Goal: Task Accomplishment & Management: Manage account settings

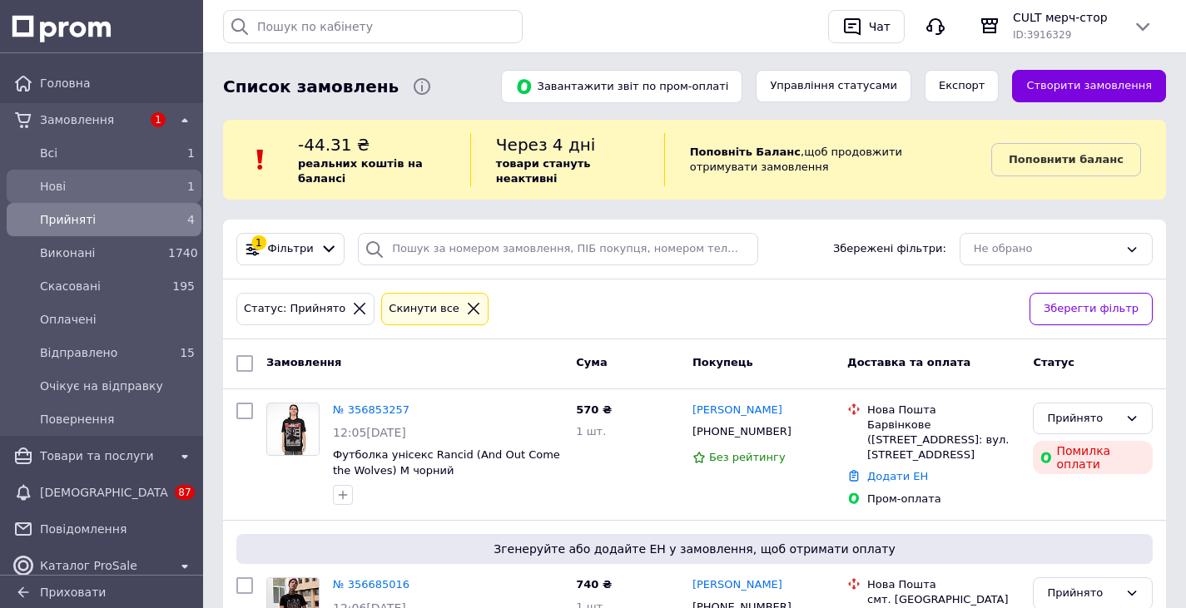
click at [136, 201] on link "Нові 1" at bounding box center [104, 186] width 208 height 33
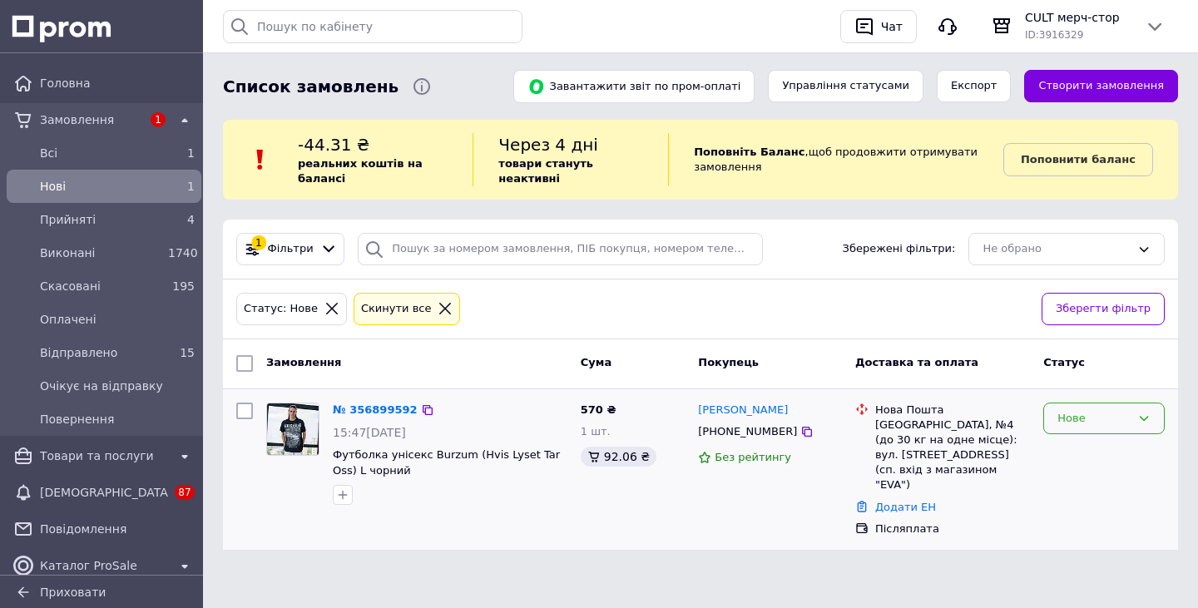
click at [1104, 410] on div "Нове" at bounding box center [1094, 418] width 73 height 17
click at [1080, 438] on li "Прийнято" at bounding box center [1104, 453] width 120 height 31
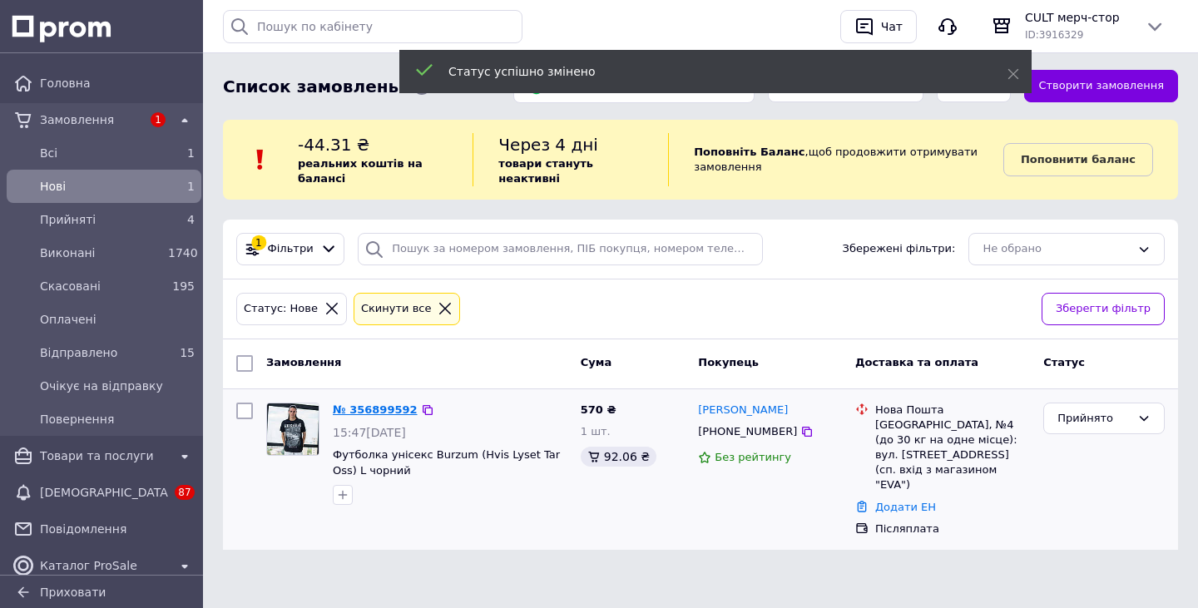
click at [356, 404] on link "№ 356899592" at bounding box center [375, 410] width 85 height 12
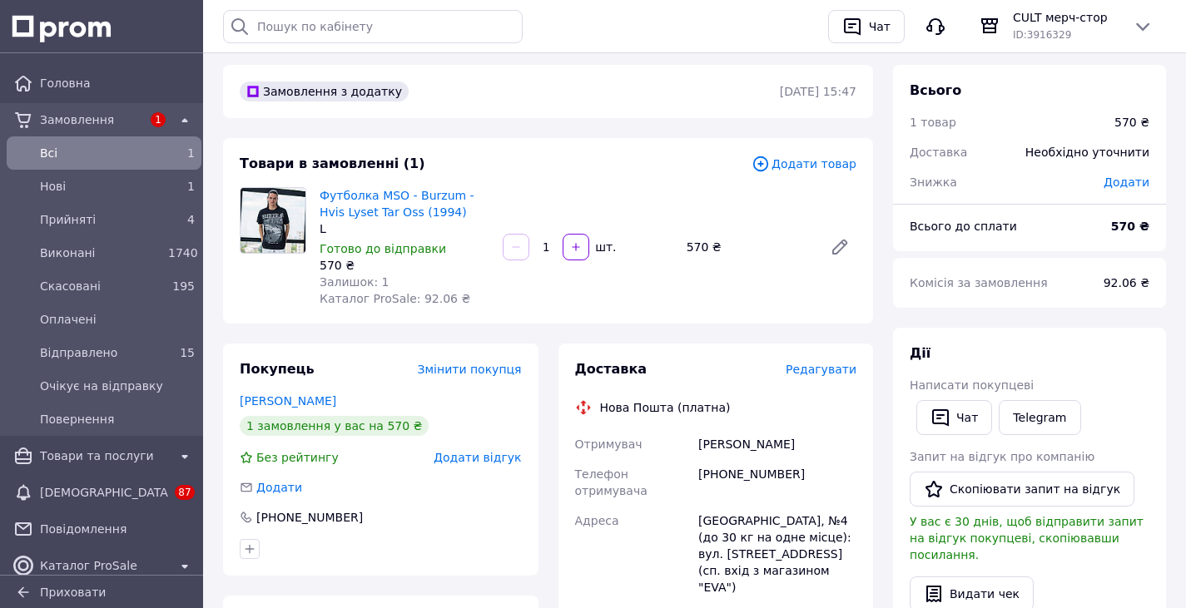
scroll to position [83, 0]
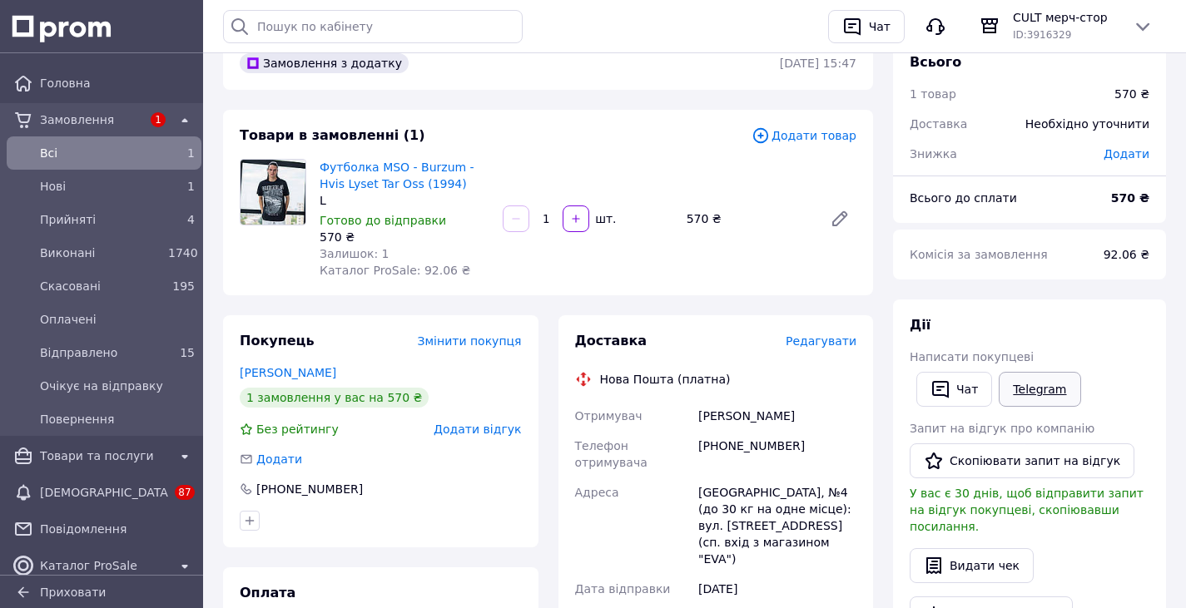
click at [1019, 386] on link "Telegram" at bounding box center [1039, 389] width 82 height 35
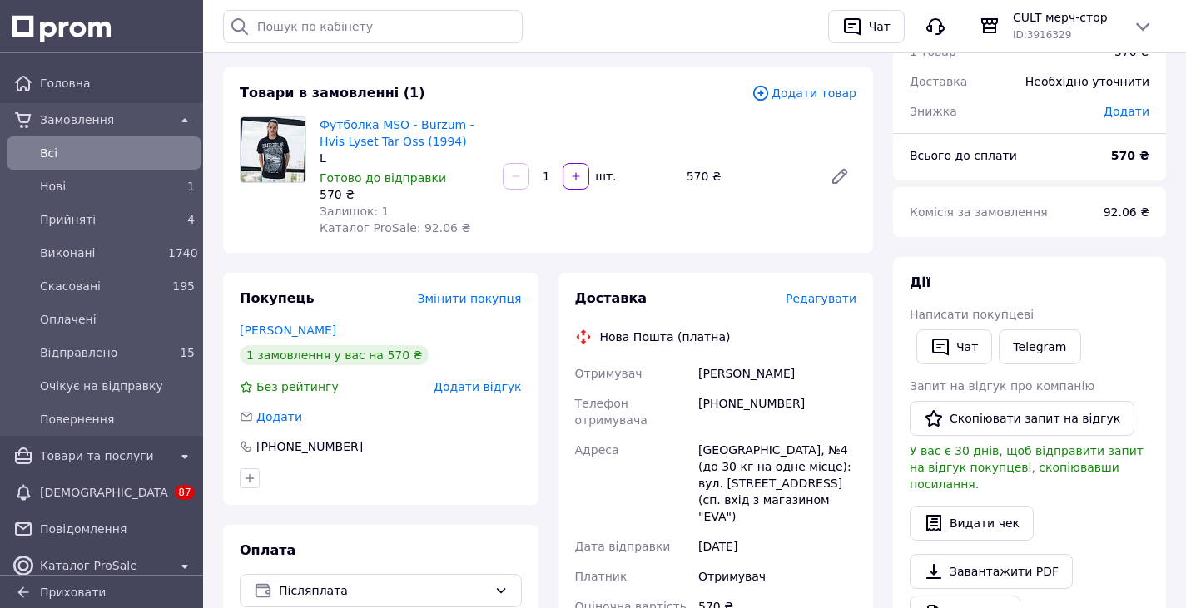
scroll to position [166, 0]
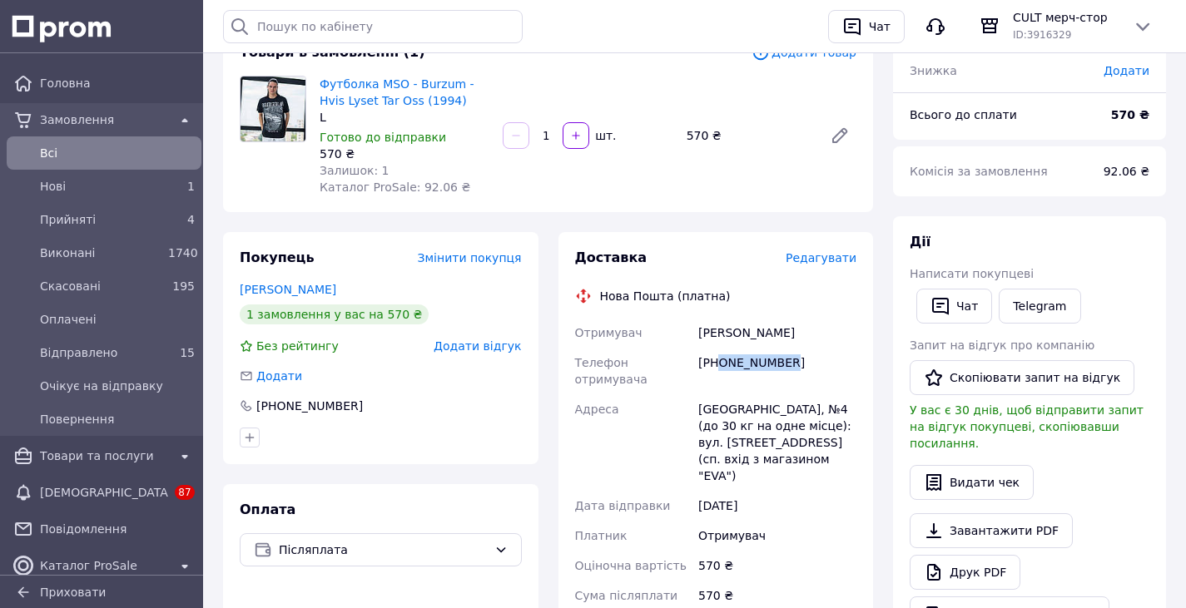
drag, startPoint x: 769, startPoint y: 373, endPoint x: 717, endPoint y: 371, distance: 51.6
click at [717, 371] on div "[PHONE_NUMBER]" at bounding box center [777, 371] width 165 height 47
copy div "0665641698"
drag, startPoint x: 799, startPoint y: 330, endPoint x: 700, endPoint y: 339, distance: 99.5
click at [700, 339] on div "[PERSON_NAME]" at bounding box center [777, 333] width 165 height 30
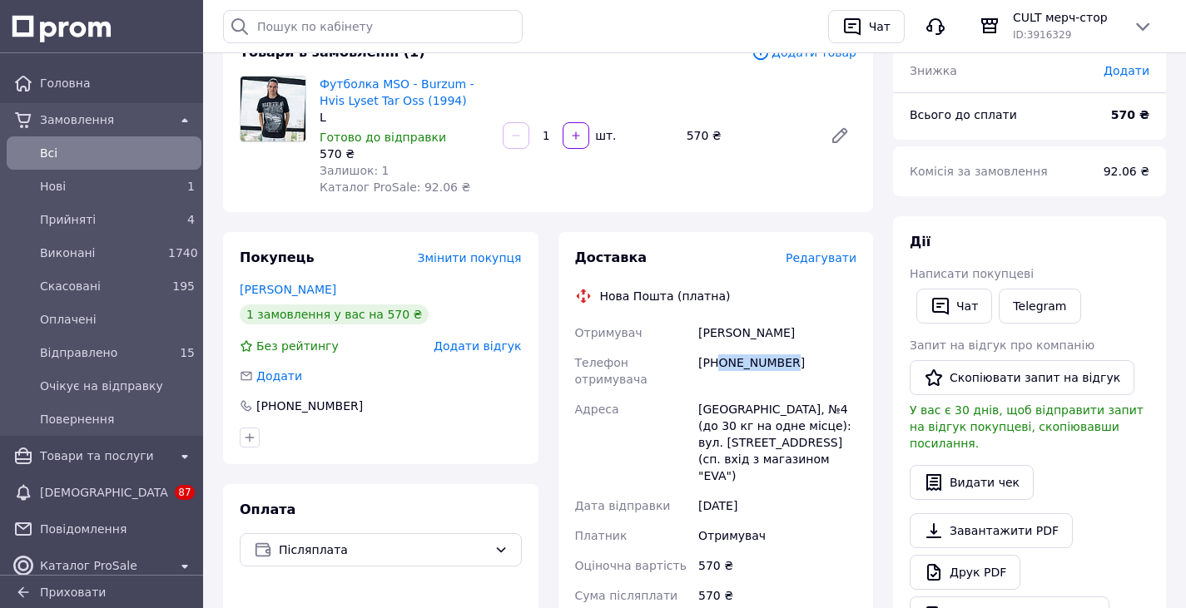
copy div "[PERSON_NAME]"
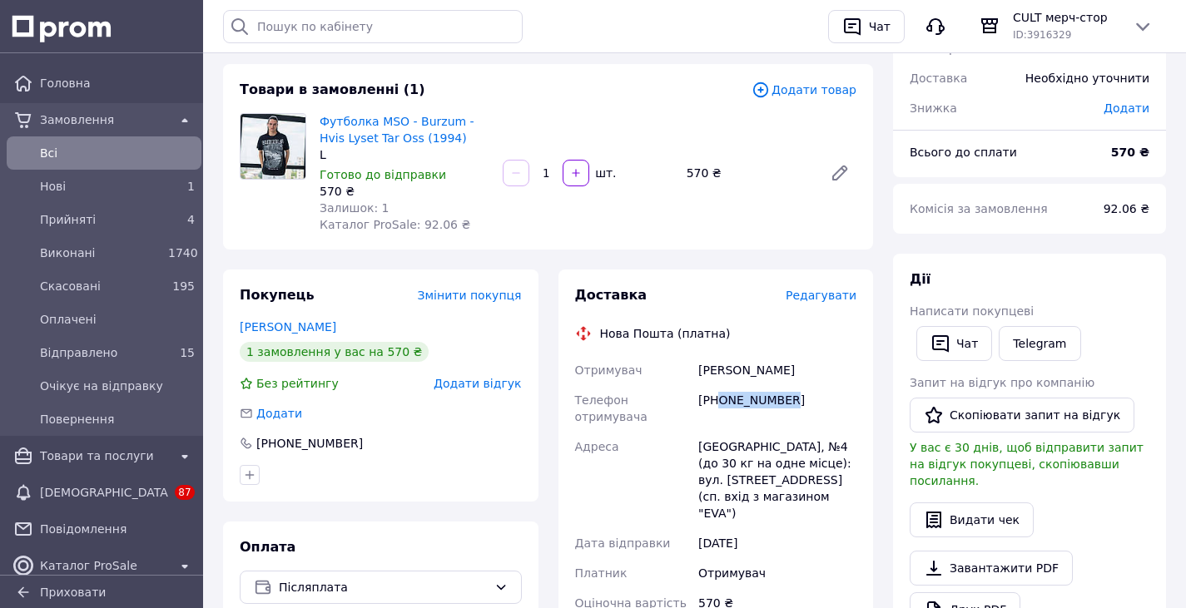
scroll to position [83, 0]
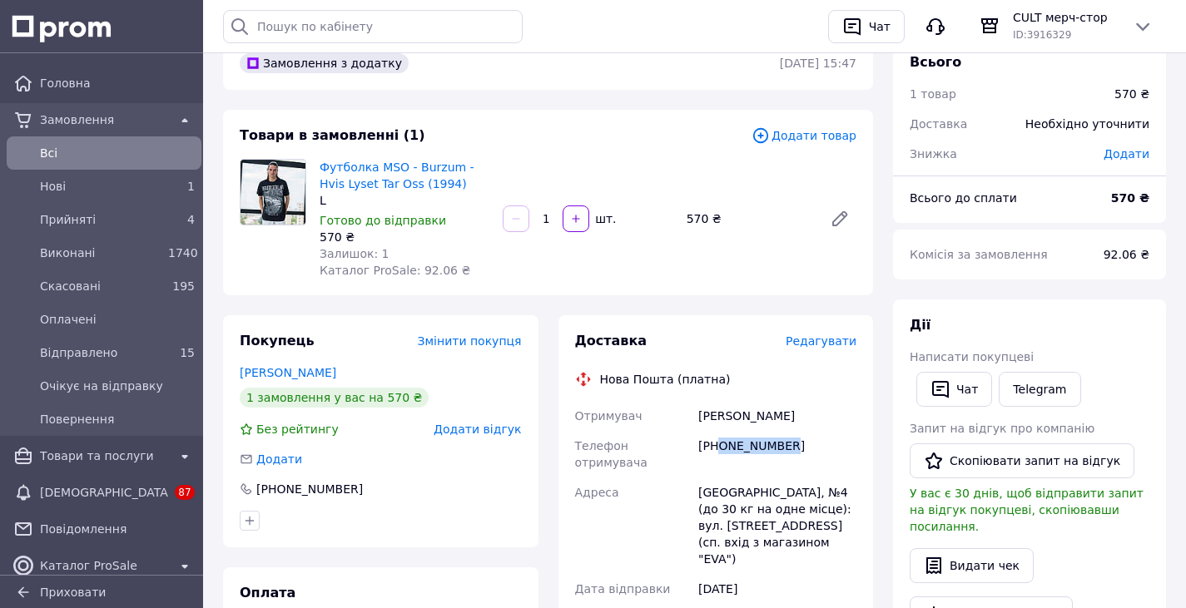
drag, startPoint x: 804, startPoint y: 443, endPoint x: 718, endPoint y: 448, distance: 85.9
click at [718, 448] on div "[PHONE_NUMBER]" at bounding box center [777, 454] width 165 height 47
copy div "0665641698"
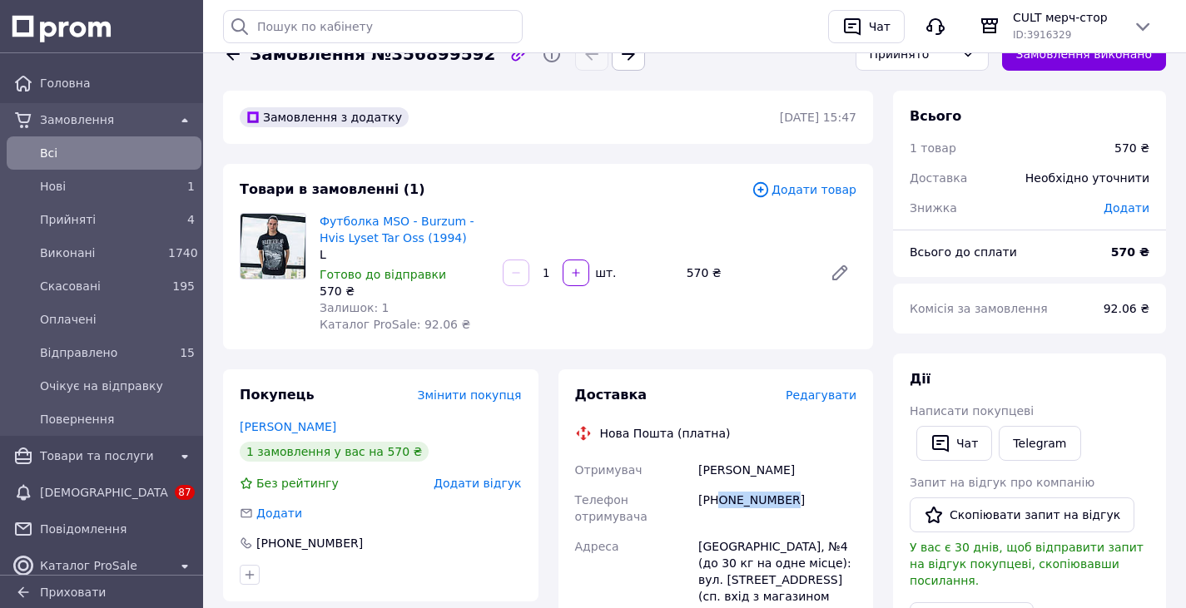
scroll to position [0, 0]
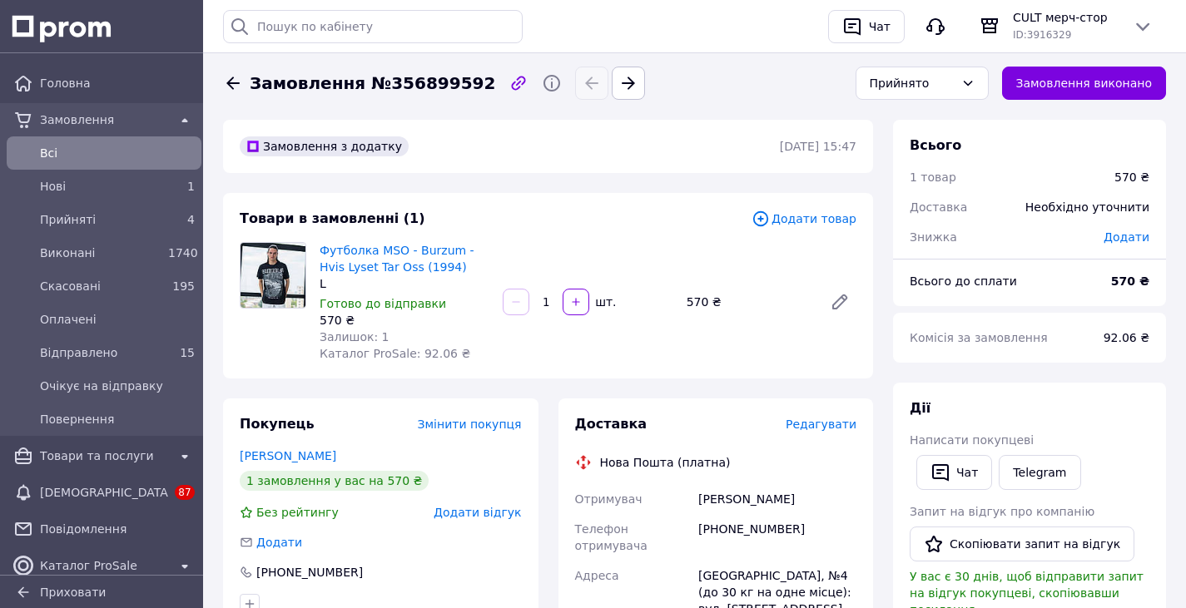
click at [538, 225] on div "Товари в замовленні (1)" at bounding box center [496, 219] width 512 height 19
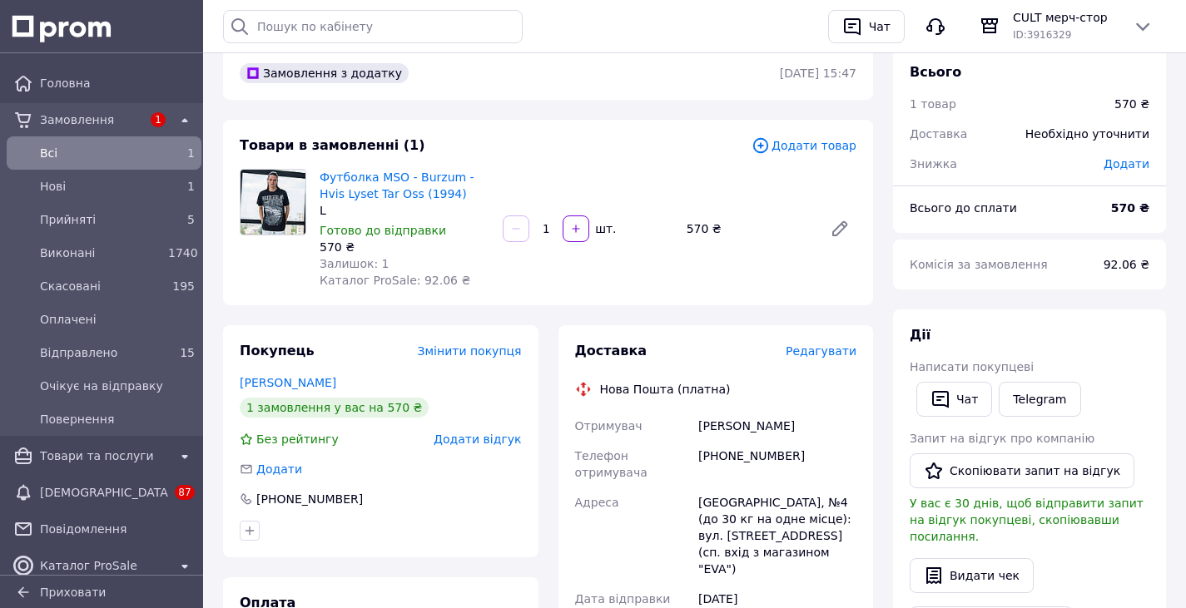
scroll to position [166, 0]
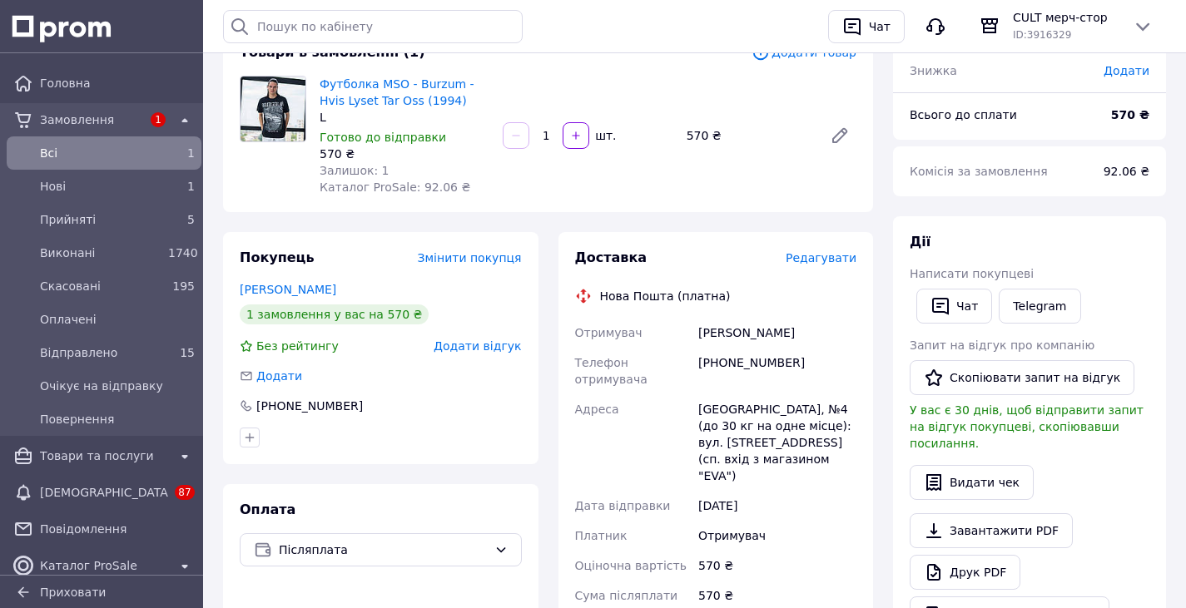
drag, startPoint x: 700, startPoint y: 334, endPoint x: 782, endPoint y: 344, distance: 83.1
click at [782, 344] on div "[PERSON_NAME]" at bounding box center [777, 333] width 165 height 30
copy div "[PERSON_NAME]"
drag, startPoint x: 790, startPoint y: 360, endPoint x: 721, endPoint y: 369, distance: 69.7
click at [721, 369] on div "[PHONE_NUMBER]" at bounding box center [777, 371] width 165 height 47
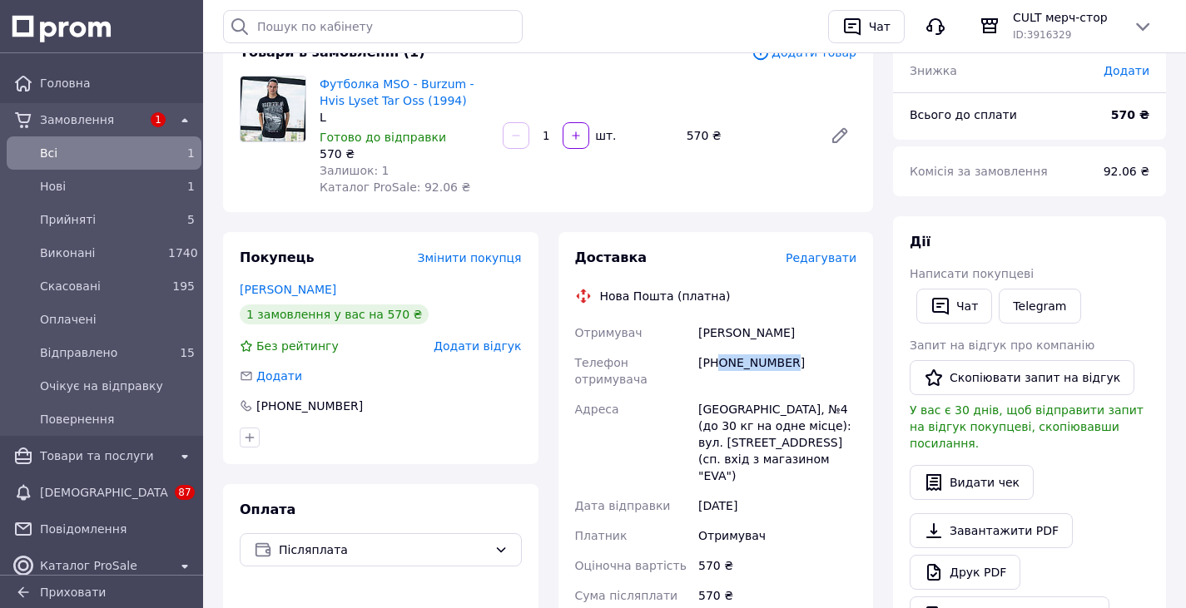
copy div "0665641698"
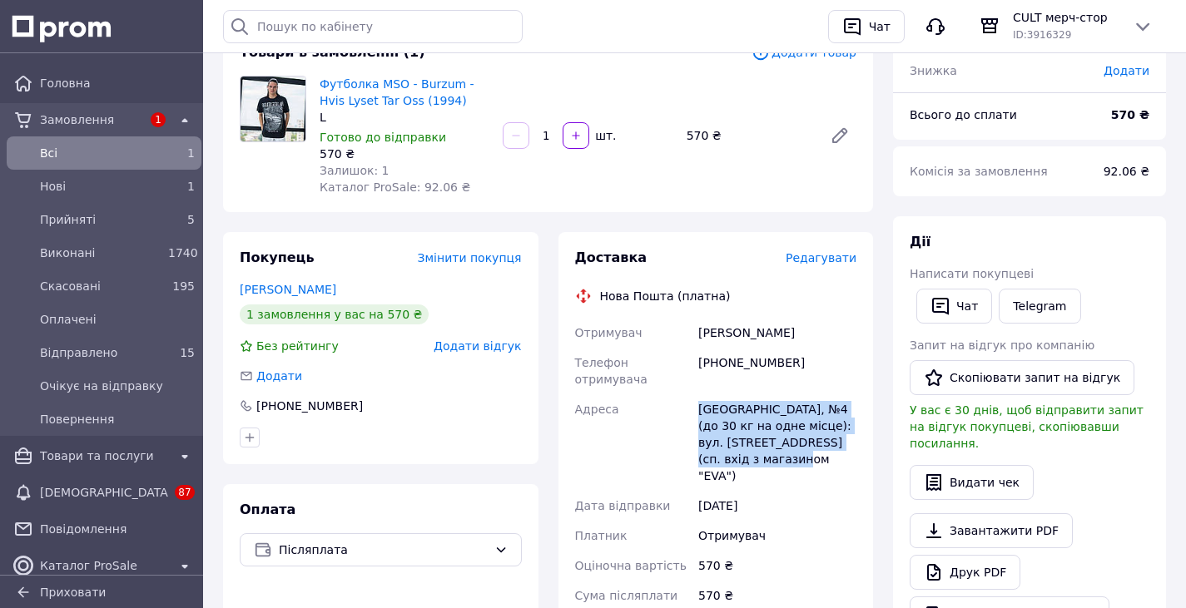
drag, startPoint x: 800, startPoint y: 438, endPoint x: 698, endPoint y: 394, distance: 111.1
click at [698, 394] on div "[GEOGRAPHIC_DATA], №4 (до 30 кг на одне місце): вул. [STREET_ADDRESS] (сп. вхід…" at bounding box center [777, 442] width 165 height 97
copy div "[GEOGRAPHIC_DATA], №4 (до 30 кг на одне місце): вул. [STREET_ADDRESS] (сп. вхід…"
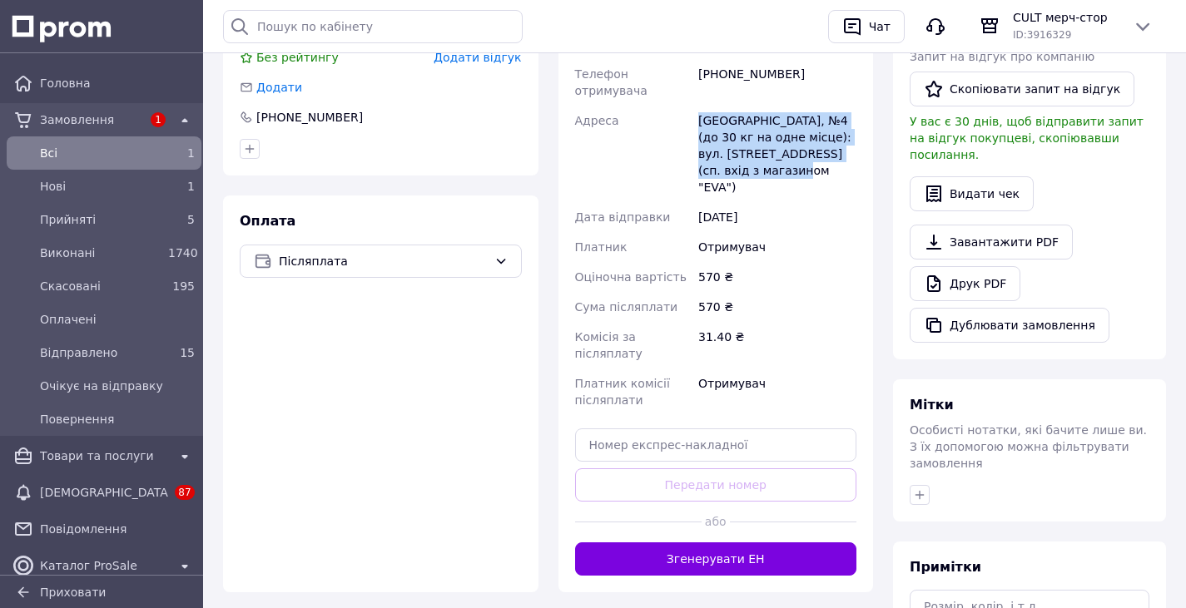
scroll to position [499, 0]
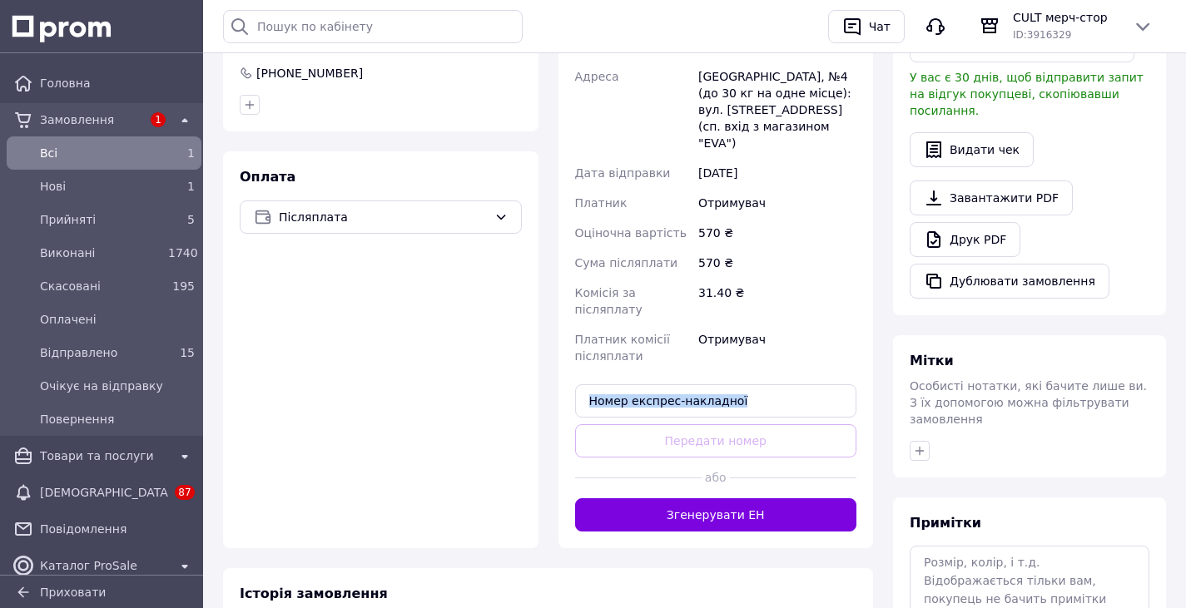
drag, startPoint x: 634, startPoint y: 369, endPoint x: 637, endPoint y: 355, distance: 13.5
click at [636, 355] on div "Доставка Редагувати Нова Пошта (платна) Отримувач Сивкова Галина Телефон отриму…" at bounding box center [716, 224] width 282 height 616
click at [637, 384] on input "text" at bounding box center [716, 400] width 282 height 33
click at [639, 384] on input "text" at bounding box center [716, 400] width 282 height 33
paste input "20451225209011"
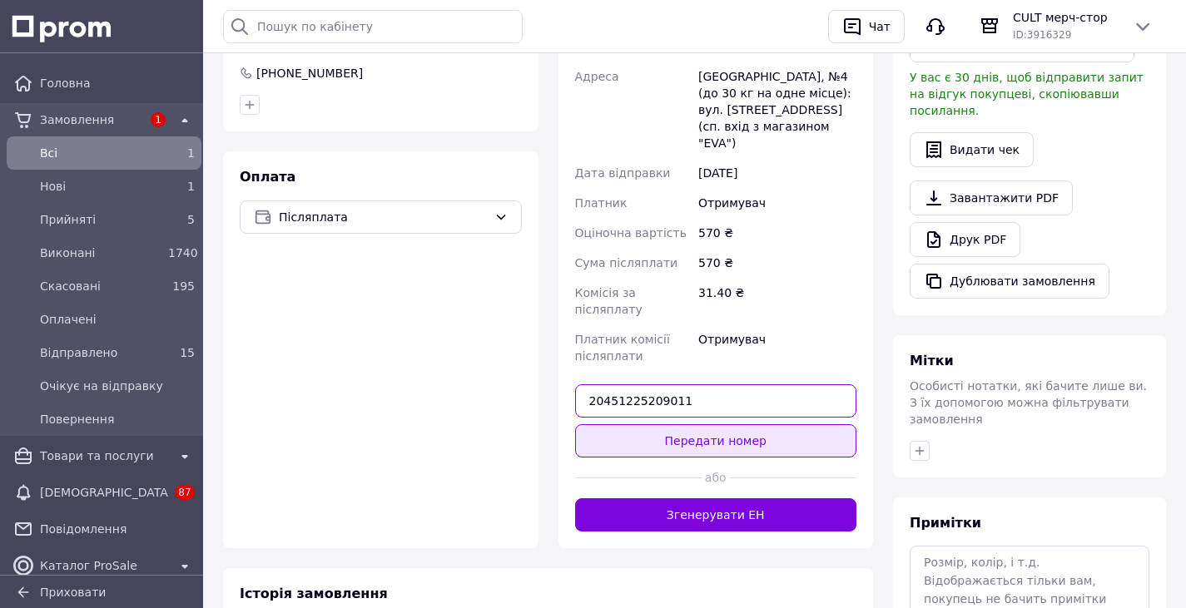
type input "20451225209011"
click at [726, 424] on button "Передати номер" at bounding box center [716, 440] width 282 height 33
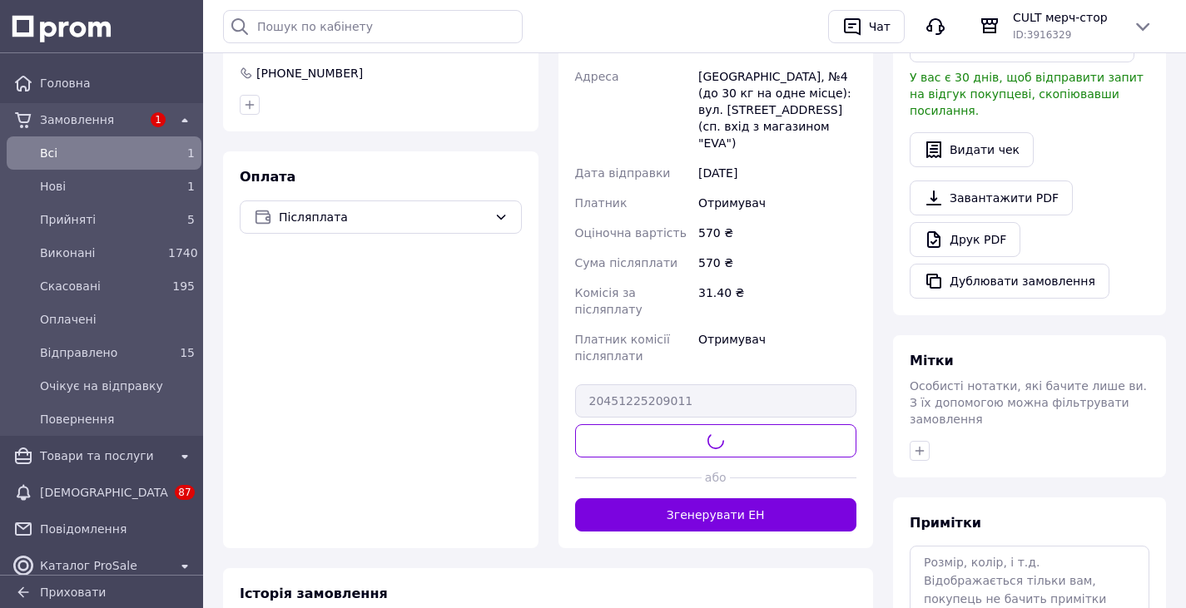
scroll to position [0, 0]
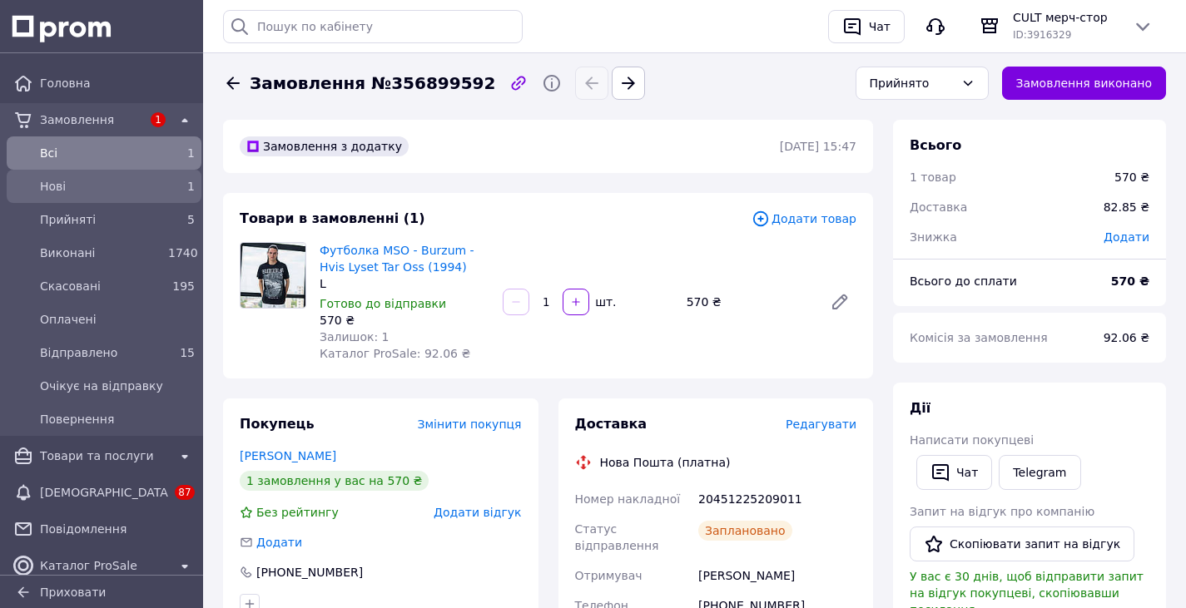
click at [124, 176] on div "Нові" at bounding box center [101, 186] width 128 height 23
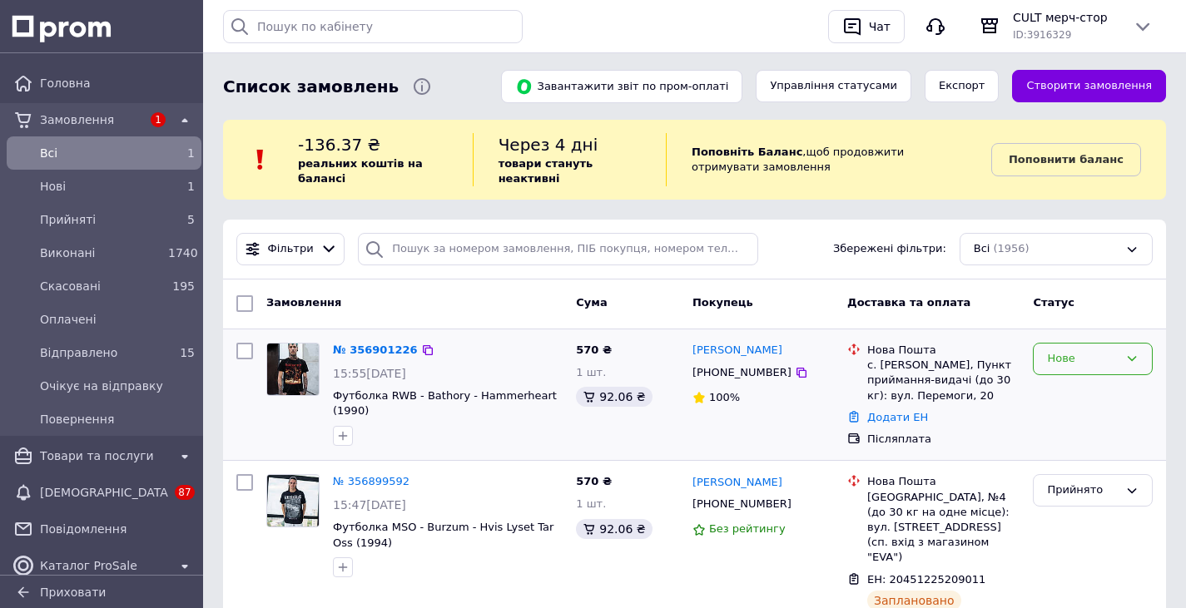
click at [1104, 358] on div "Нове" at bounding box center [1083, 358] width 72 height 17
drag, startPoint x: 1088, startPoint y: 398, endPoint x: 933, endPoint y: 399, distance: 155.6
click at [1087, 398] on li "Прийнято" at bounding box center [1092, 394] width 118 height 31
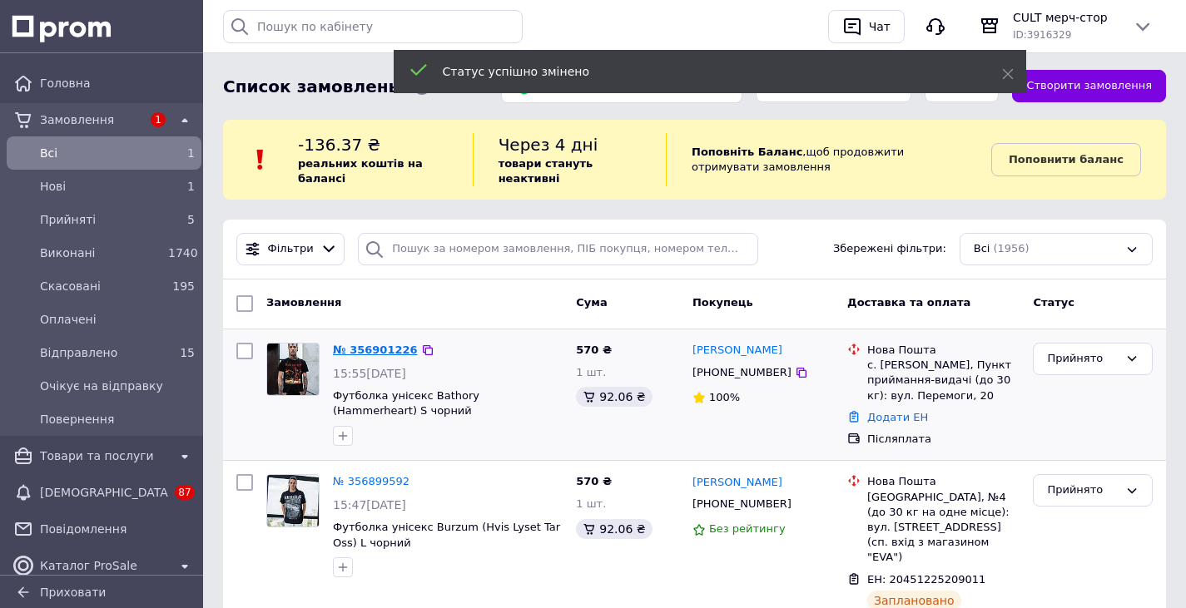
click at [386, 345] on link "№ 356901226" at bounding box center [375, 350] width 85 height 12
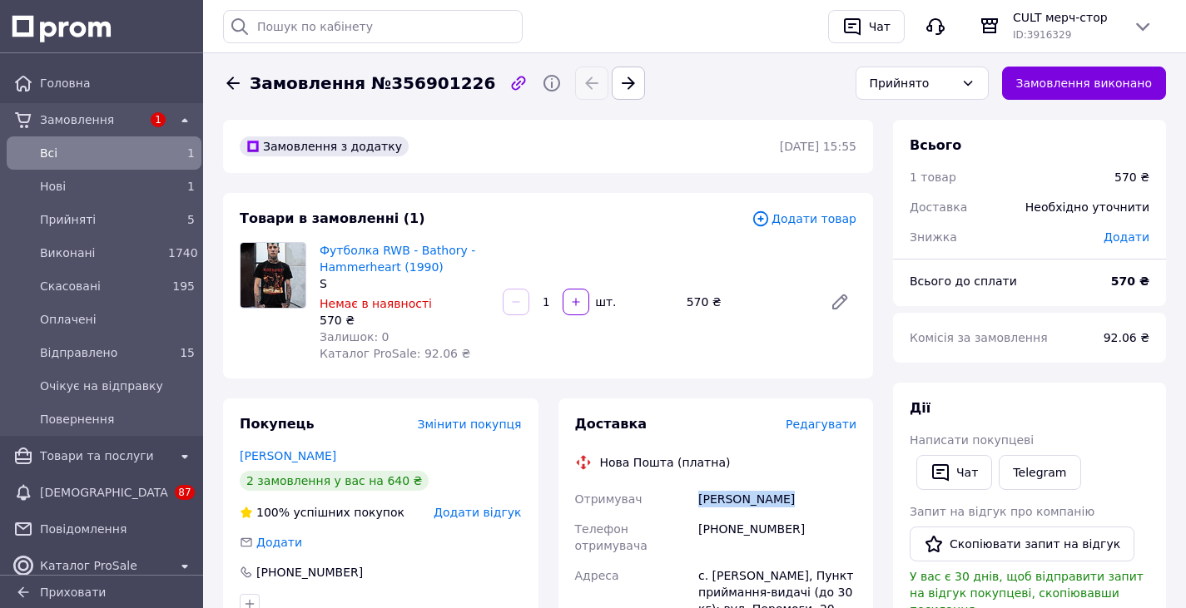
drag, startPoint x: 787, startPoint y: 501, endPoint x: 698, endPoint y: 502, distance: 89.0
click at [698, 502] on div "Янчук Ярослав" at bounding box center [777, 499] width 165 height 30
copy div "Янчук Ярослав"
drag, startPoint x: 800, startPoint y: 531, endPoint x: 721, endPoint y: 527, distance: 79.2
click at [721, 527] on div "[PHONE_NUMBER]" at bounding box center [777, 537] width 165 height 47
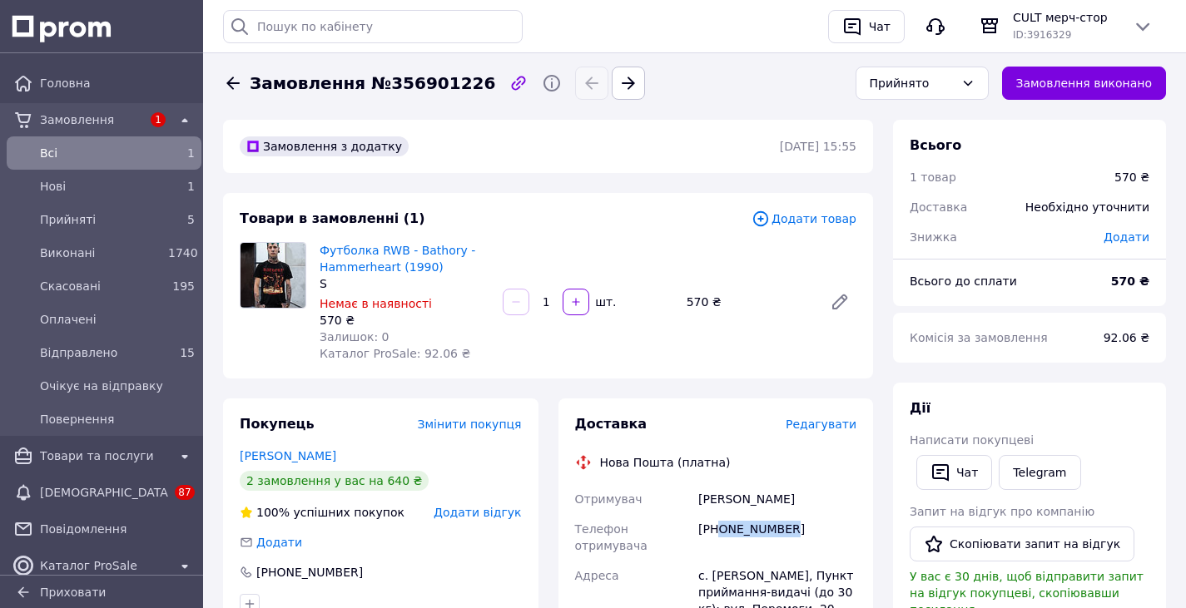
copy div "0681165574"
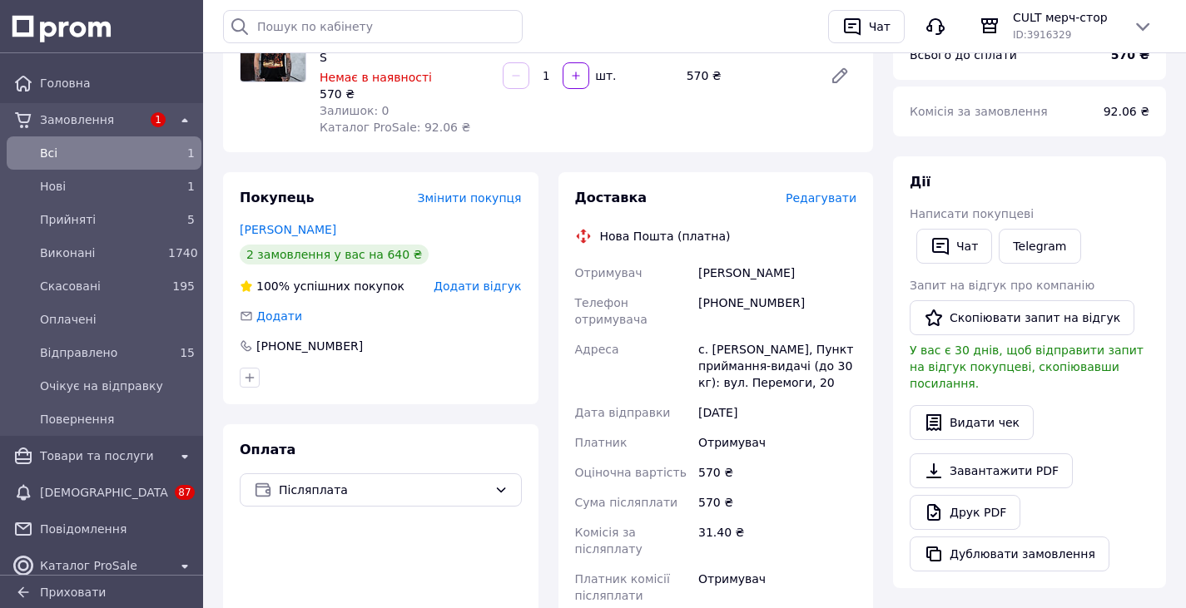
scroll to position [250, 0]
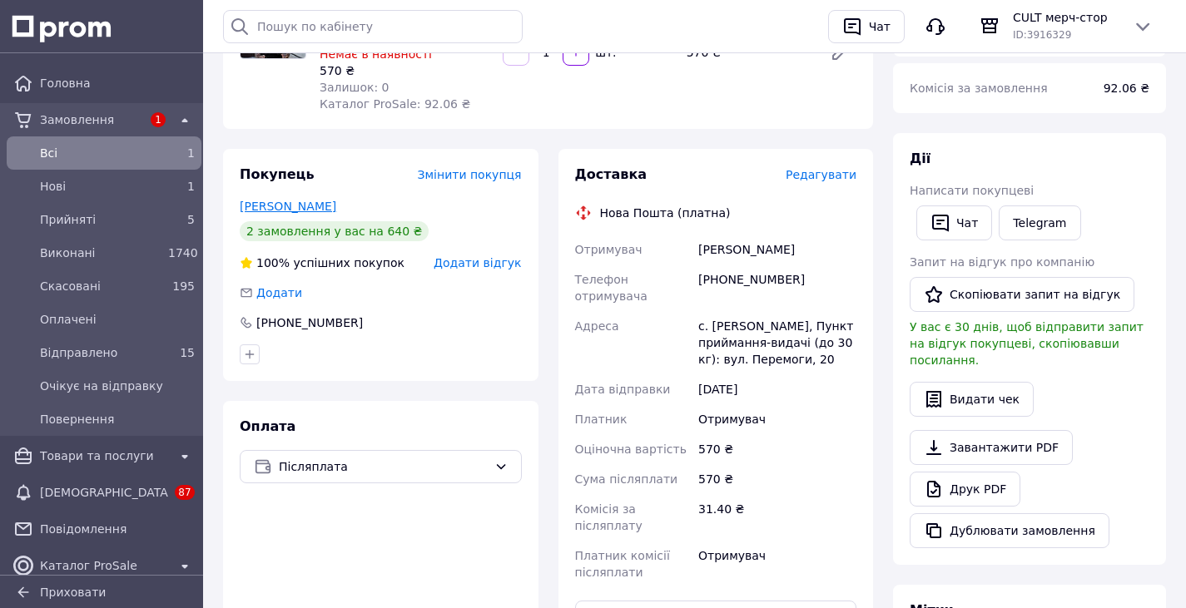
click at [273, 209] on link "Янчук Ярослав" at bounding box center [288, 206] width 97 height 13
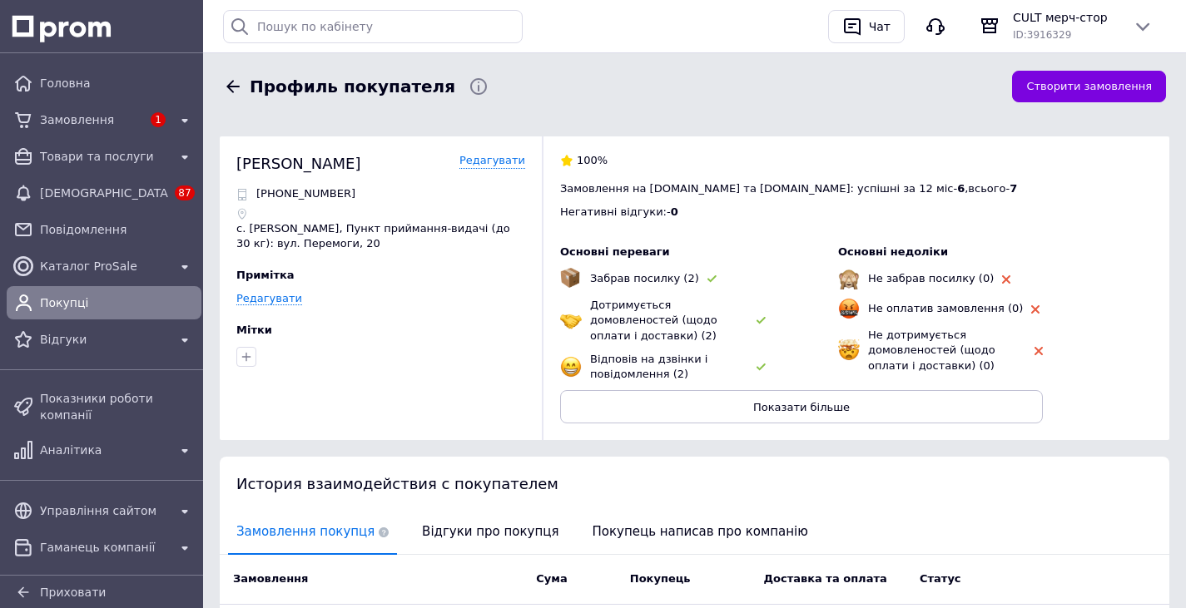
click at [687, 390] on button "Показати більше" at bounding box center [801, 406] width 483 height 33
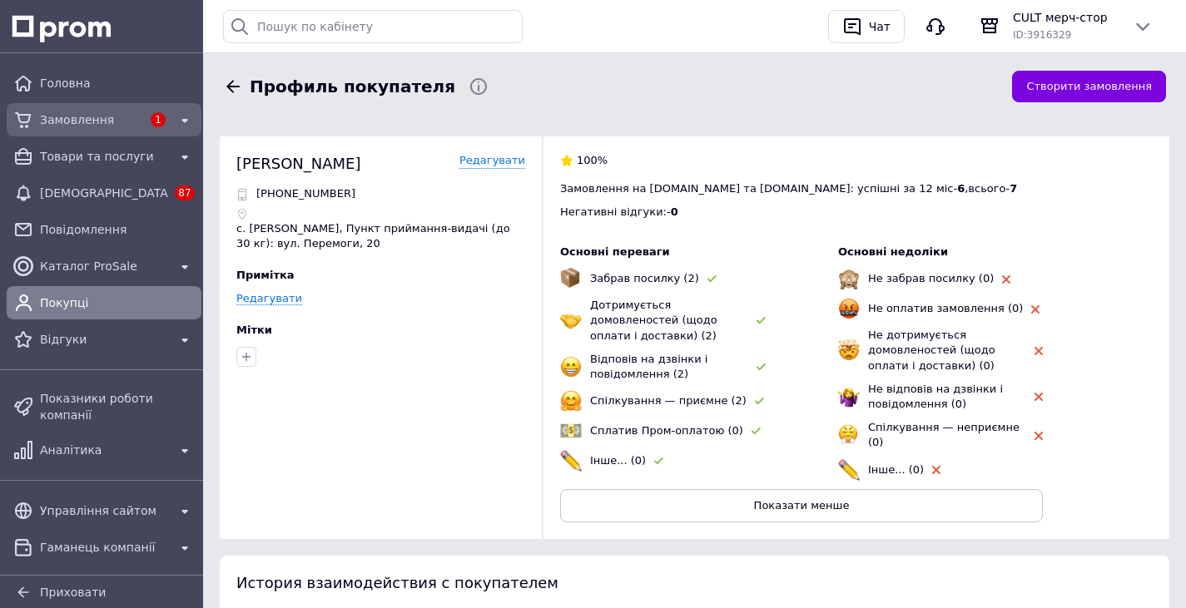
click at [57, 110] on div "Замовлення" at bounding box center [91, 119] width 108 height 23
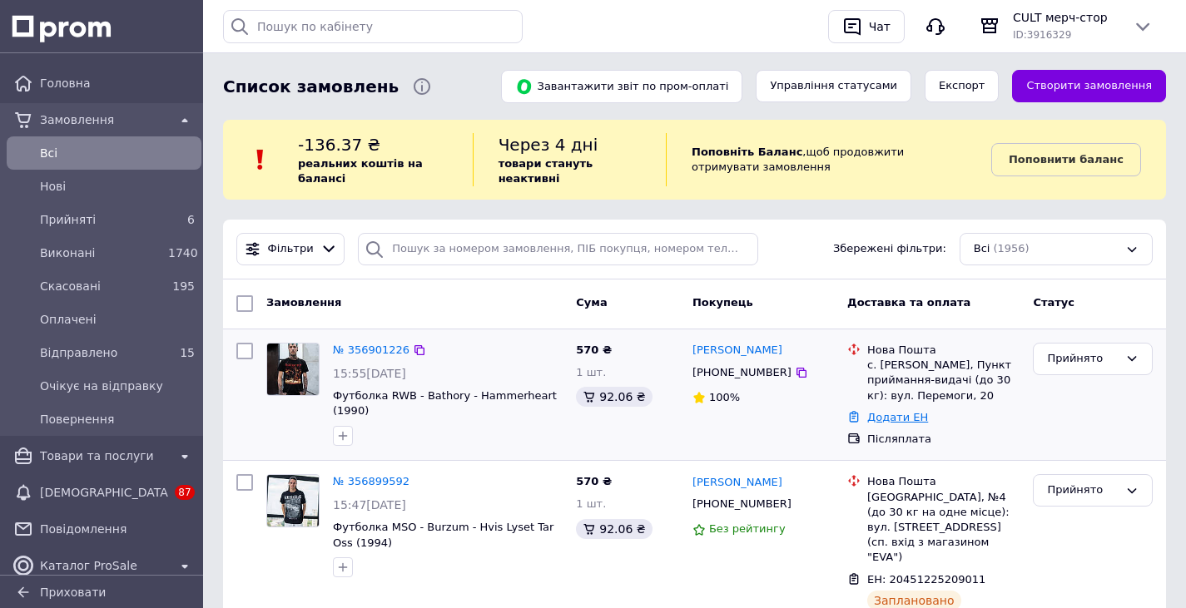
click at [870, 415] on link "Додати ЕН" at bounding box center [897, 417] width 61 height 12
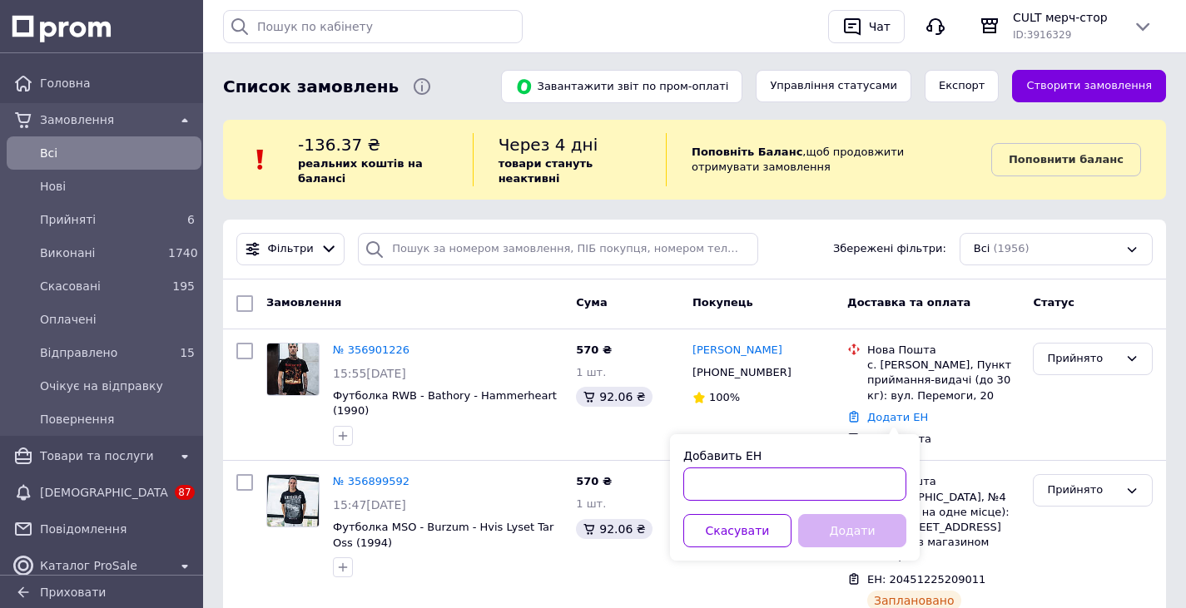
click at [821, 483] on input "Добавить ЕН" at bounding box center [794, 484] width 223 height 33
paste input "20451225226431"
type input "20451225226431"
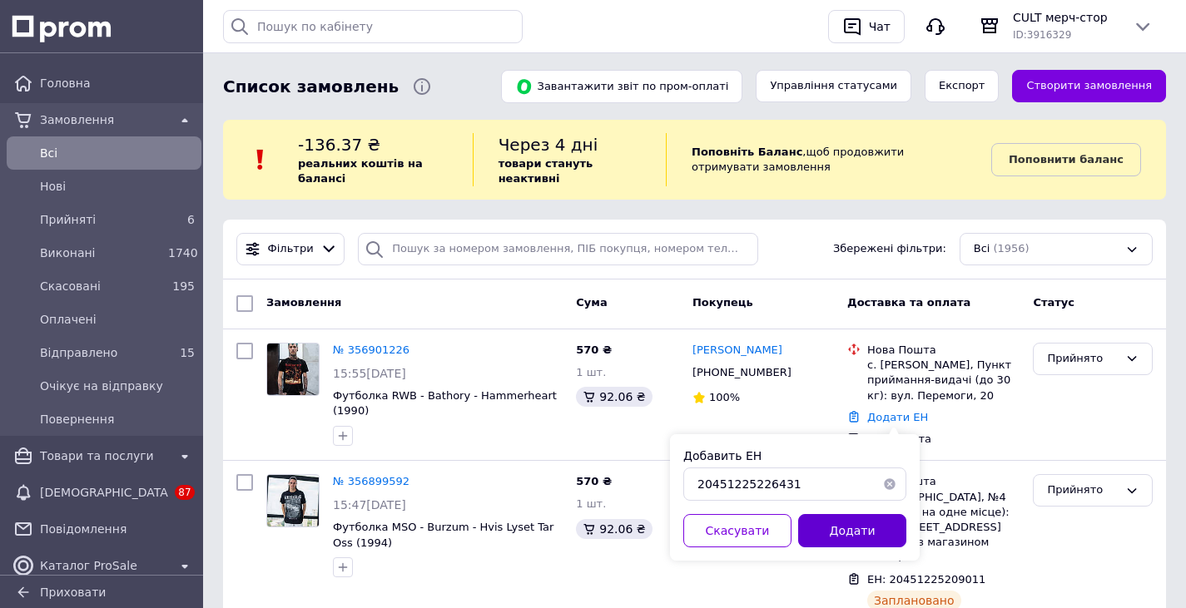
click at [895, 533] on button "Додати" at bounding box center [852, 530] width 108 height 33
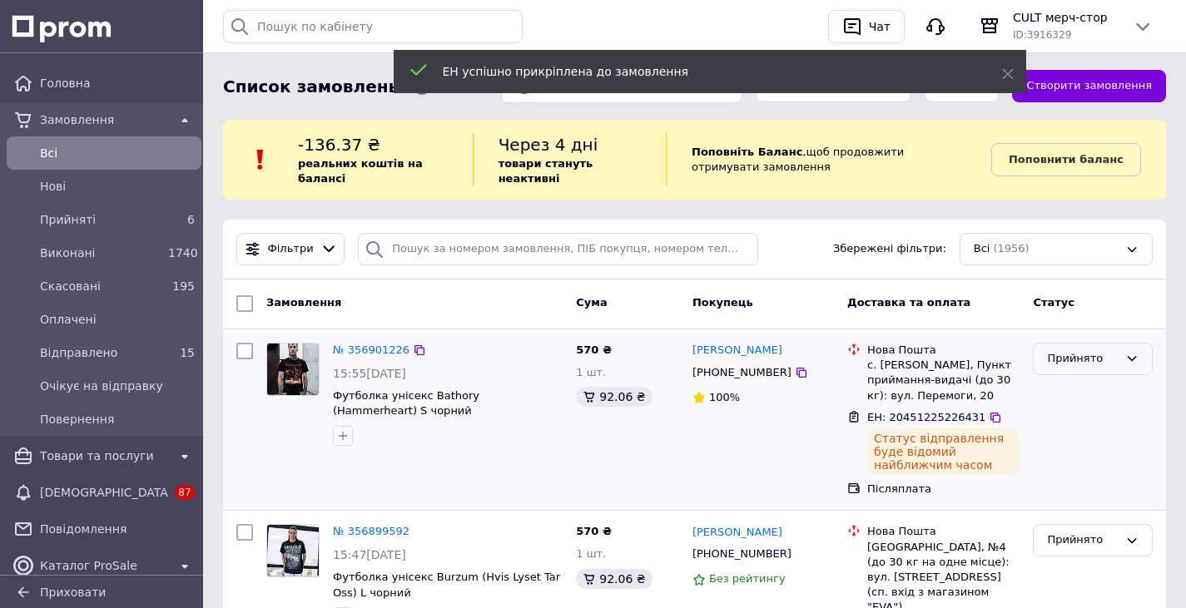
click at [1101, 361] on div "Прийнято" at bounding box center [1083, 358] width 72 height 17
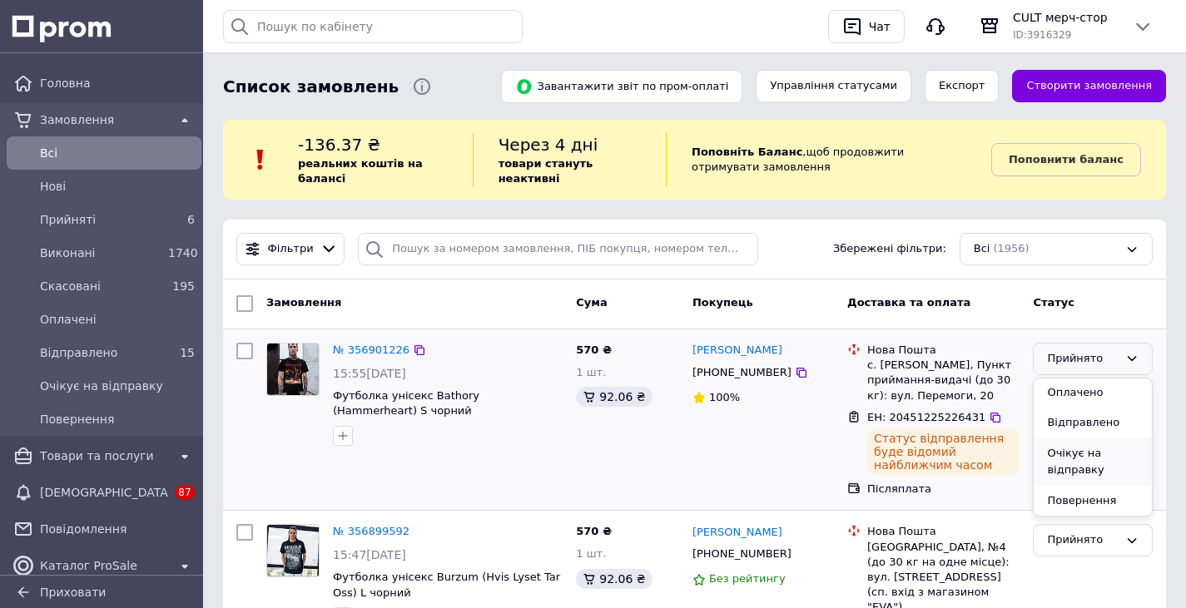
click at [1083, 465] on li "Очікує на відправку" at bounding box center [1092, 462] width 118 height 47
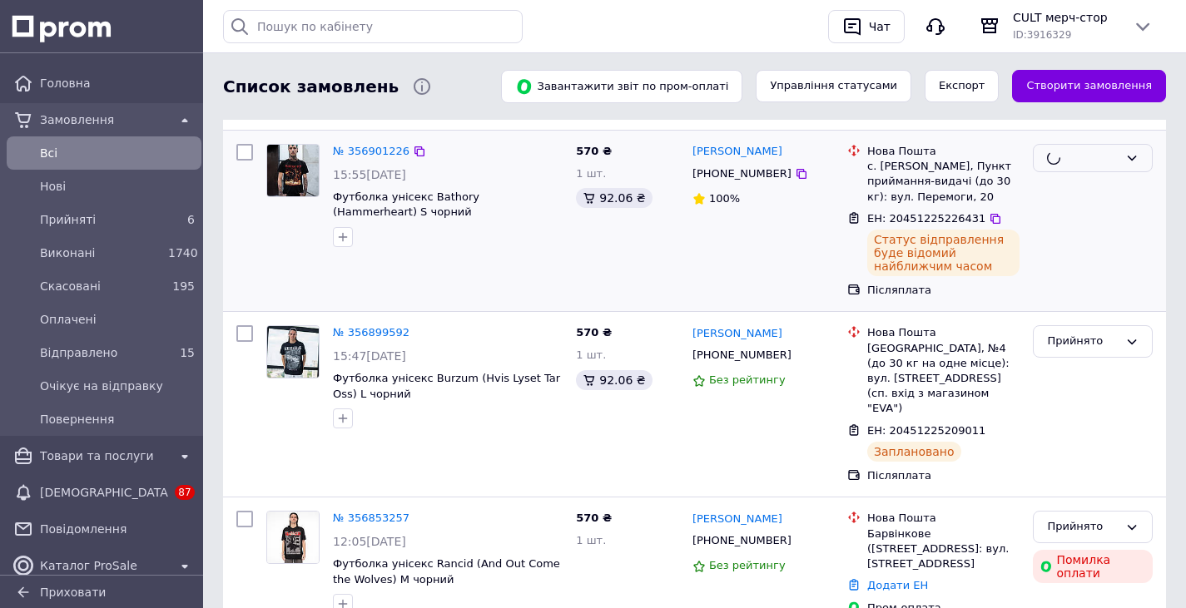
scroll to position [333, 0]
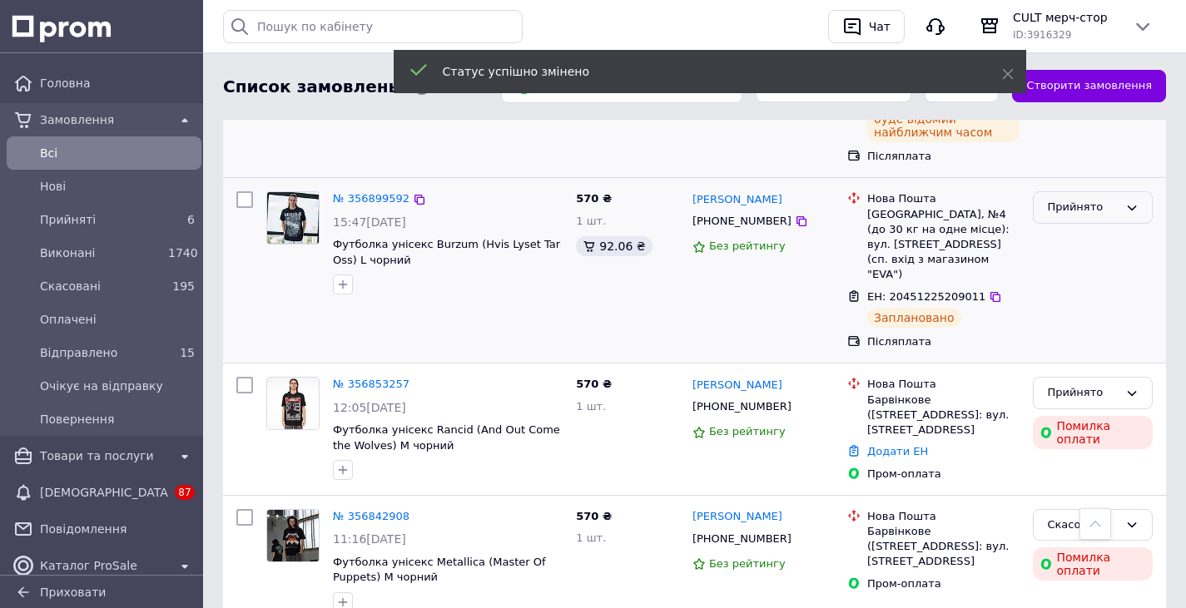
click at [1092, 200] on div "Прийнято" at bounding box center [1083, 207] width 72 height 17
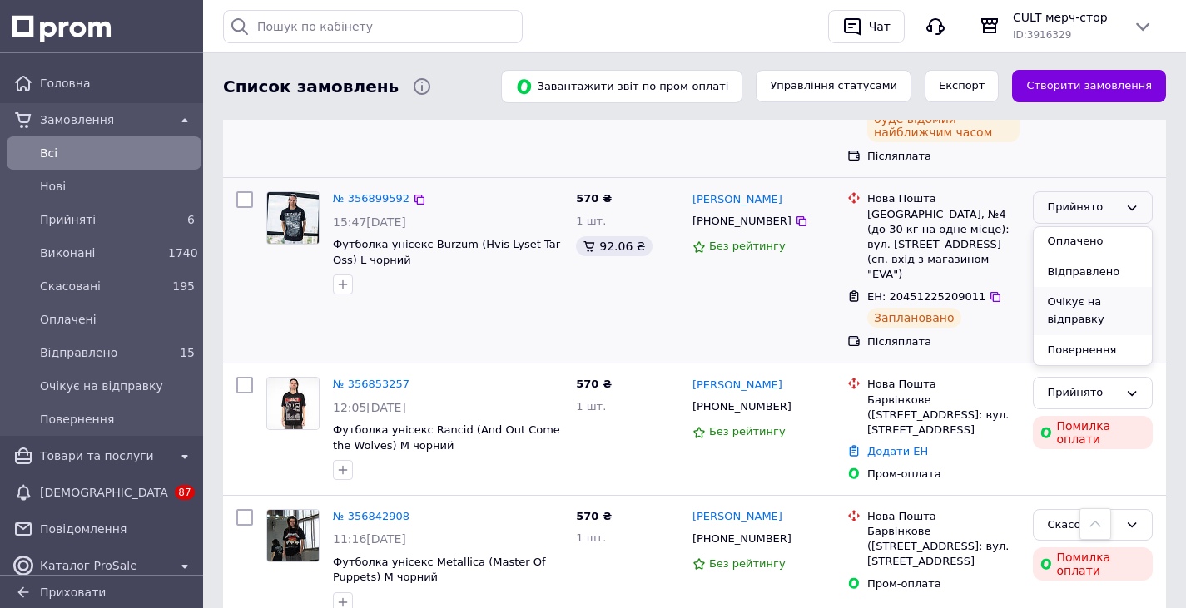
click at [1072, 311] on li "Очікує на відправку" at bounding box center [1092, 310] width 118 height 47
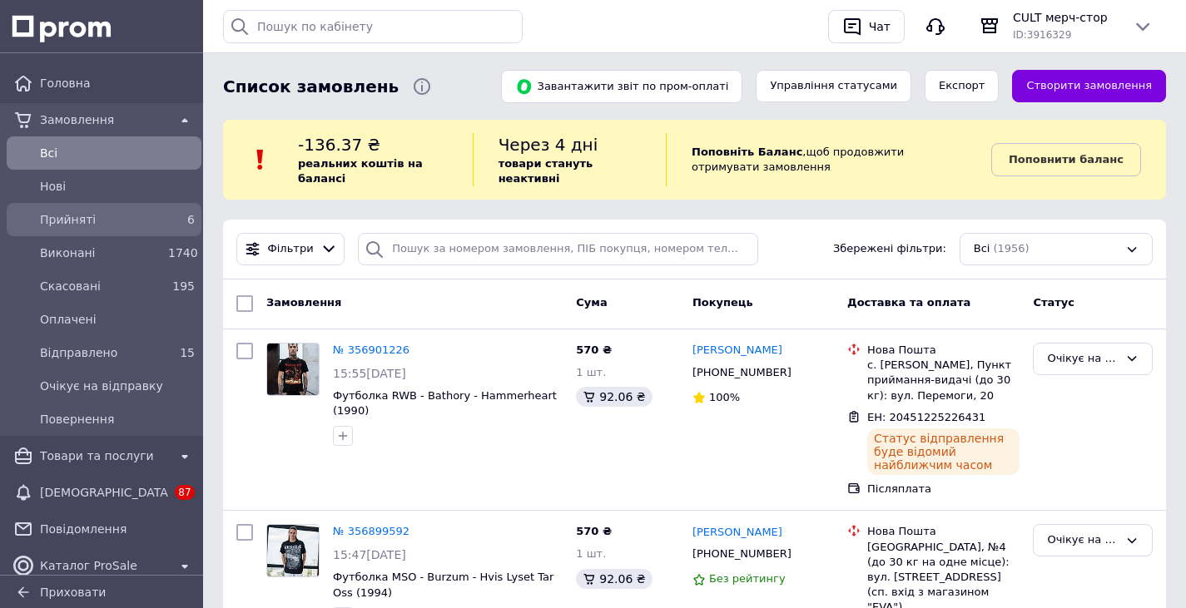
click at [141, 220] on span "Прийняті" at bounding box center [100, 219] width 121 height 17
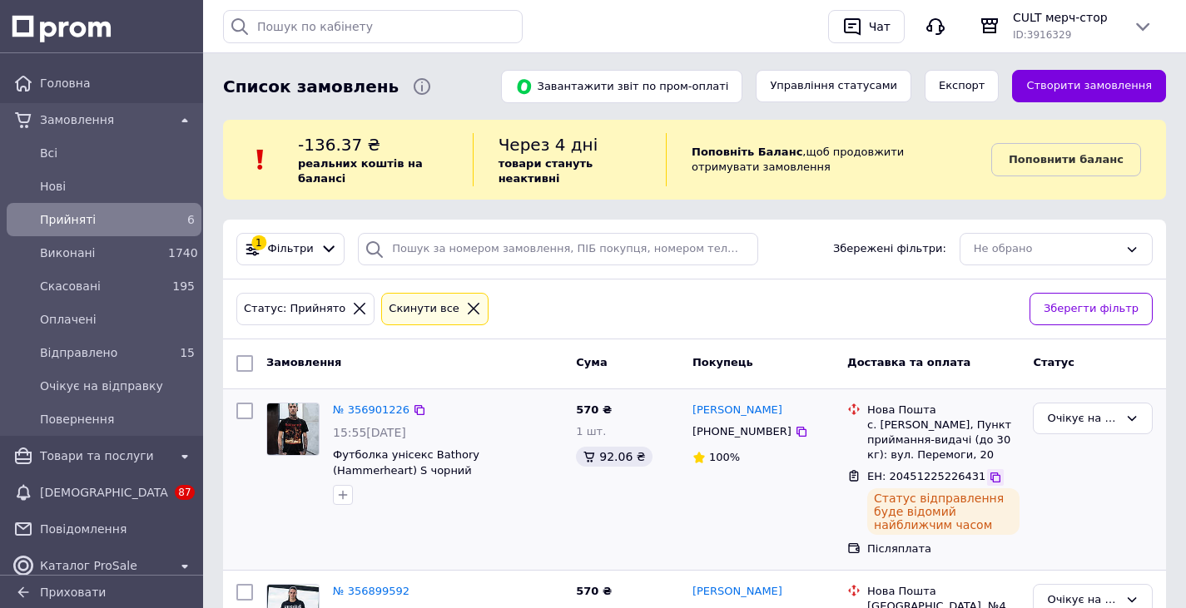
click at [989, 478] on icon at bounding box center [995, 477] width 13 height 13
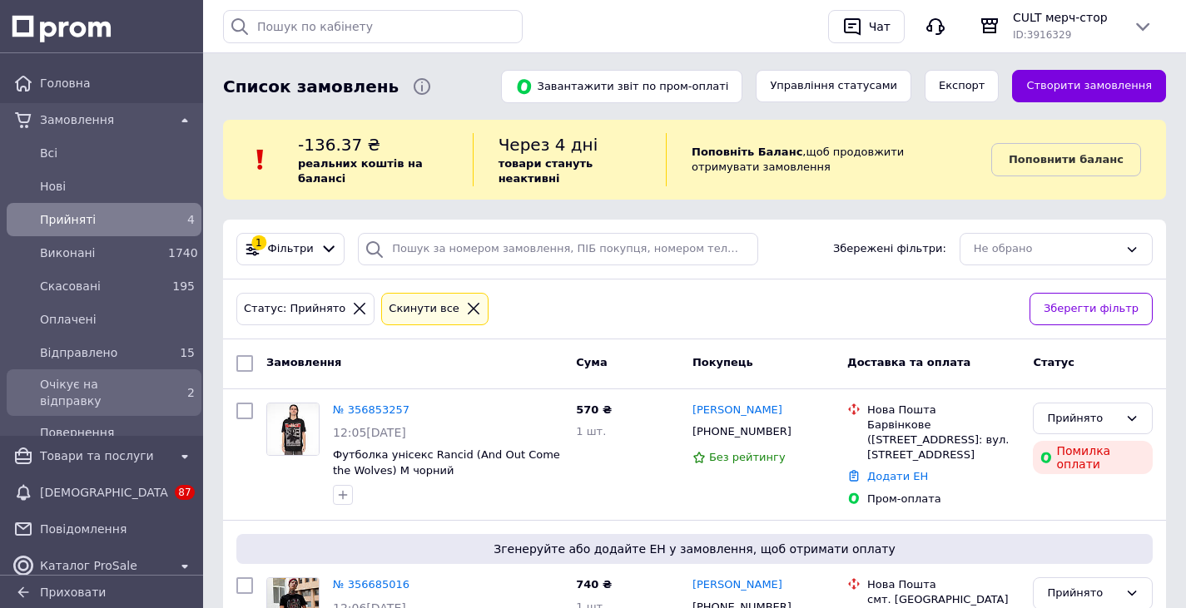
click at [168, 392] on div "2" at bounding box center [181, 392] width 27 height 17
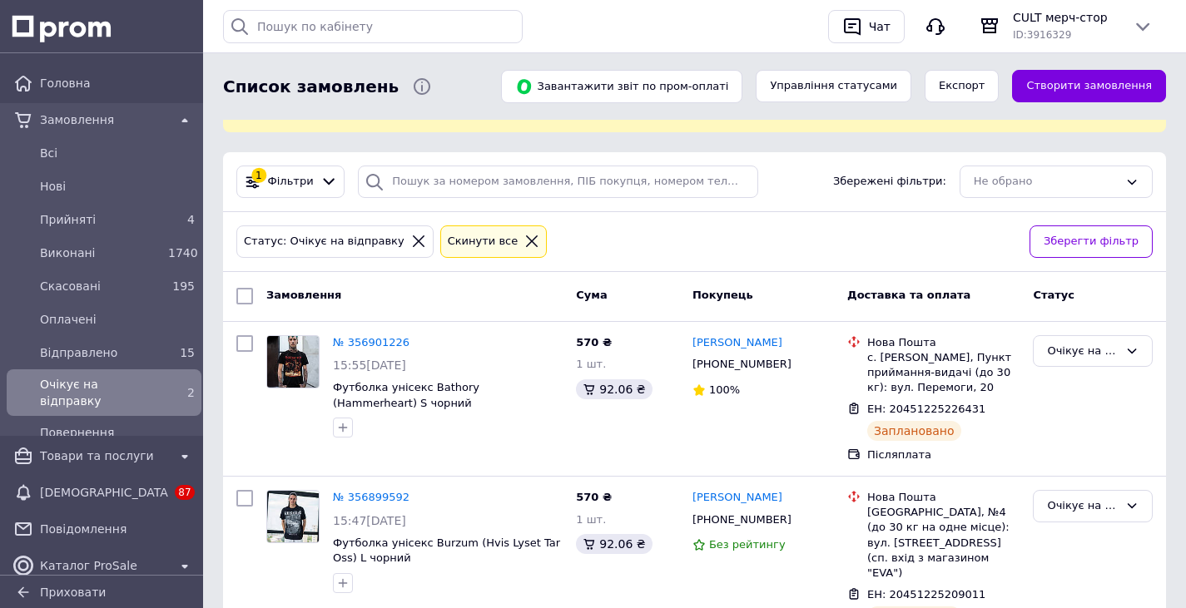
scroll to position [39, 0]
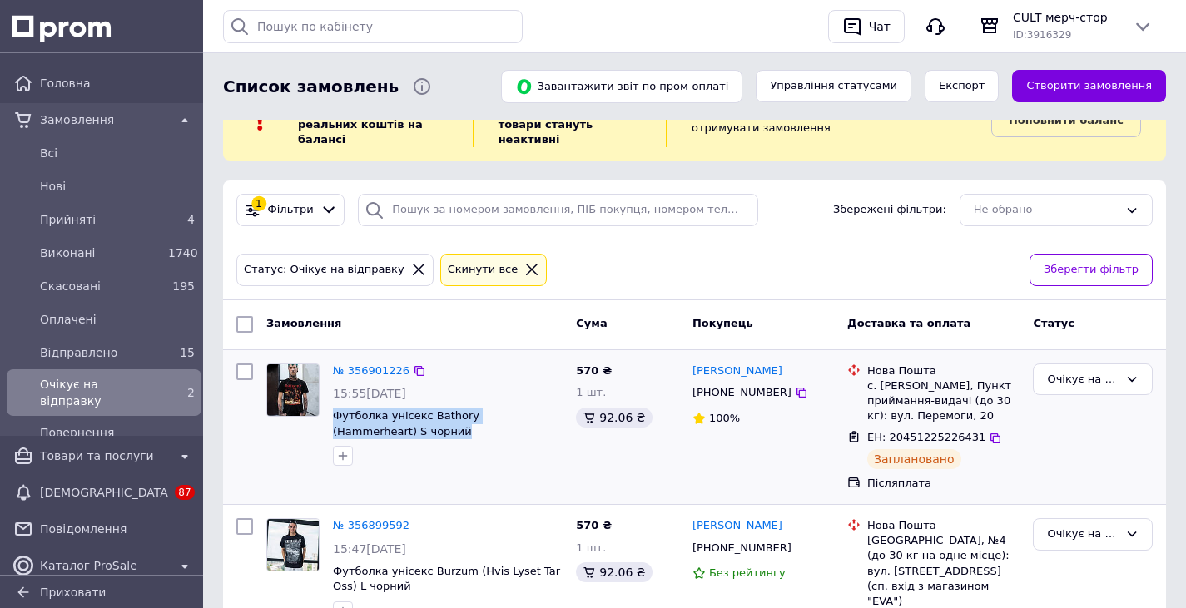
drag, startPoint x: 412, startPoint y: 437, endPoint x: 331, endPoint y: 415, distance: 83.6
click at [331, 415] on div "№ 356901226 15:55, 12.08.2025 Футболка унісекс Bathory (Hammerheart) S чорний" at bounding box center [447, 415] width 243 height 116
copy span "Футболка унісекс Bathory (Hammerheart) S чорний"
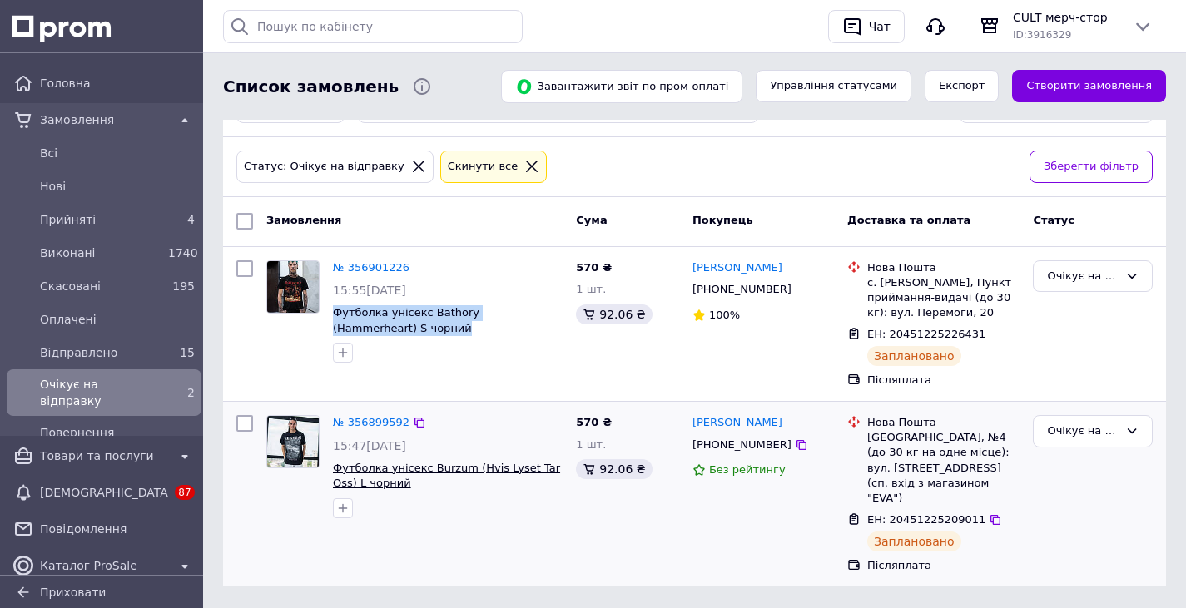
scroll to position [144, 0]
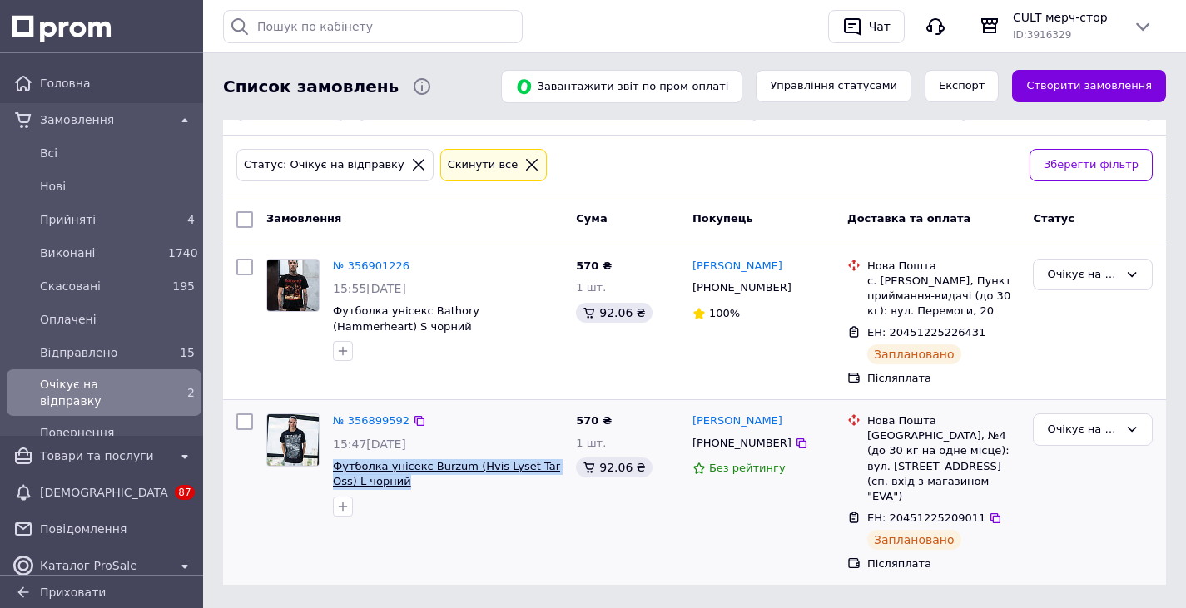
drag, startPoint x: 380, startPoint y: 481, endPoint x: 336, endPoint y: 475, distance: 44.5
click at [331, 471] on div "№ 356899592 15:47, 12.08.2025 Футболка унісекс Burzum (Hvis Lyset Tar Oss) L чо…" at bounding box center [447, 465] width 243 height 116
copy span "Футболка унісекс Burzum (Hvis Lyset Tar Oss) L чорний"
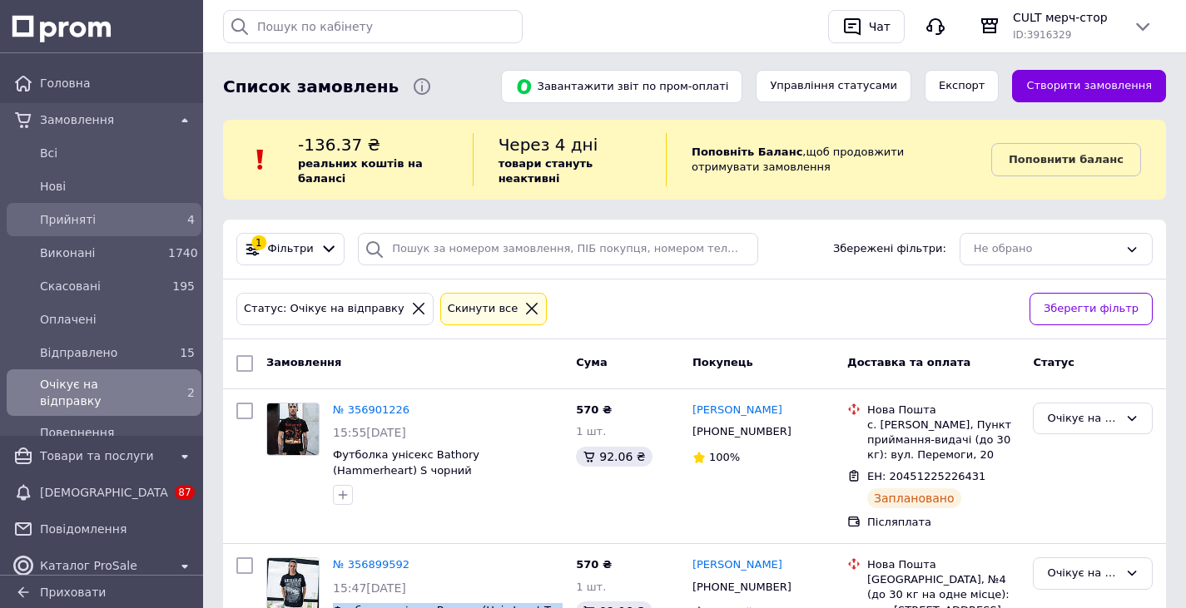
click at [153, 222] on span "Прийняті" at bounding box center [100, 219] width 121 height 17
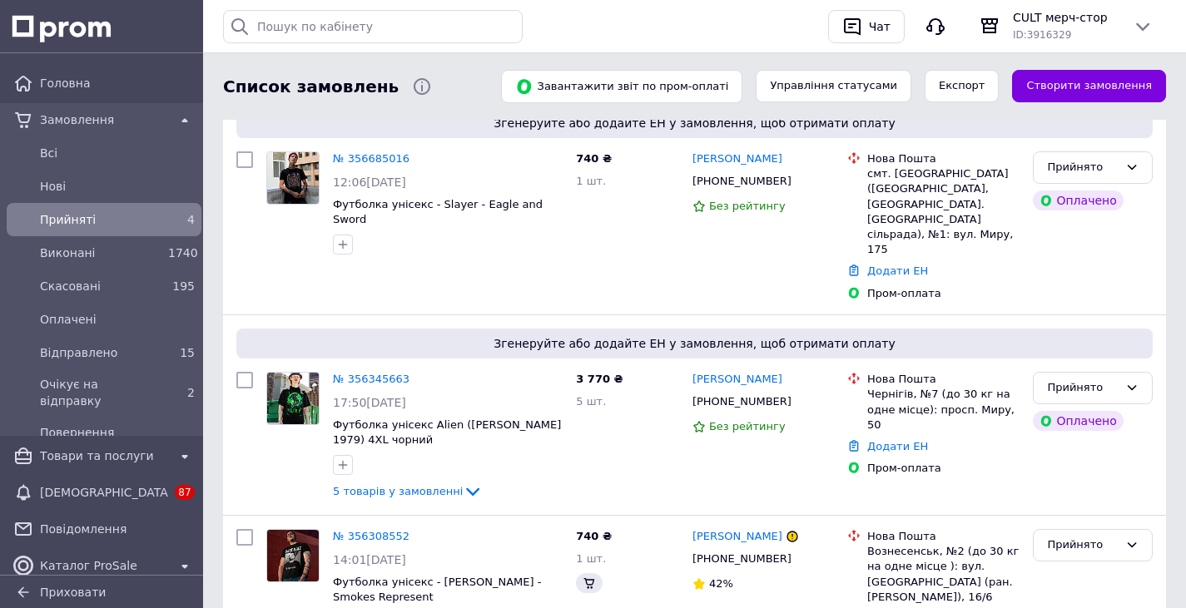
scroll to position [486, 0]
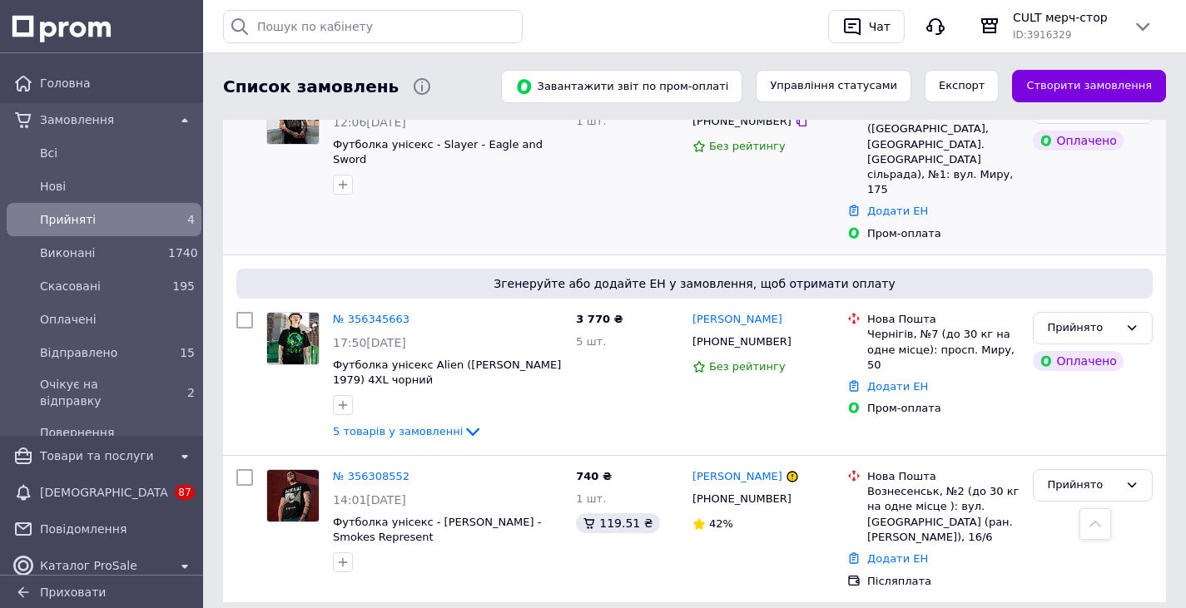
click at [1113, 192] on div "Прийнято Оплачено" at bounding box center [1092, 166] width 133 height 163
click at [170, 214] on div "4" at bounding box center [181, 219] width 27 height 17
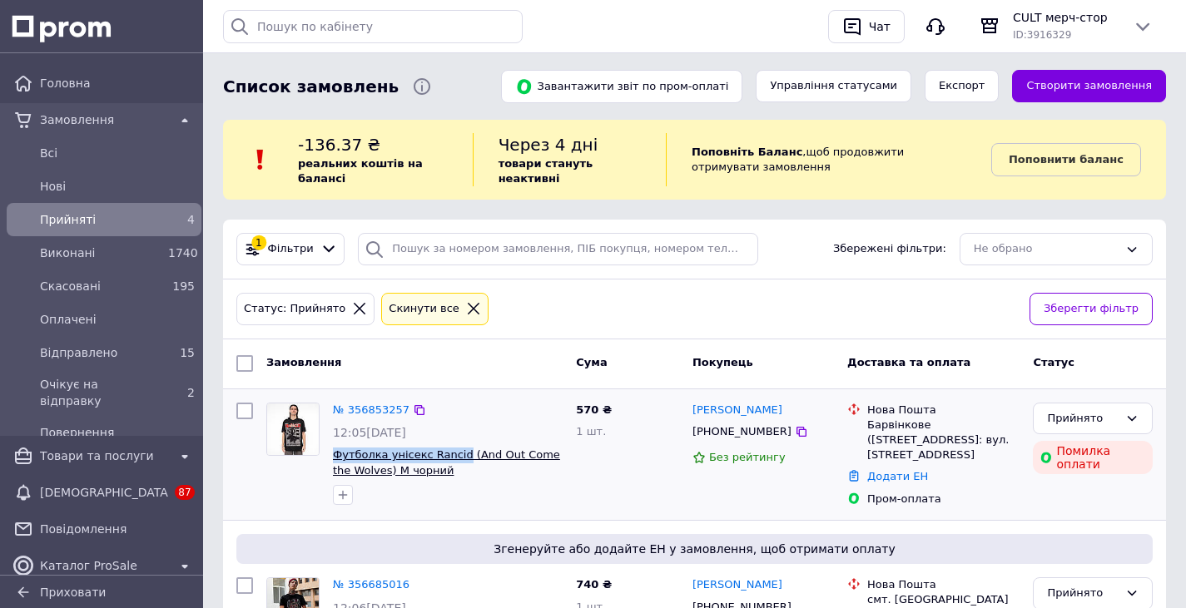
drag, startPoint x: 327, startPoint y: 453, endPoint x: 453, endPoint y: 461, distance: 125.9
click at [453, 461] on div "№ 356853257 12:05, 12.08.2025 Футболка унісекс Rancid (And Out Come the Wolves)…" at bounding box center [447, 454] width 243 height 116
copy span "Футболка унісекс Rancid"
click at [383, 410] on link "№ 356853257" at bounding box center [371, 410] width 77 height 12
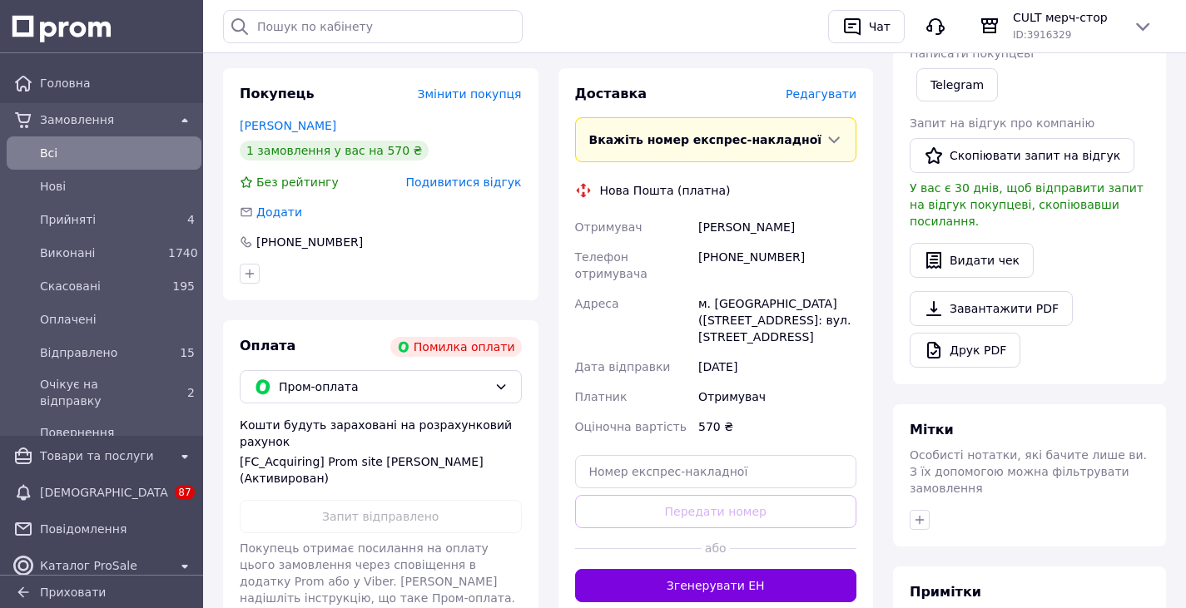
scroll to position [333, 0]
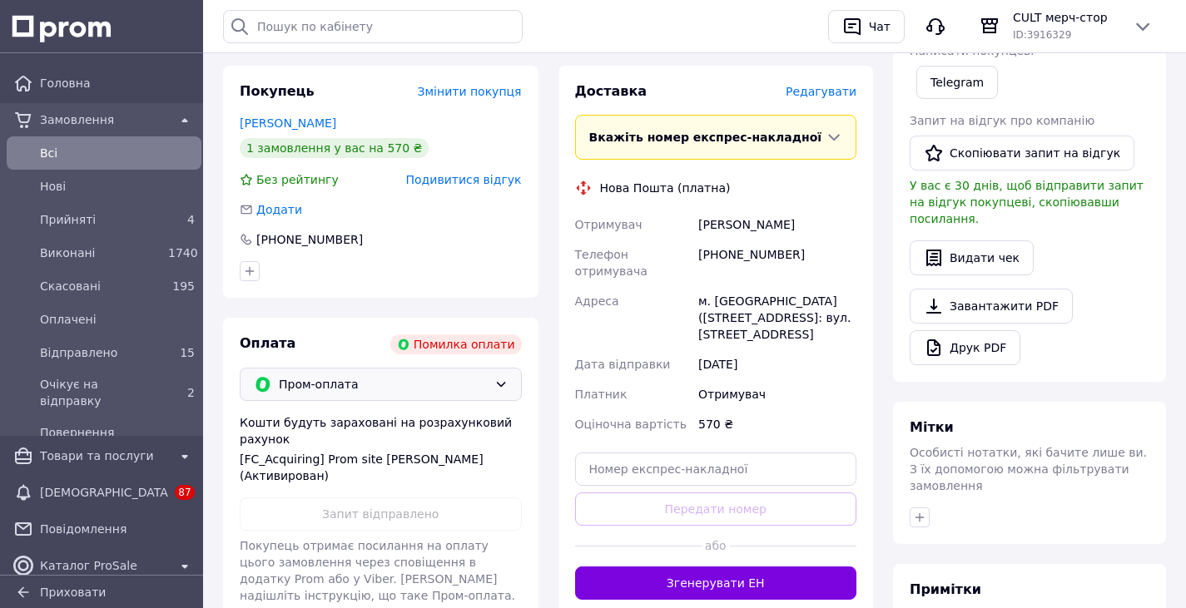
click at [418, 375] on span "Пром-оплата" at bounding box center [383, 384] width 209 height 18
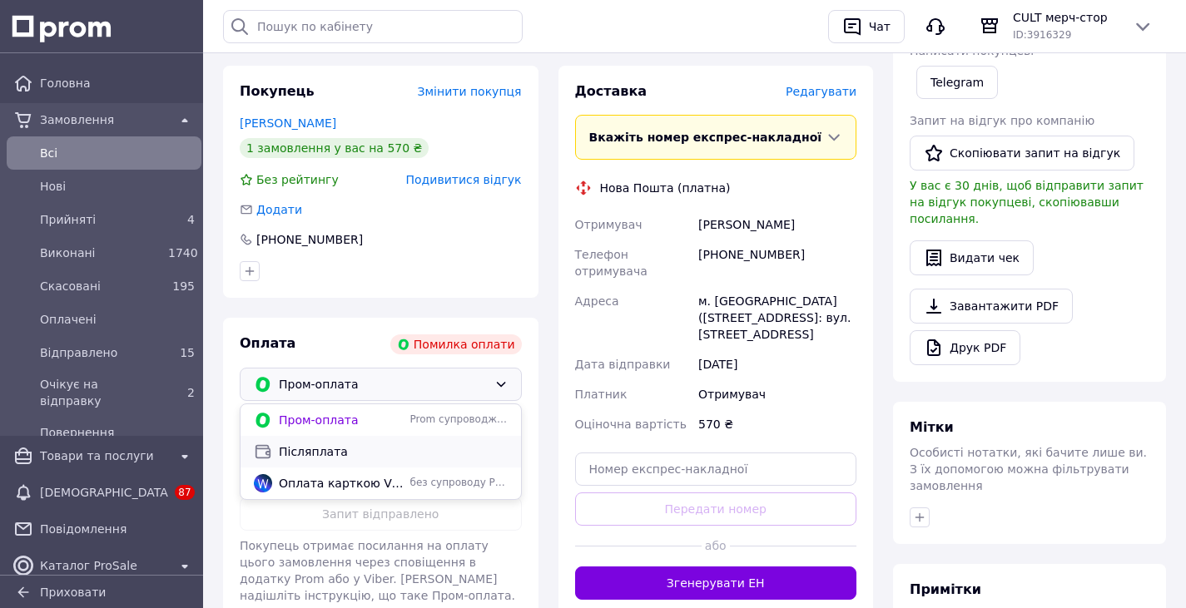
click at [354, 443] on span "Післяплата" at bounding box center [393, 451] width 229 height 17
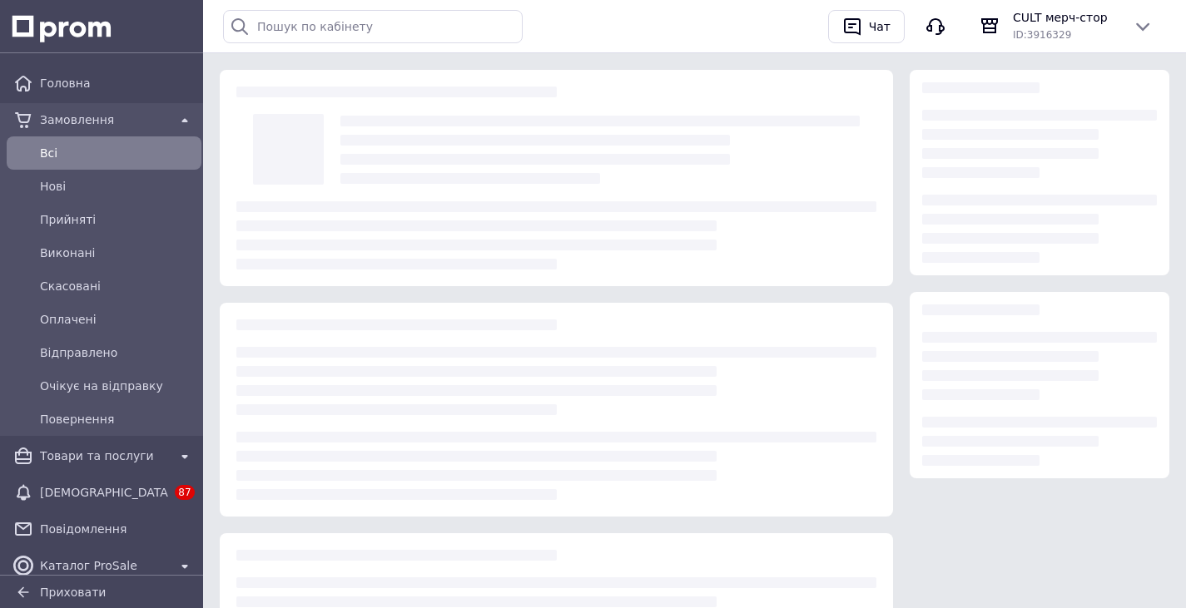
scroll to position [189, 0]
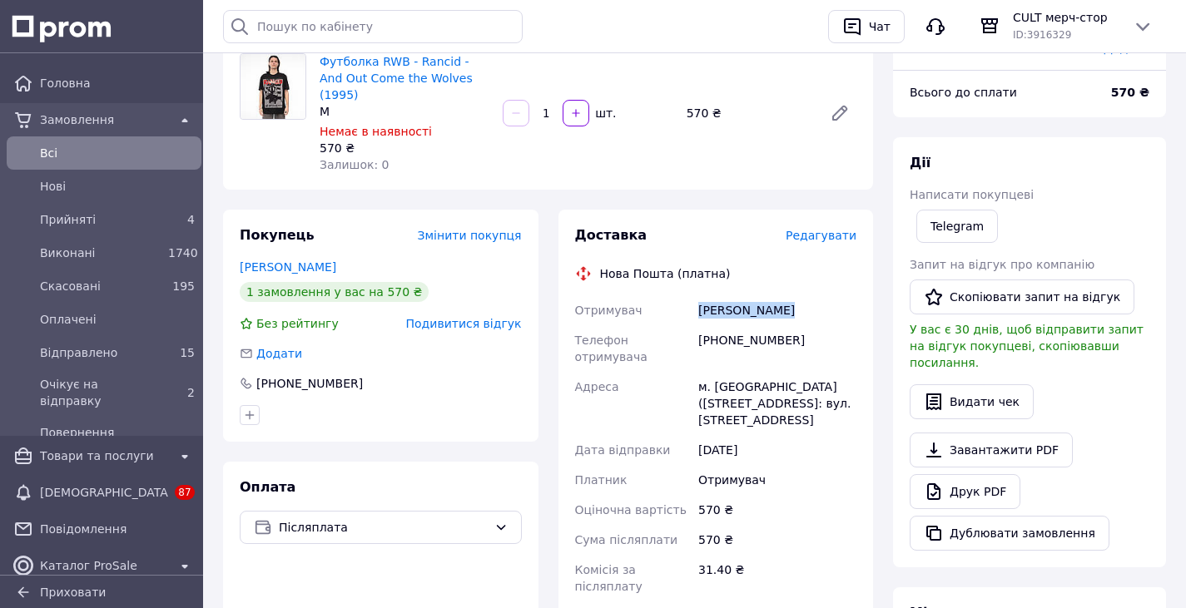
drag, startPoint x: 696, startPoint y: 295, endPoint x: 769, endPoint y: 305, distance: 73.0
click at [769, 305] on div "[PERSON_NAME]" at bounding box center [777, 310] width 165 height 30
copy div "[PERSON_NAME]"
drag, startPoint x: 790, startPoint y: 325, endPoint x: 718, endPoint y: 330, distance: 71.7
click at [718, 330] on div "[PHONE_NUMBER]" at bounding box center [777, 348] width 165 height 47
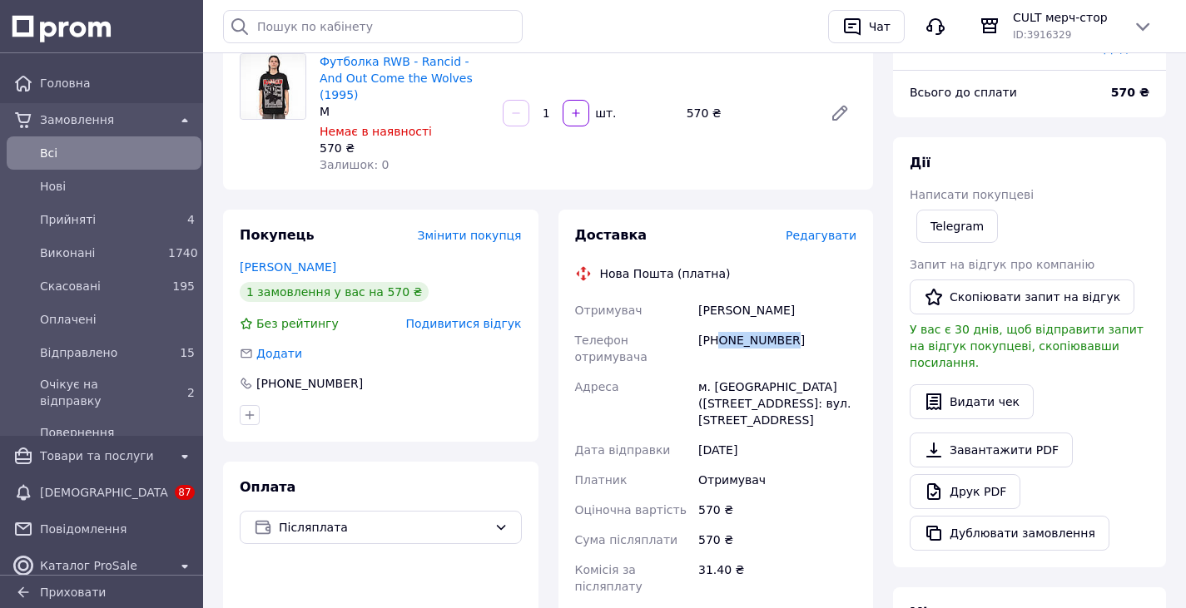
copy div "0951046292"
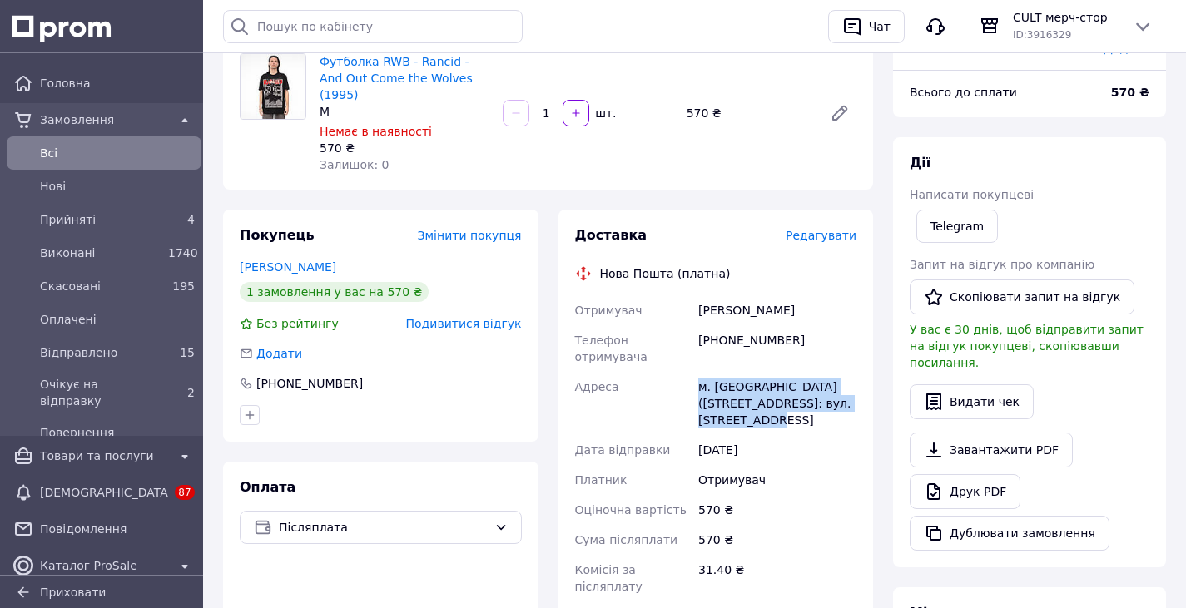
drag, startPoint x: 726, startPoint y: 394, endPoint x: 696, endPoint y: 349, distance: 53.5
click at [696, 372] on div "м. [GEOGRAPHIC_DATA] ([STREET_ADDRESS]: вул. [STREET_ADDRESS]" at bounding box center [777, 403] width 165 height 63
copy div "м. [GEOGRAPHIC_DATA] ([STREET_ADDRESS]: вул. [STREET_ADDRESS]"
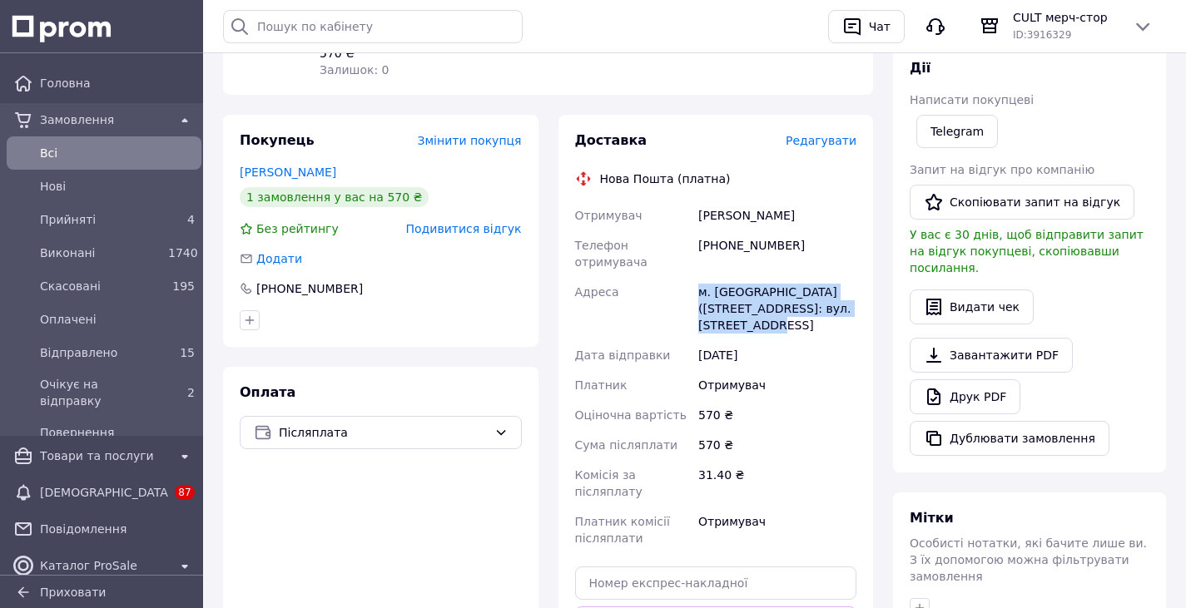
scroll to position [333, 0]
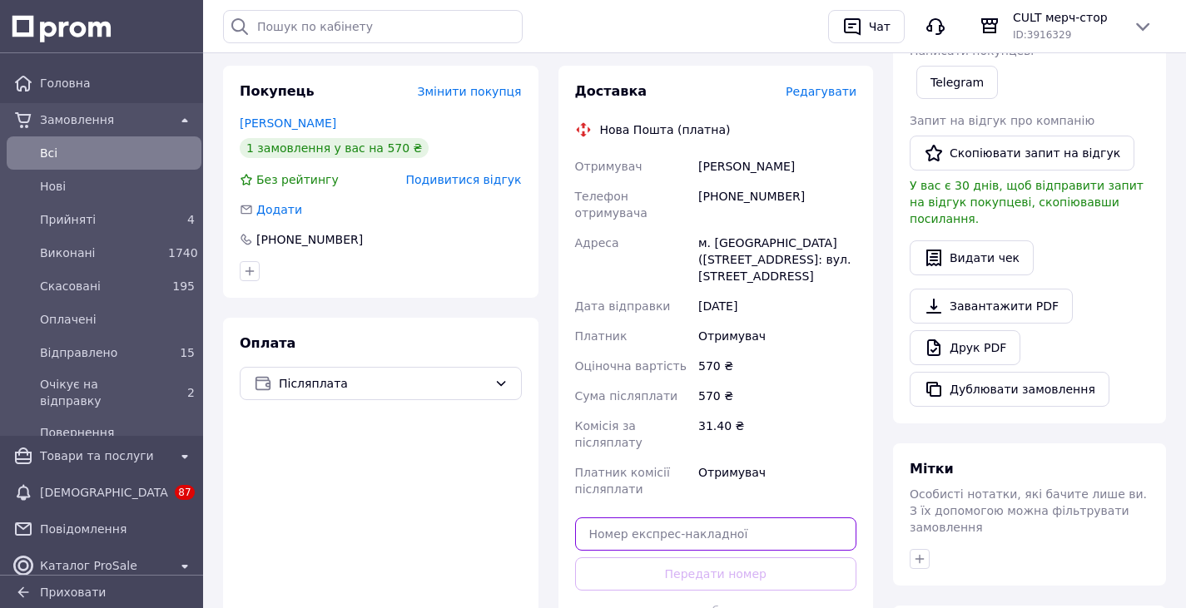
click at [684, 518] on input "text" at bounding box center [716, 534] width 282 height 33
paste input "20451225274281"
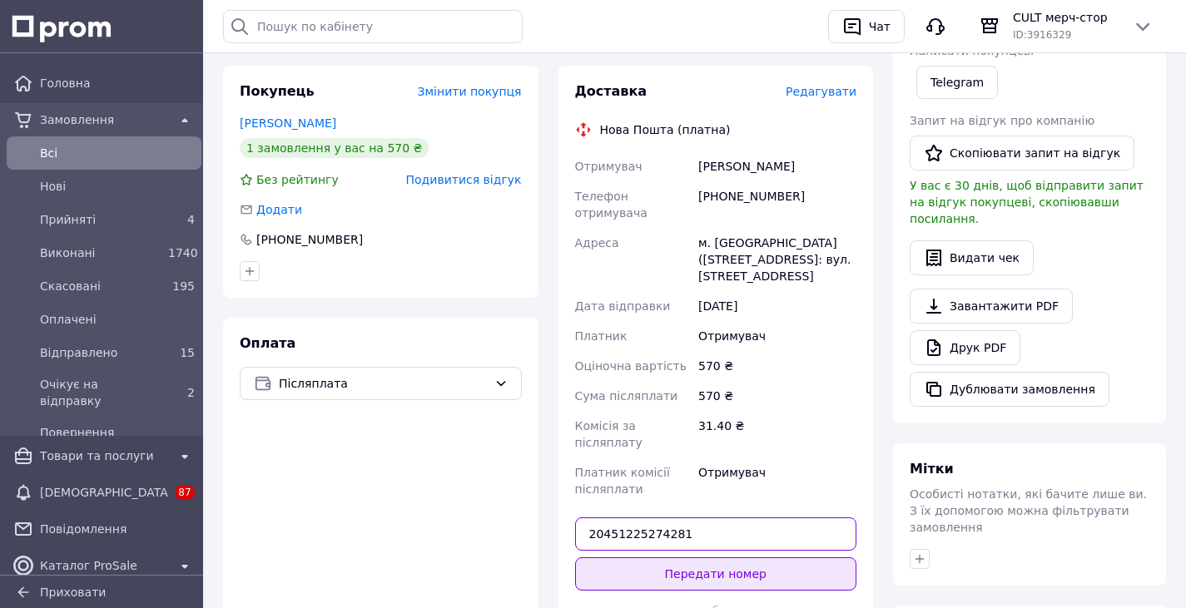
type input "20451225274281"
click at [690, 557] on button "Передати номер" at bounding box center [716, 573] width 282 height 33
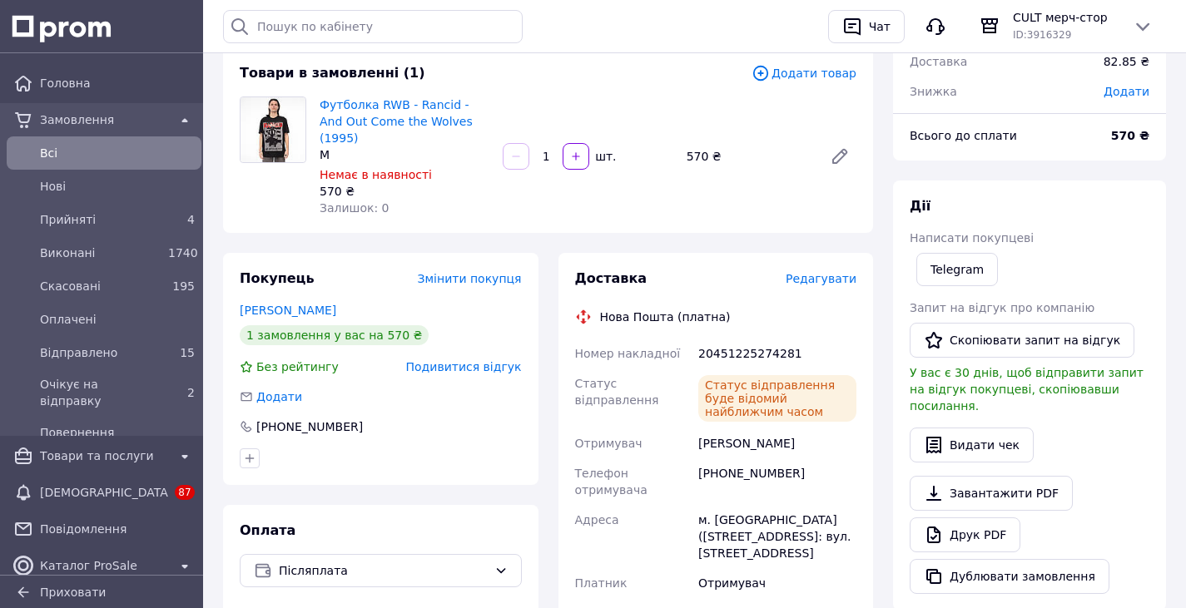
scroll to position [0, 0]
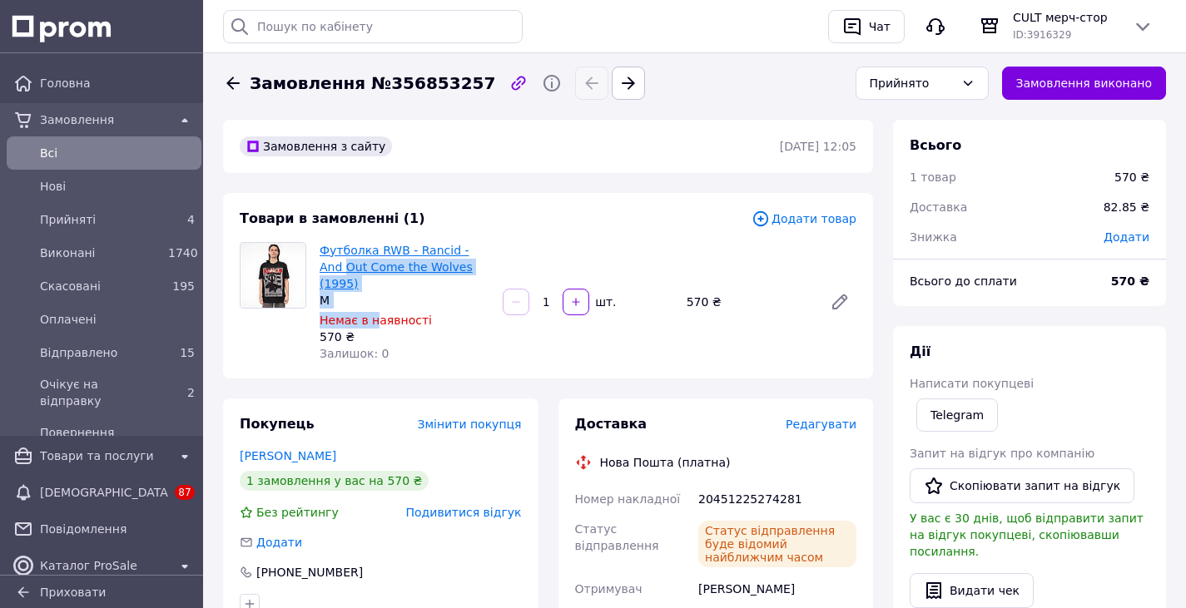
drag, startPoint x: 374, startPoint y: 292, endPoint x: 320, endPoint y: 260, distance: 62.6
click at [320, 260] on div "Футболка RWB - Rancid - And Out Come the Wolves (1995) M Немає в наявності 570 …" at bounding box center [404, 302] width 183 height 126
drag, startPoint x: 409, startPoint y: 341, endPoint x: 375, endPoint y: 313, distance: 43.7
click at [404, 345] on div "Залишок: 0" at bounding box center [405, 353] width 170 height 17
drag, startPoint x: 328, startPoint y: 274, endPoint x: 319, endPoint y: 255, distance: 21.2
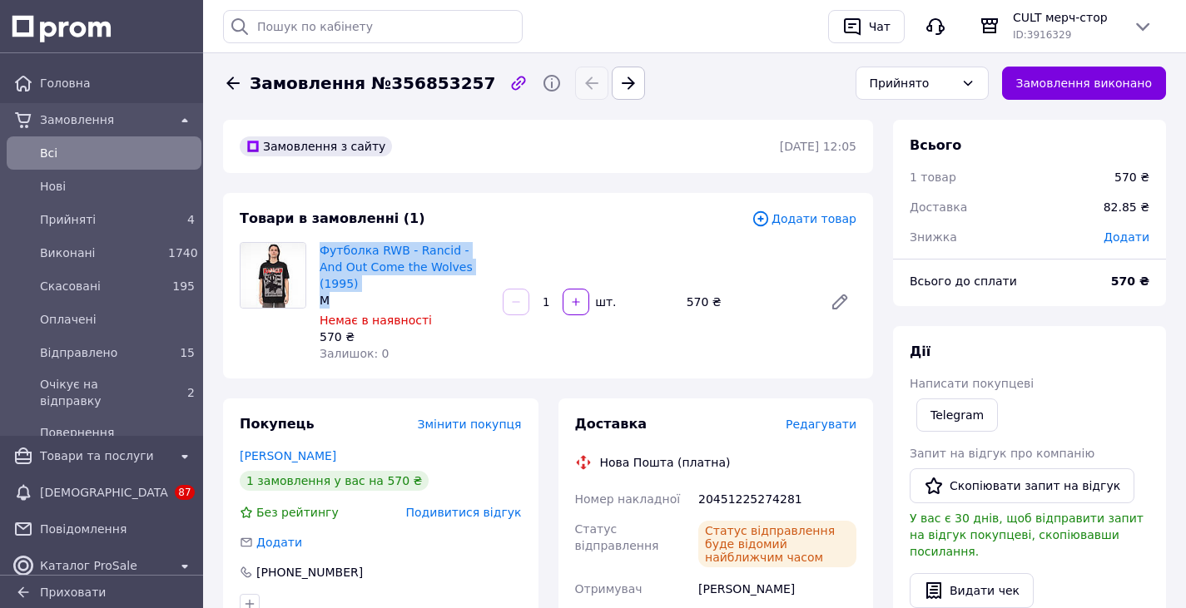
click at [319, 255] on div "Футболка RWB - Rancid - And Out Come the Wolves (1995) M Немає в наявності 570 …" at bounding box center [404, 302] width 183 height 126
copy div "Футболка RWB - Rancid - And Out Come the Wolves (1995) M"
click at [543, 203] on div "Товари в замовленні (1) Додати товар Футболка RWB - Rancid - And Out Come the W…" at bounding box center [548, 286] width 650 height 186
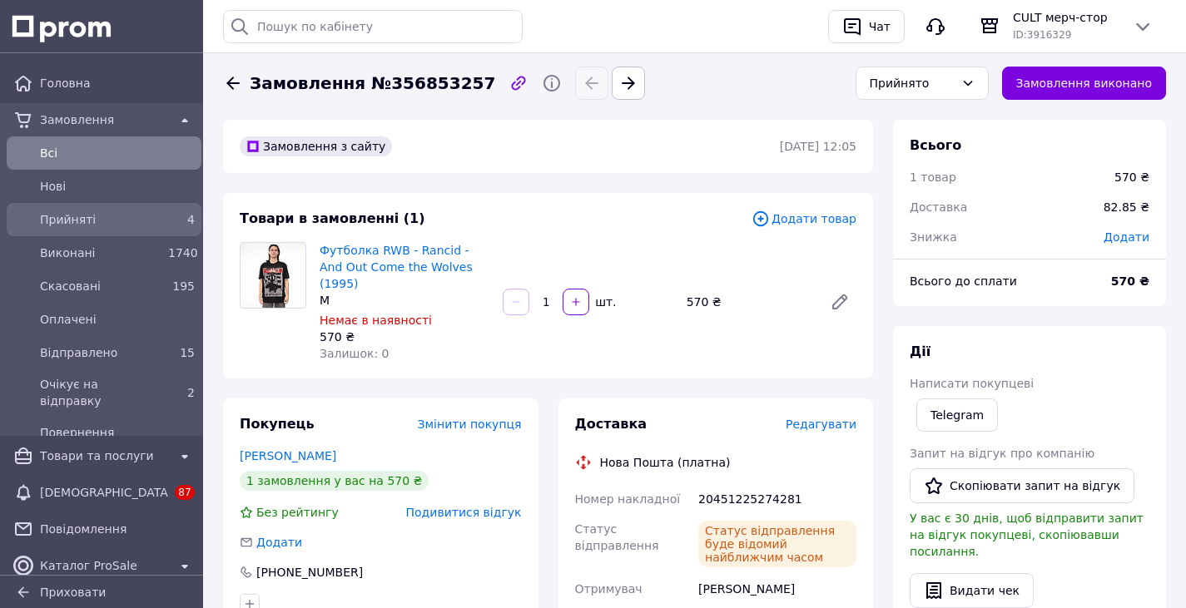
click at [131, 204] on link "Прийняті 4" at bounding box center [104, 219] width 208 height 33
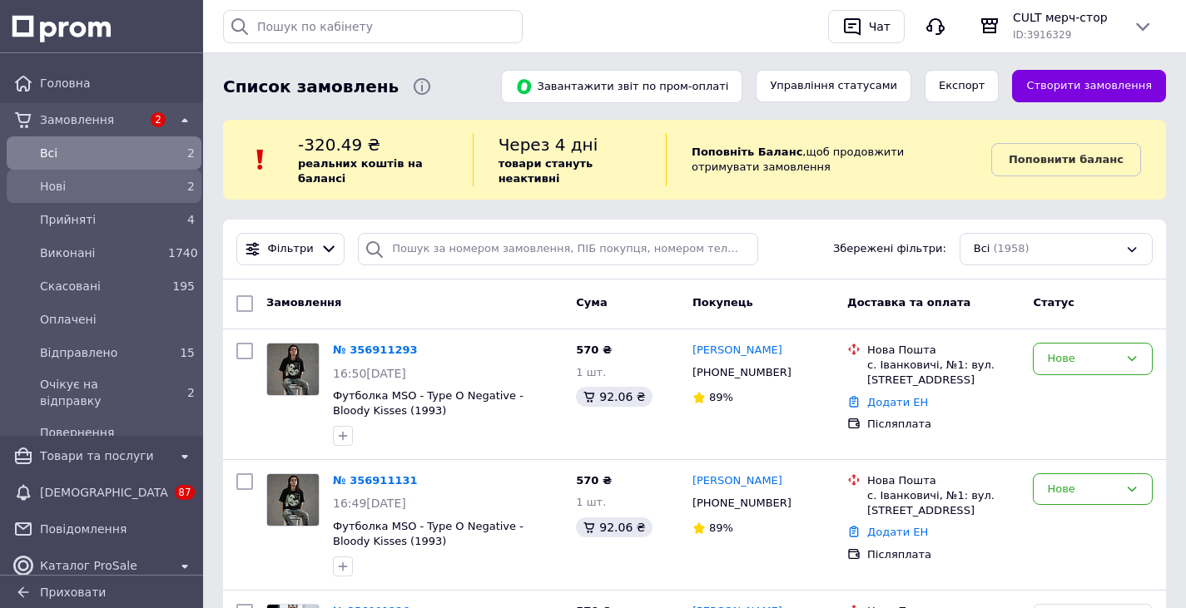
click at [141, 186] on span "Нові" at bounding box center [100, 186] width 121 height 17
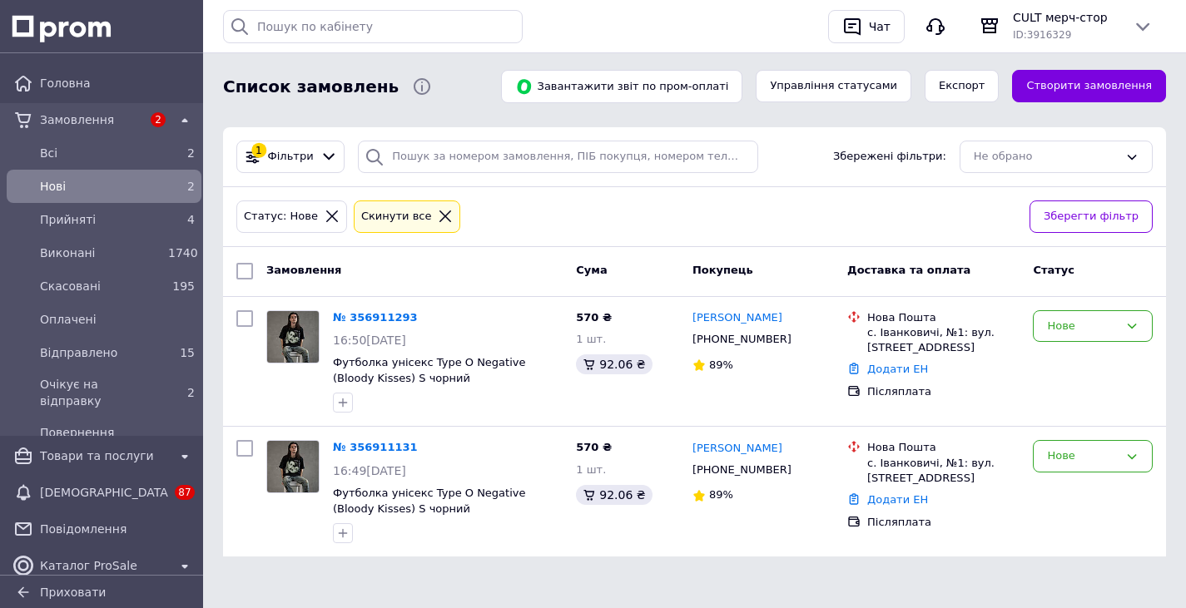
scroll to position [94, 0]
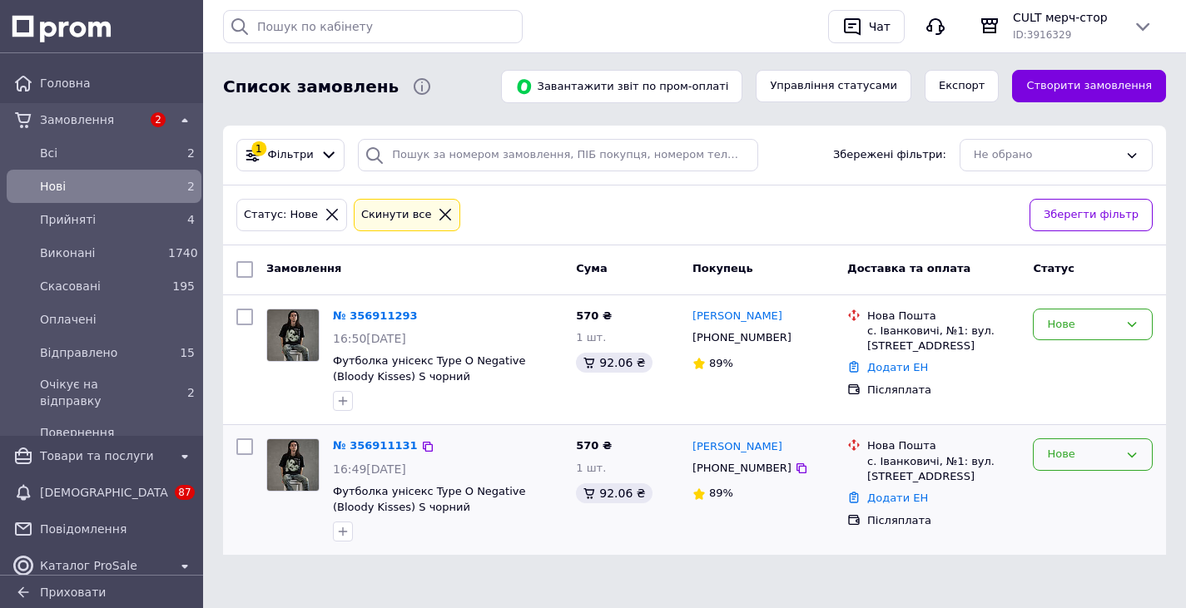
click at [1081, 457] on div "Нове" at bounding box center [1083, 454] width 72 height 17
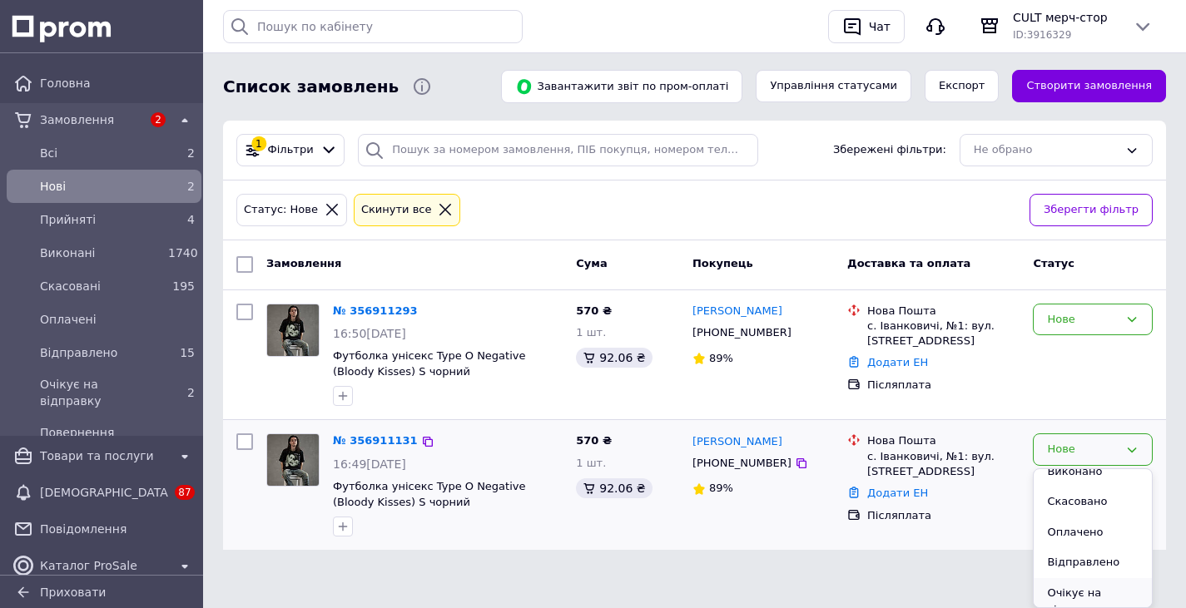
scroll to position [0, 0]
click at [1078, 544] on li "Скасовано" at bounding box center [1092, 545] width 118 height 31
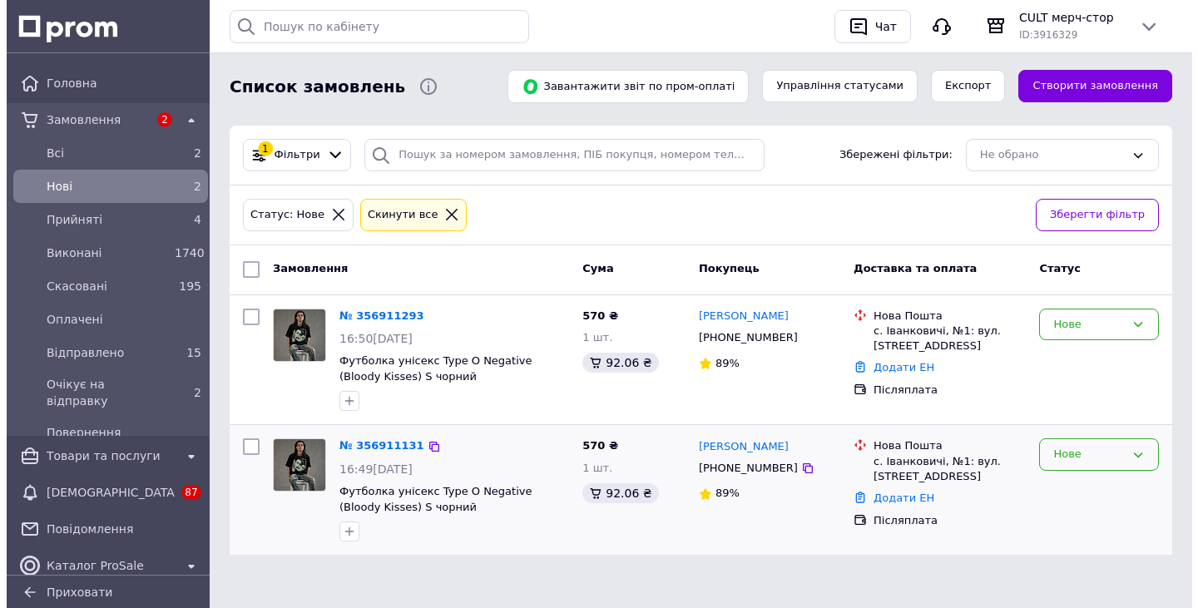
scroll to position [94, 0]
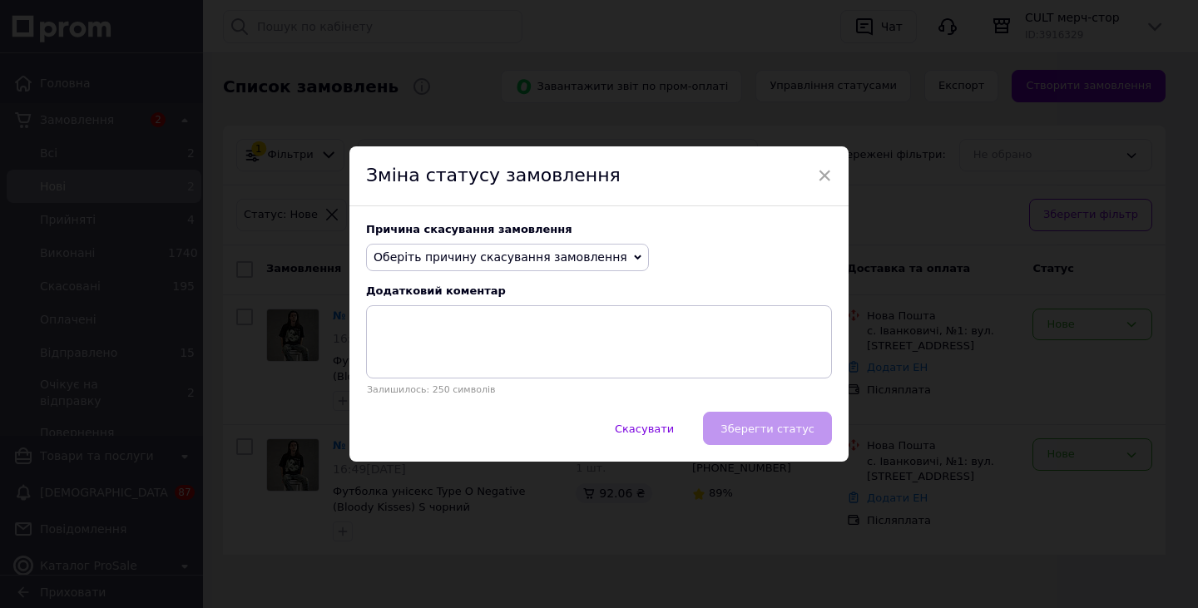
click at [580, 260] on span "Оберіть причину скасування замовлення" at bounding box center [501, 256] width 254 height 13
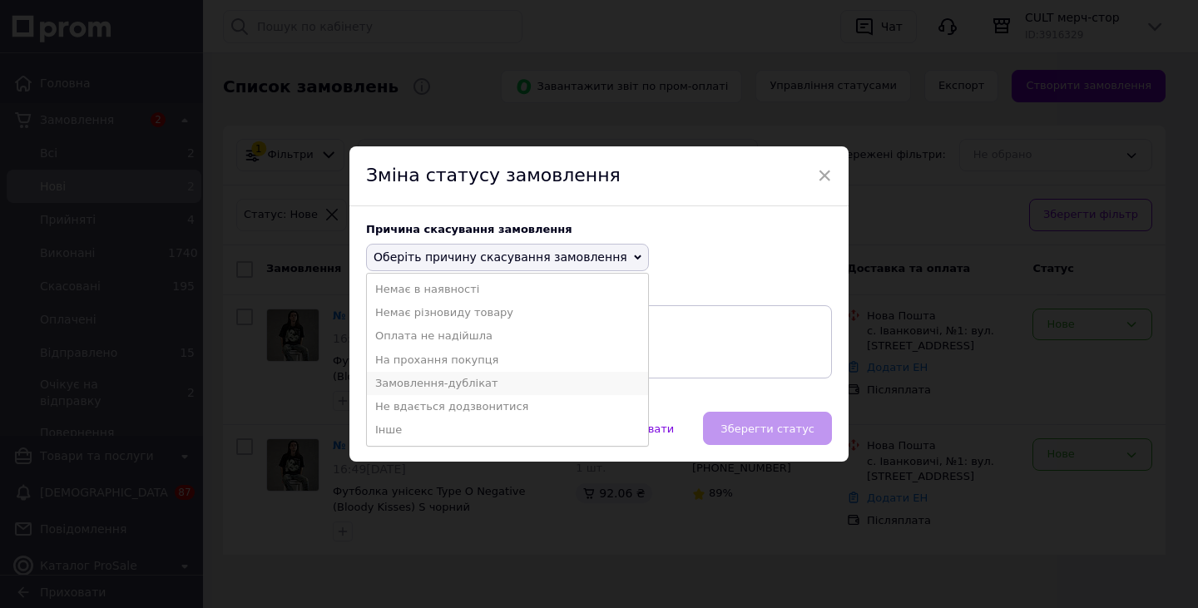
click at [436, 384] on li "Замовлення-дублікат" at bounding box center [507, 383] width 281 height 23
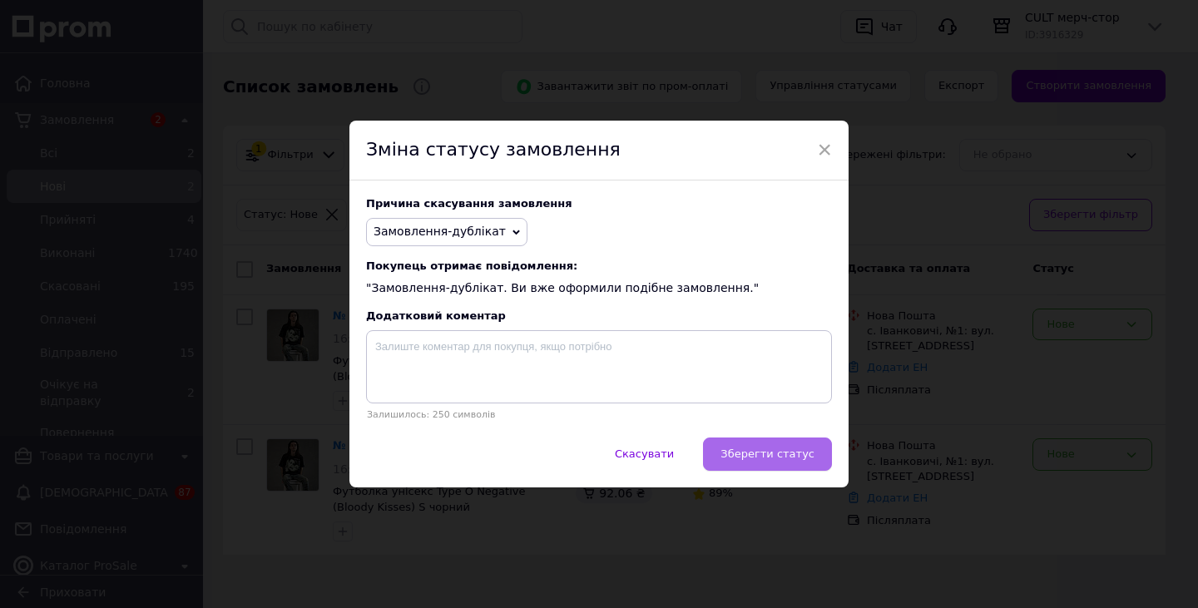
click at [770, 460] on span "Зберегти статус" at bounding box center [768, 454] width 94 height 12
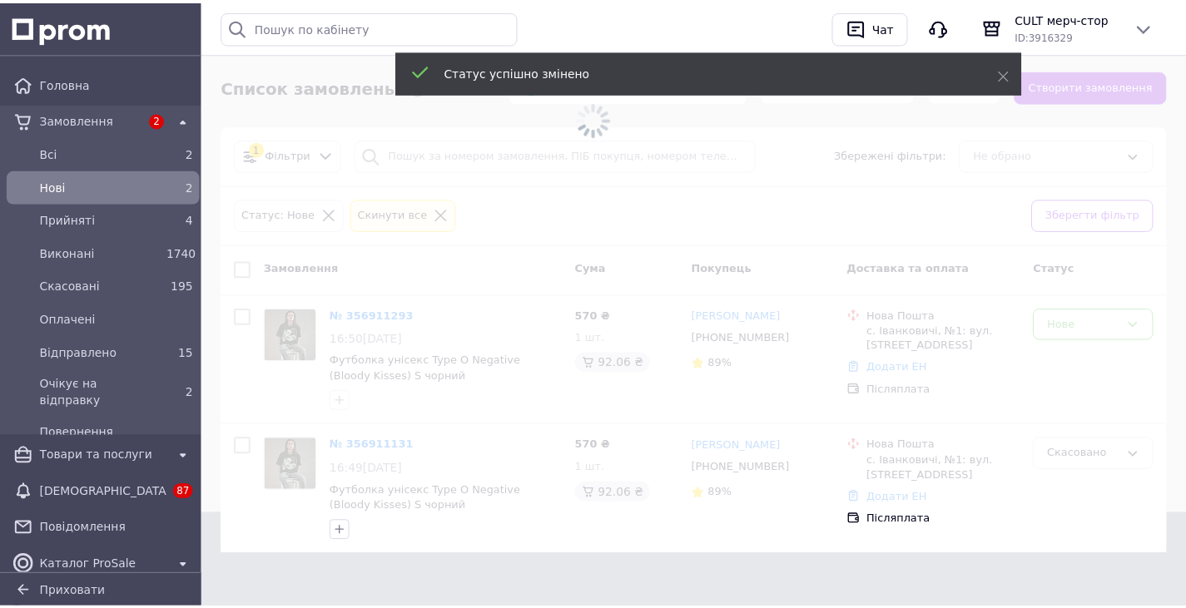
scroll to position [79, 0]
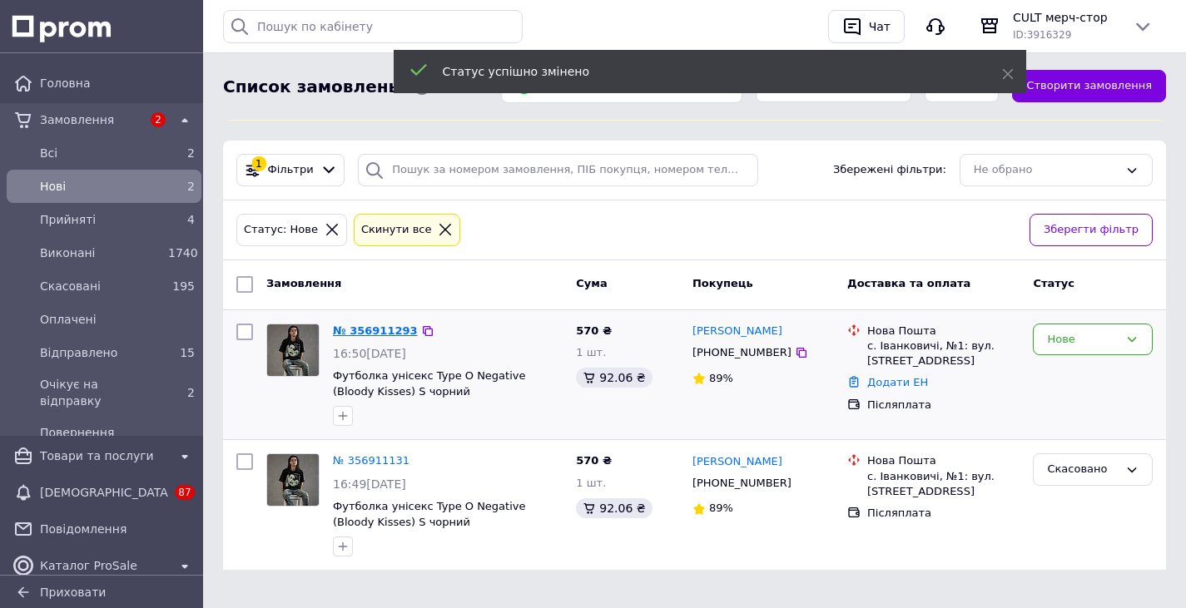
click at [346, 330] on link "№ 356911293" at bounding box center [375, 331] width 85 height 12
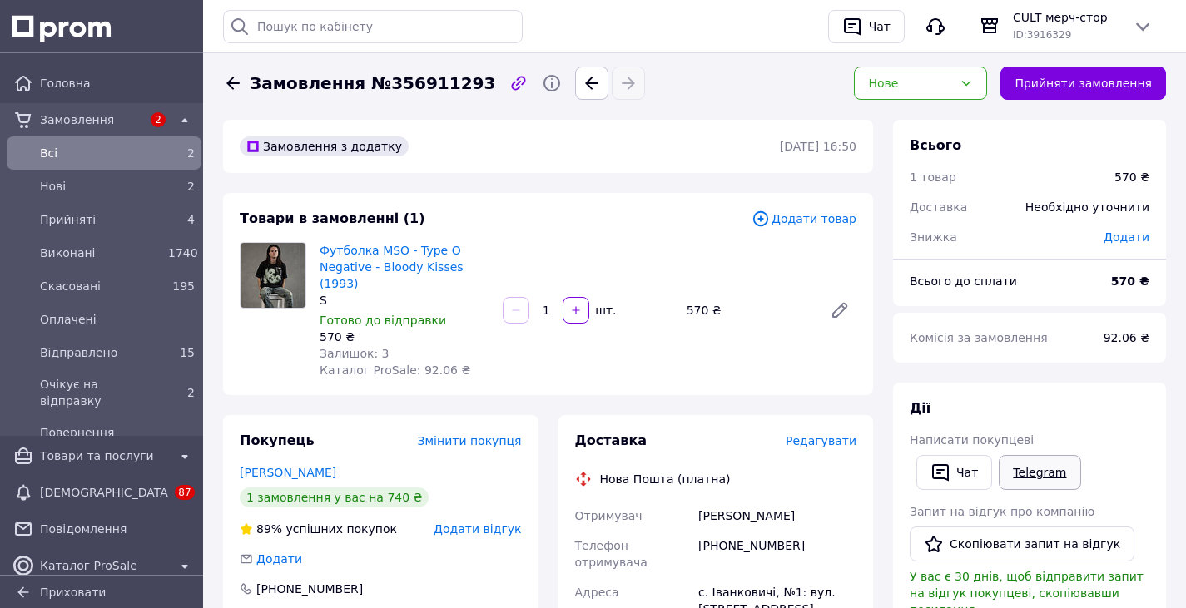
click at [1019, 474] on link "Telegram" at bounding box center [1039, 472] width 82 height 35
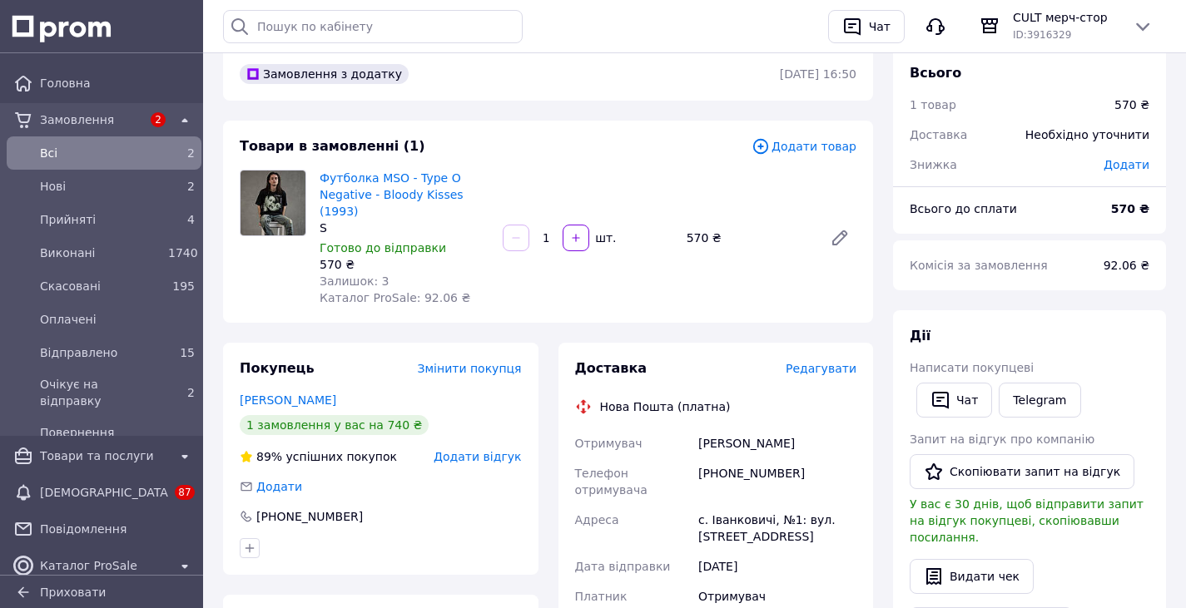
scroll to position [250, 0]
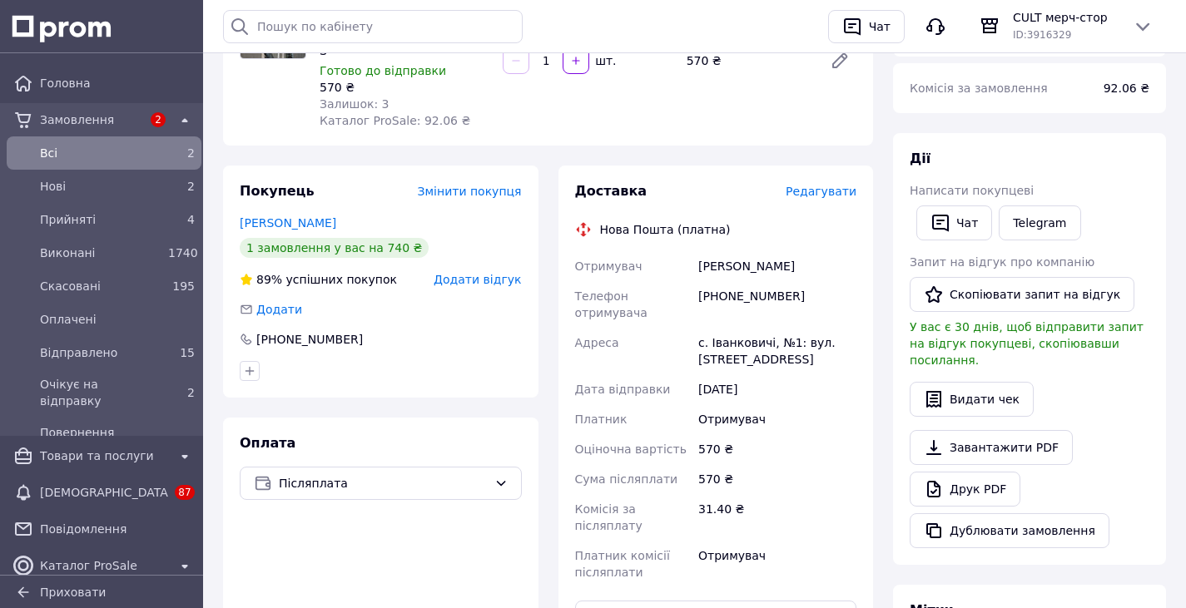
drag, startPoint x: 818, startPoint y: 250, endPoint x: 691, endPoint y: 252, distance: 126.5
click at [691, 252] on div "Отримувач Полищук Владимир Телефон отримувача +380681372805 Адреса с. Іванкович…" at bounding box center [716, 419] width 289 height 336
copy div "Отримувач Полищук Владимир"
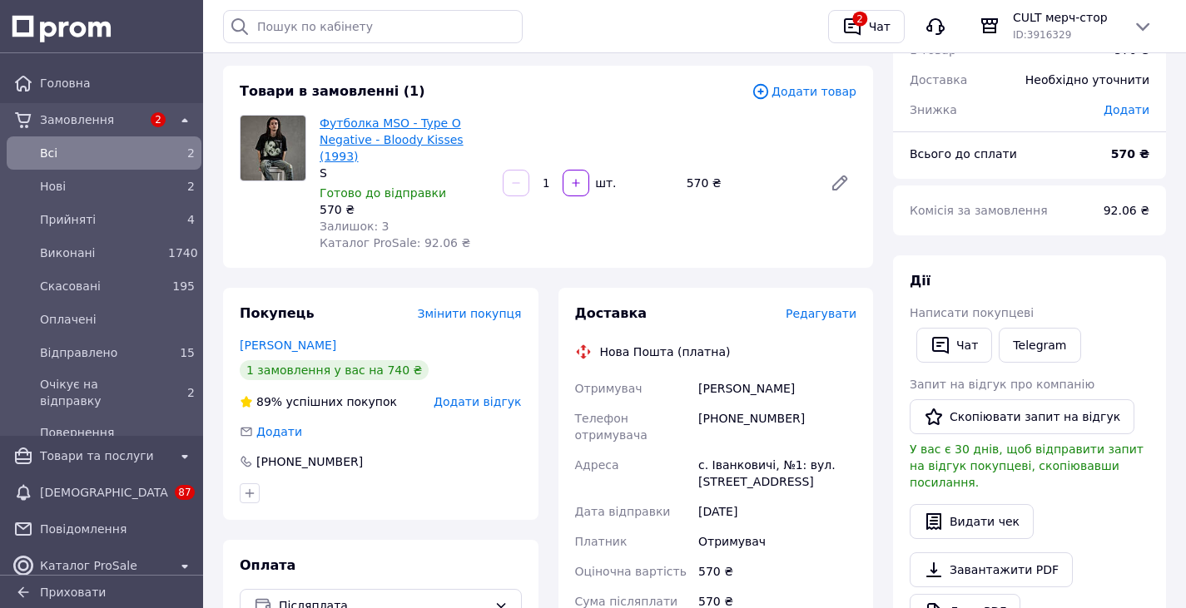
scroll to position [0, 0]
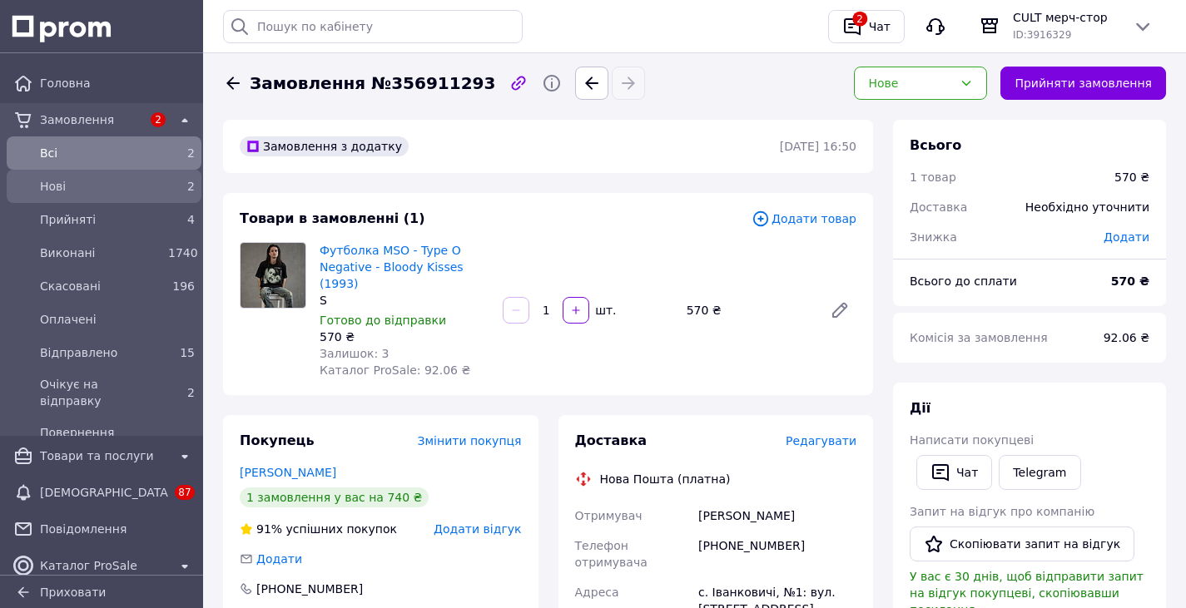
click at [95, 191] on span "Нові" at bounding box center [100, 186] width 121 height 17
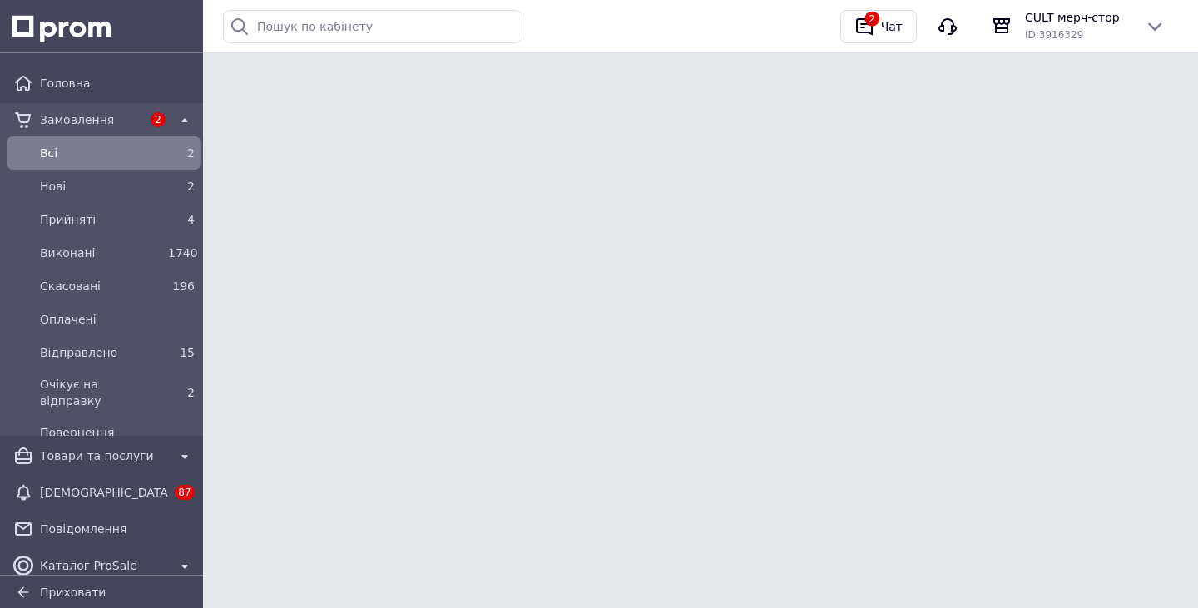
drag, startPoint x: 893, startPoint y: 25, endPoint x: 838, endPoint y: 152, distance: 138.6
click at [891, 25] on div "Чат" at bounding box center [892, 26] width 28 height 25
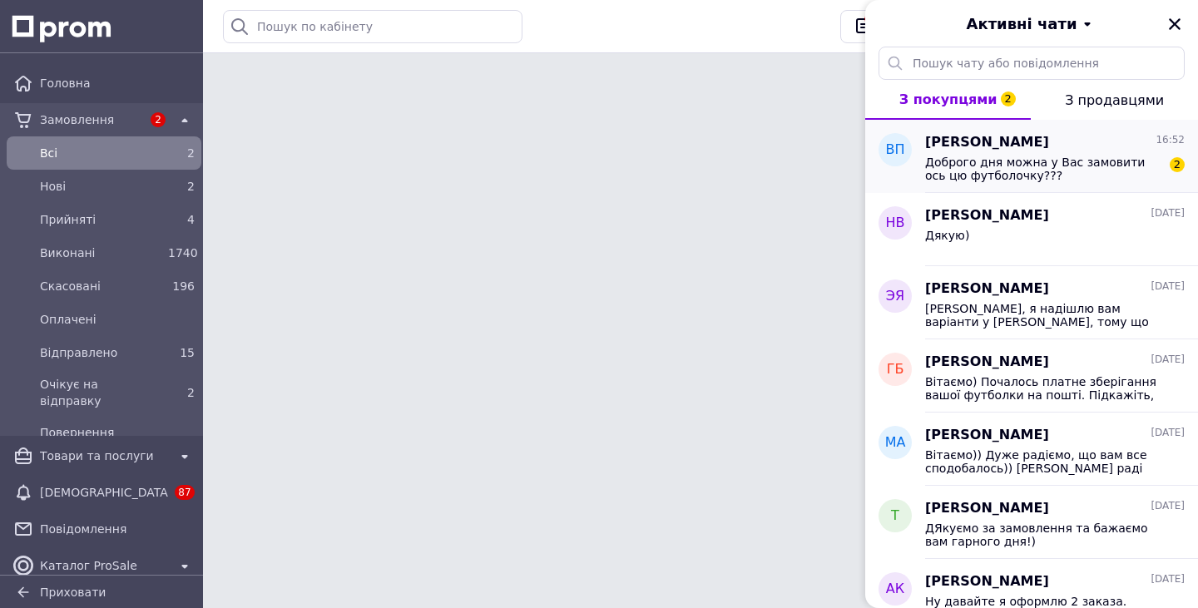
click at [1031, 173] on span "Доброго дня можна у Вас замовити ось цю футболочку???" at bounding box center [1043, 169] width 236 height 27
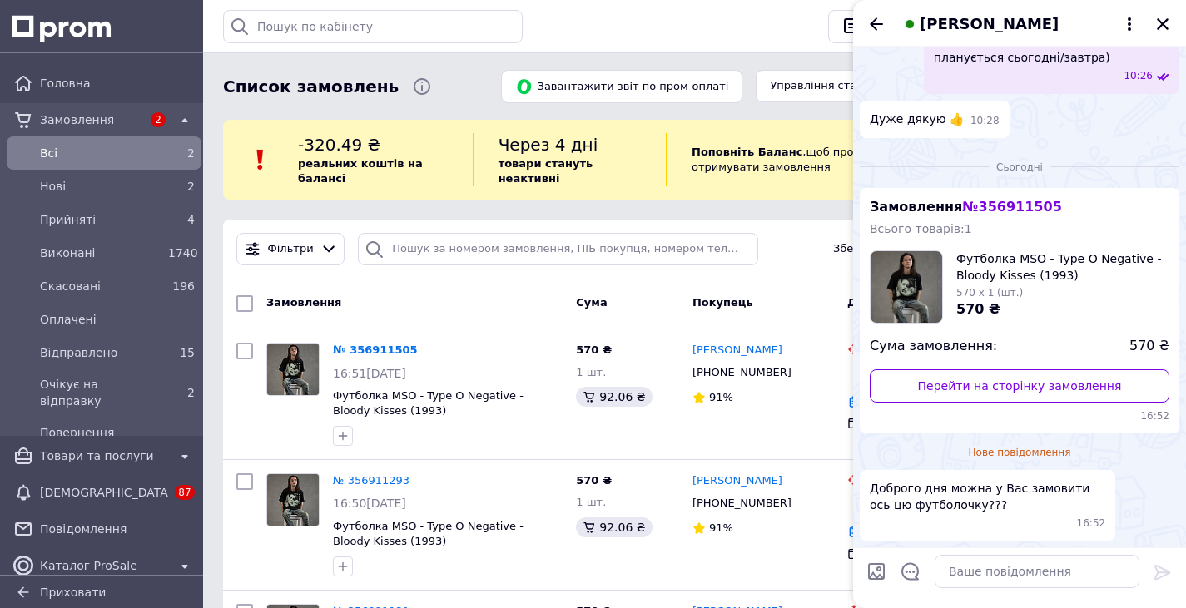
scroll to position [791, 0]
click at [875, 22] on icon "Назад" at bounding box center [876, 24] width 20 height 20
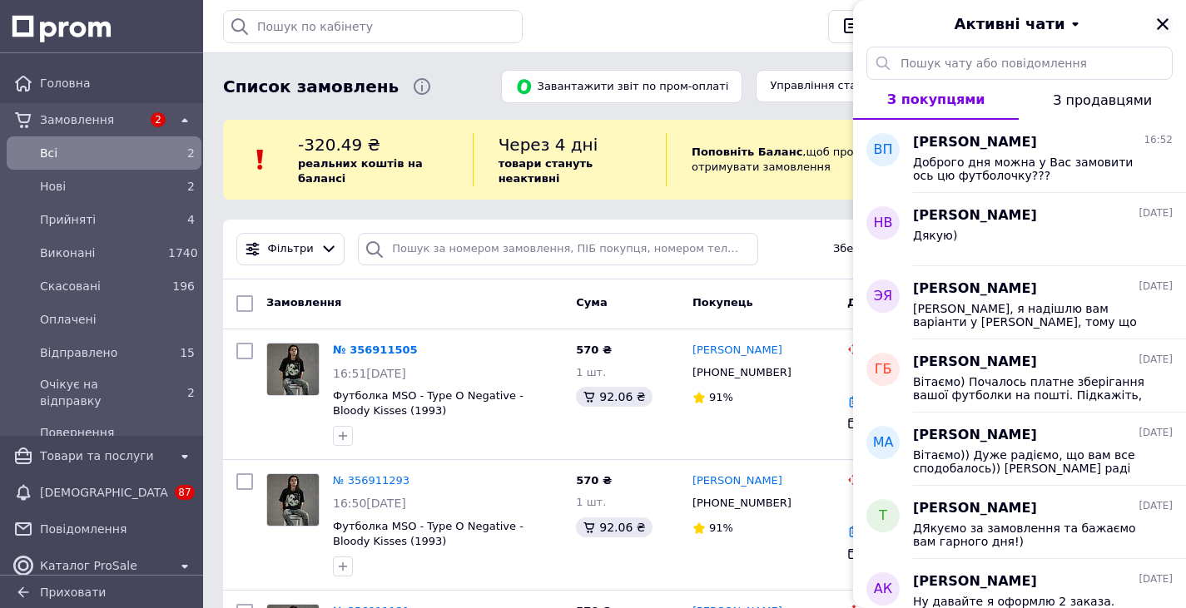
click at [1166, 26] on icon "Закрити" at bounding box center [1162, 24] width 15 height 15
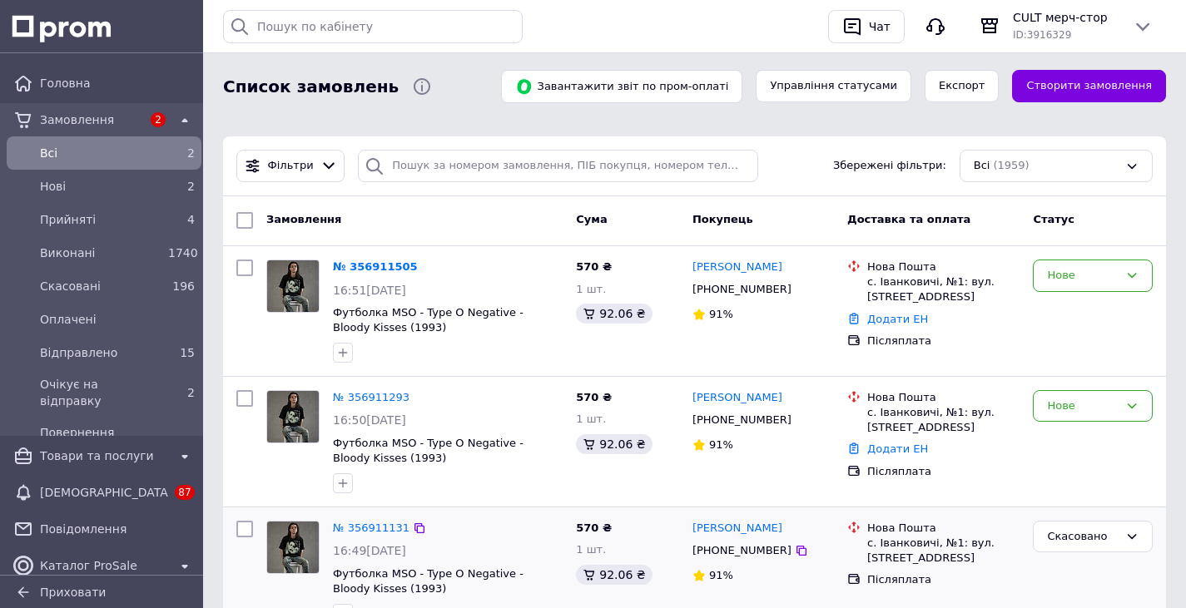
scroll to position [166, 0]
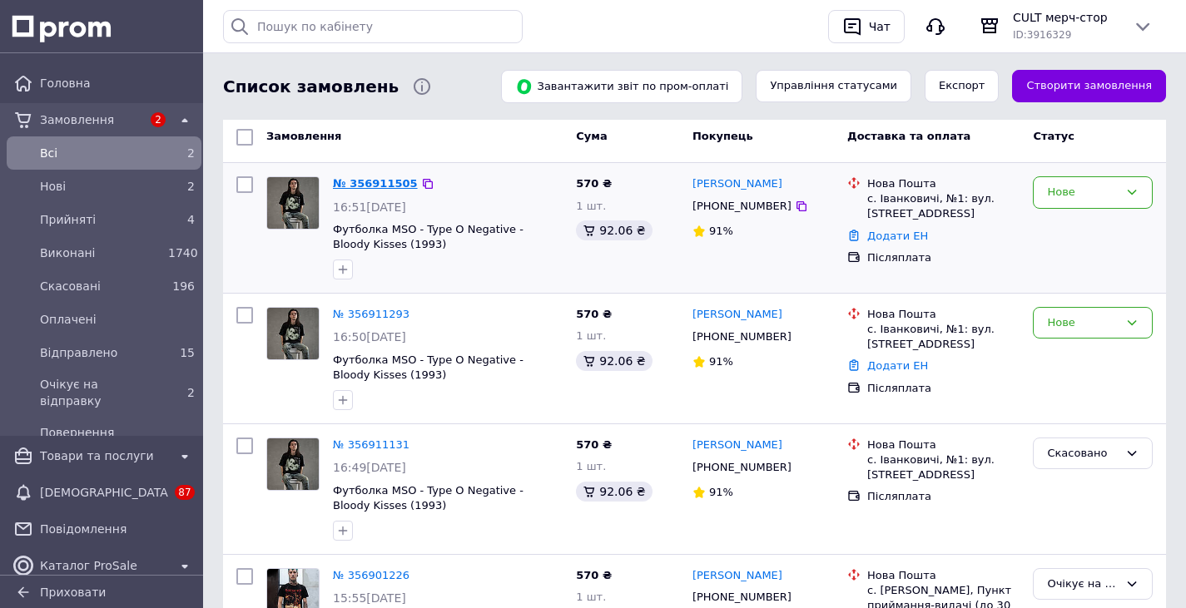
click at [365, 186] on link "№ 356911505" at bounding box center [375, 183] width 85 height 12
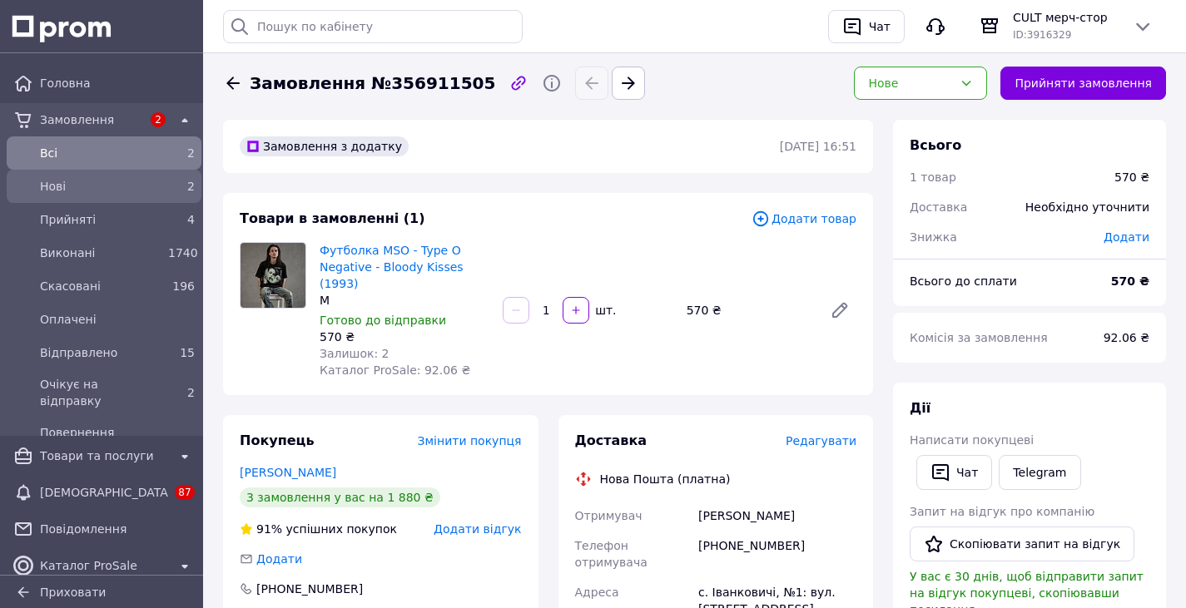
click at [168, 185] on div "2" at bounding box center [181, 186] width 27 height 17
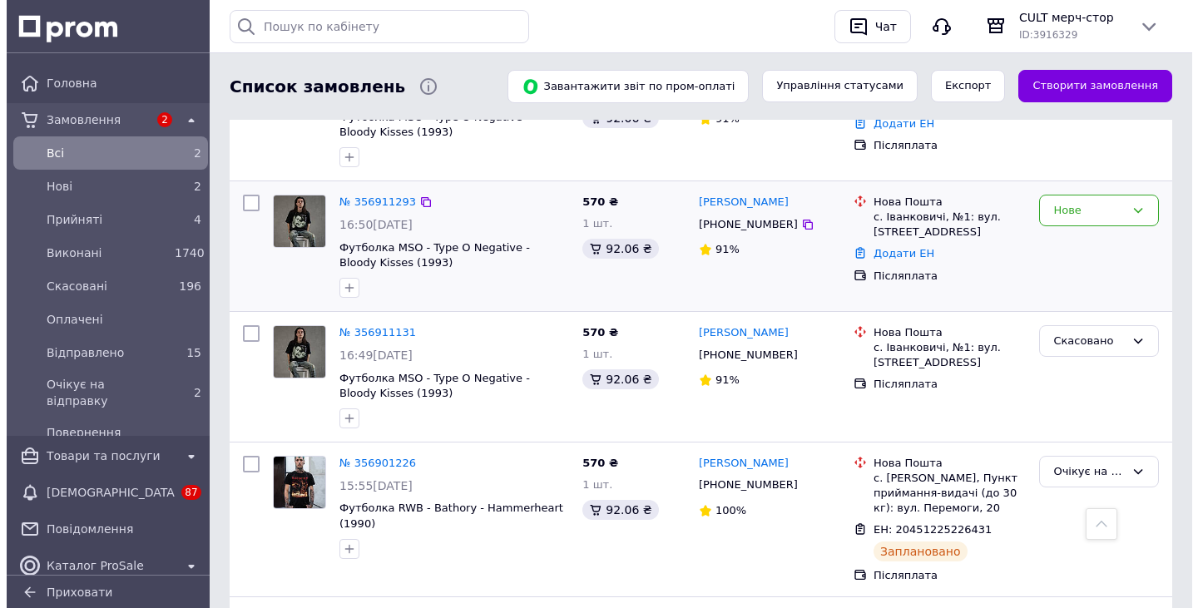
scroll to position [250, 0]
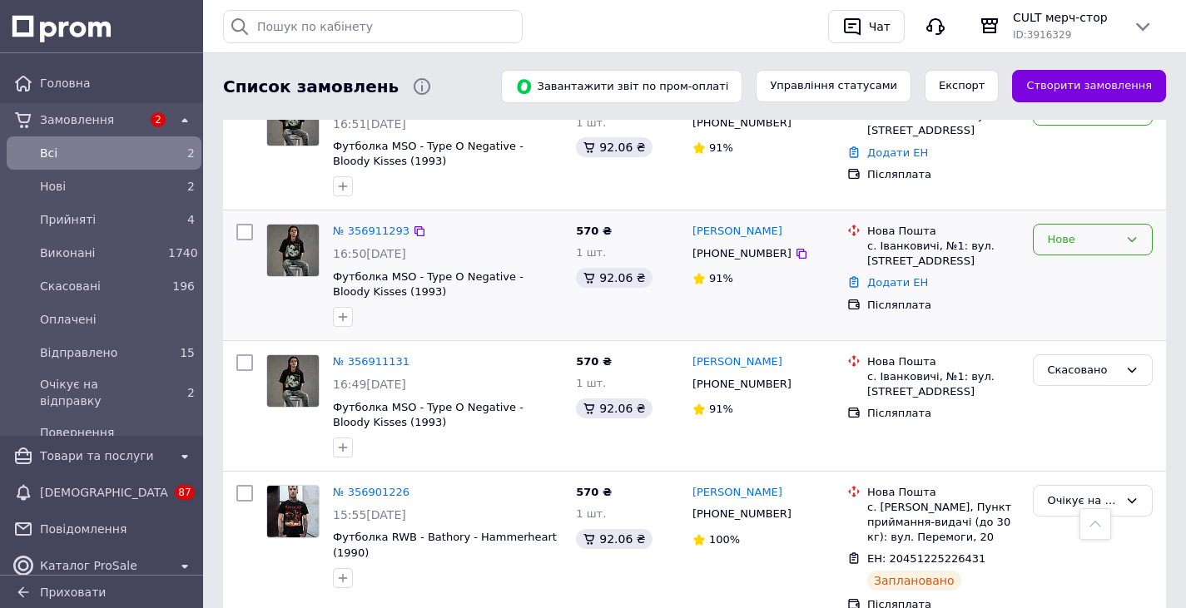
click at [1080, 244] on div "Нове" at bounding box center [1083, 239] width 72 height 17
click at [1068, 331] on li "Скасовано" at bounding box center [1092, 335] width 118 height 31
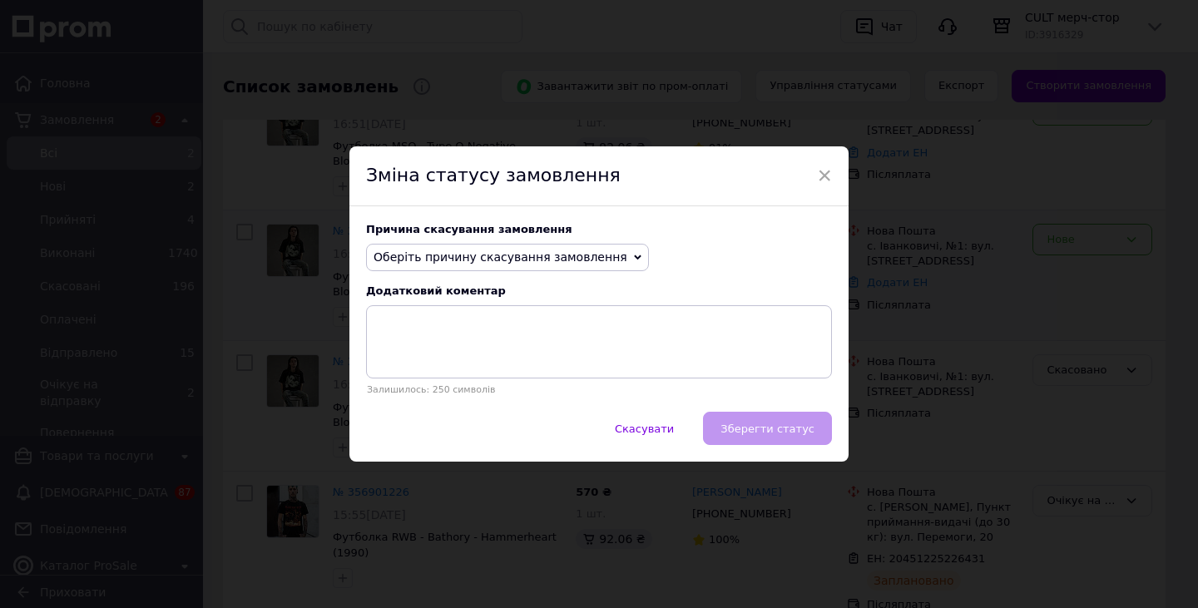
drag, startPoint x: 547, startPoint y: 248, endPoint x: 508, endPoint y: 292, distance: 58.9
click at [546, 248] on span "Оберіть причину скасування замовлення" at bounding box center [507, 258] width 283 height 28
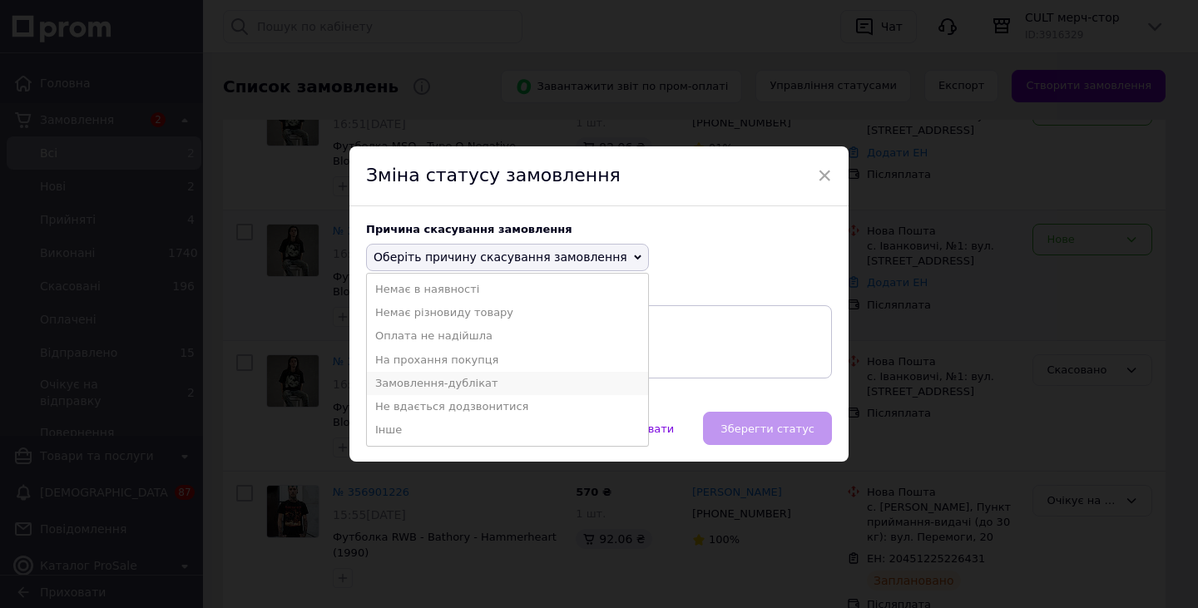
click at [436, 383] on li "Замовлення-дублікат" at bounding box center [507, 383] width 281 height 23
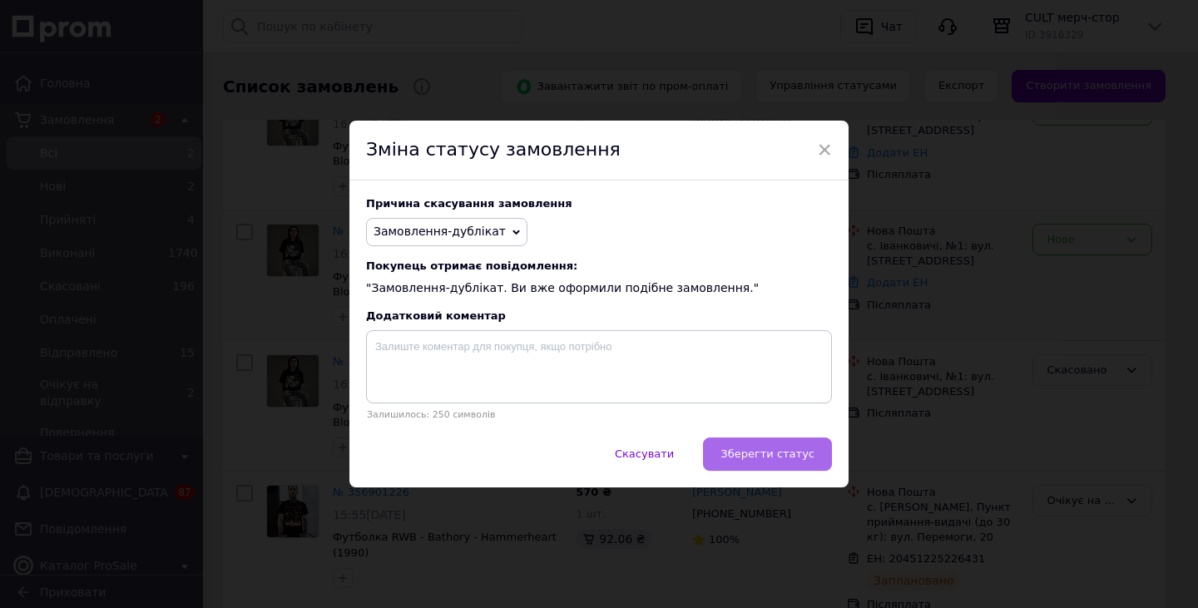
click at [788, 457] on span "Зберегти статус" at bounding box center [768, 454] width 94 height 12
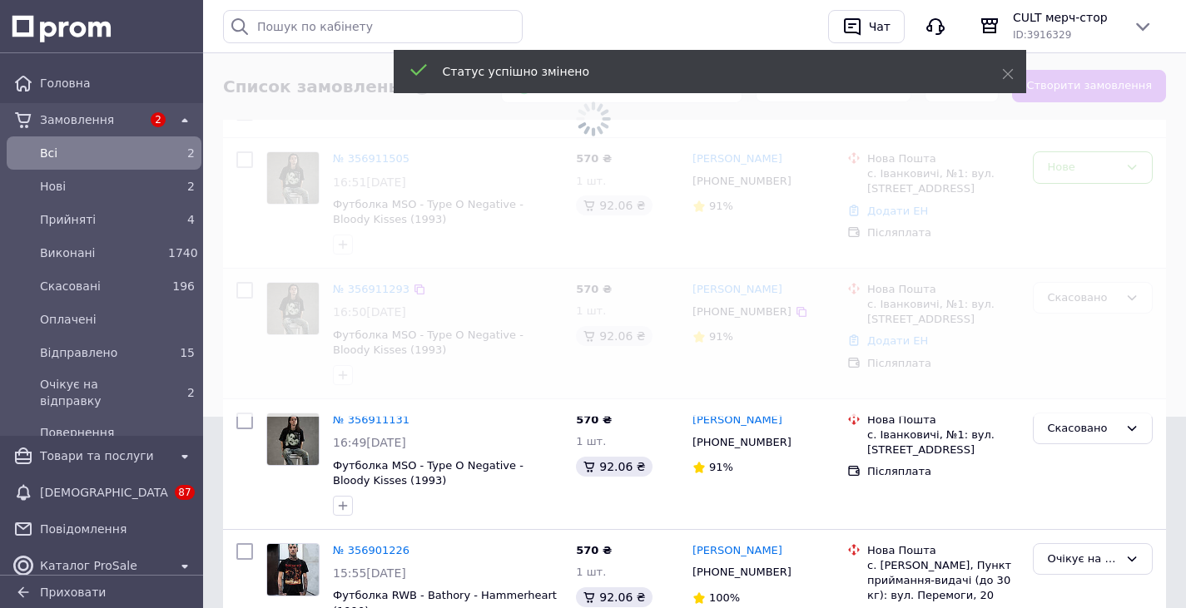
scroll to position [166, 0]
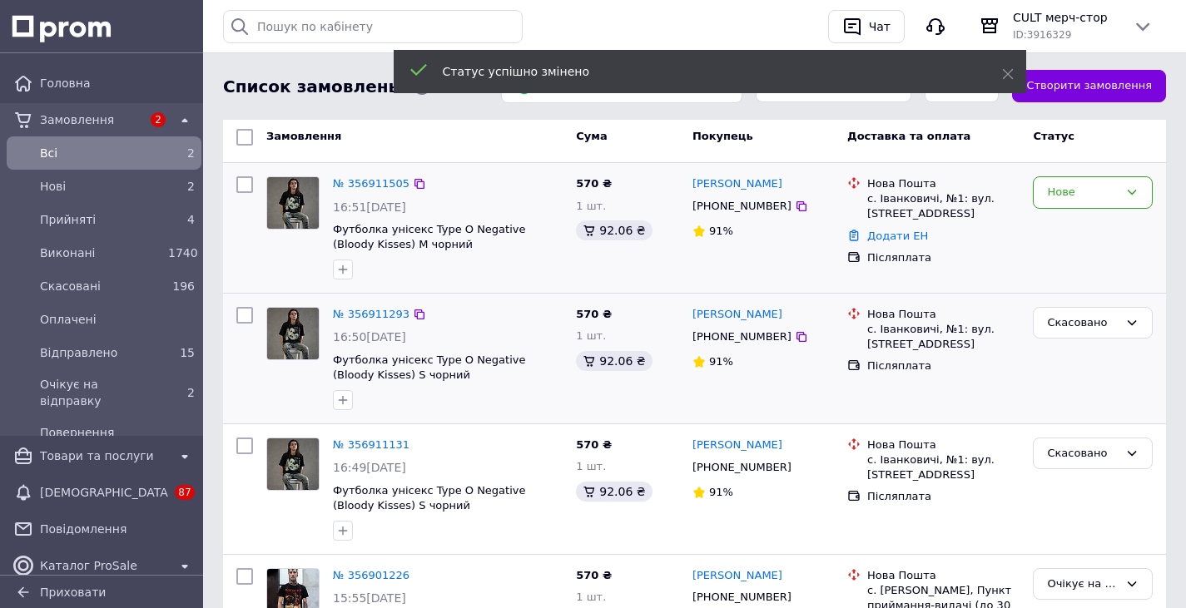
click at [376, 195] on div "№ 356911505 16:51, 12.08.2025 Футболка унісекс Type O Negative (Bloody Kisses) …" at bounding box center [447, 228] width 243 height 116
click at [380, 190] on link "№ 356911505" at bounding box center [371, 183] width 77 height 12
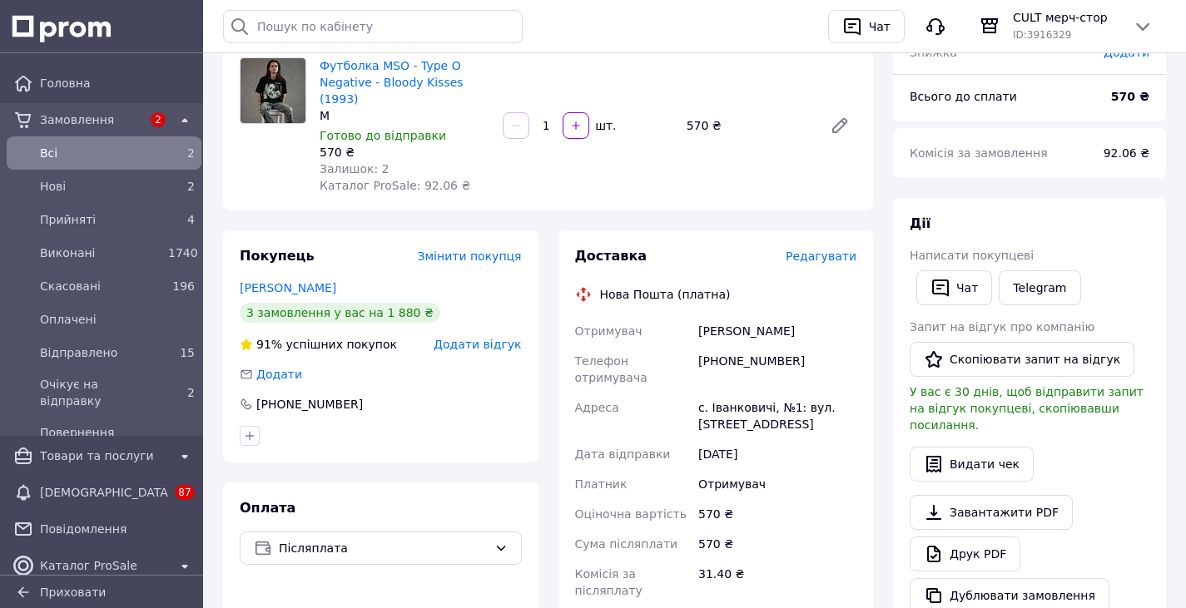
scroll to position [166, 0]
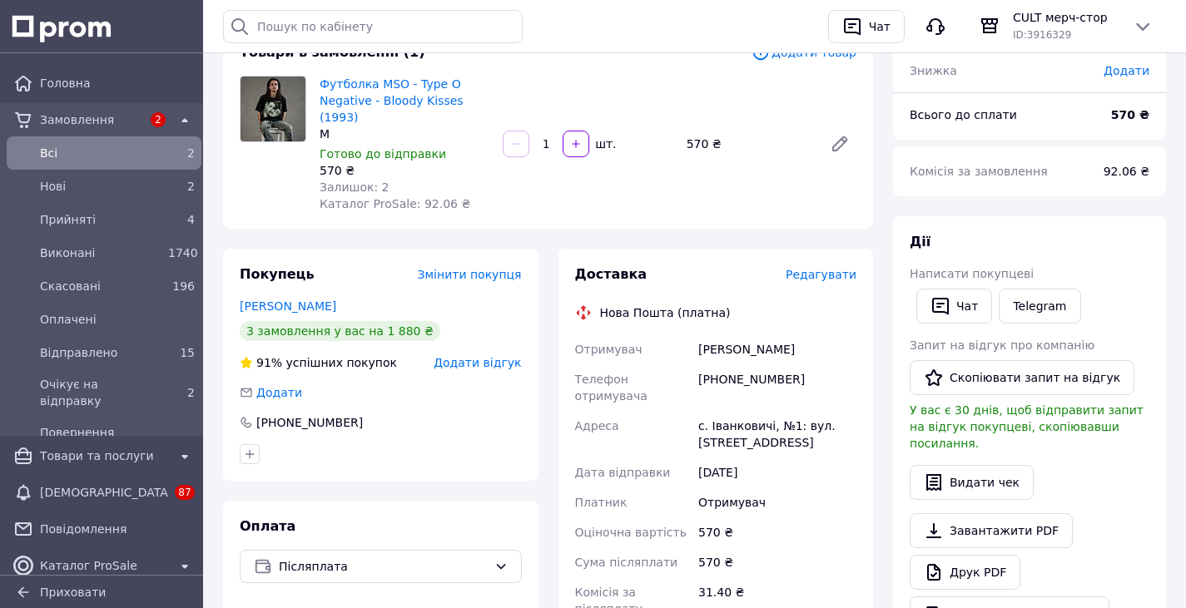
drag, startPoint x: 809, startPoint y: 331, endPoint x: 698, endPoint y: 343, distance: 111.3
click at [698, 343] on div "Полищук Владимир" at bounding box center [777, 349] width 165 height 30
copy div "Полищук Владимир"
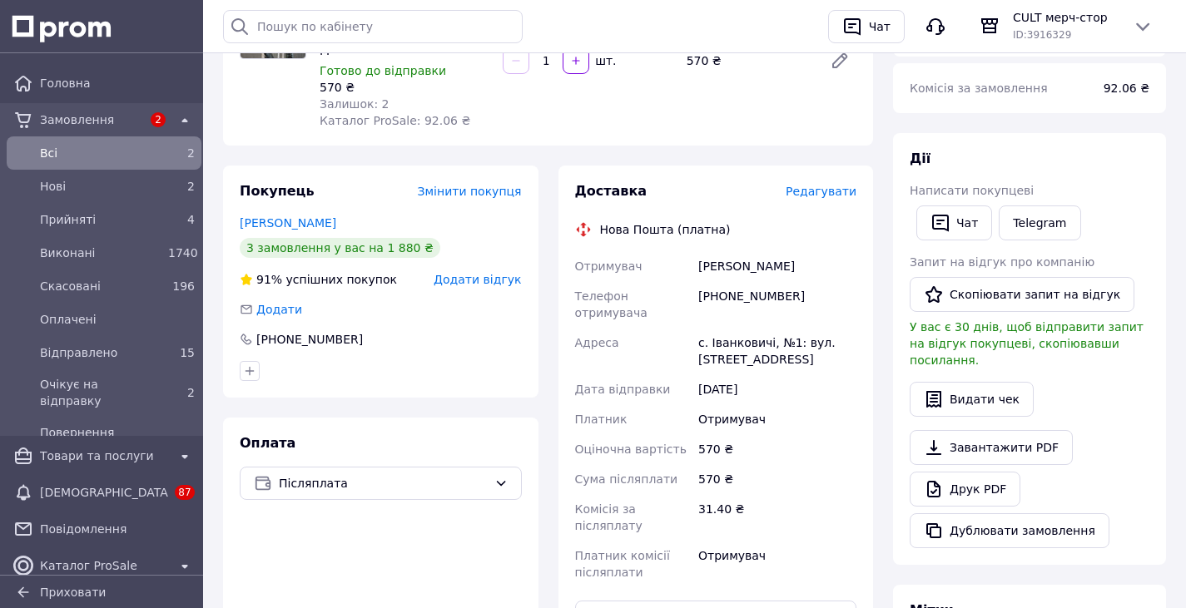
scroll to position [0, 0]
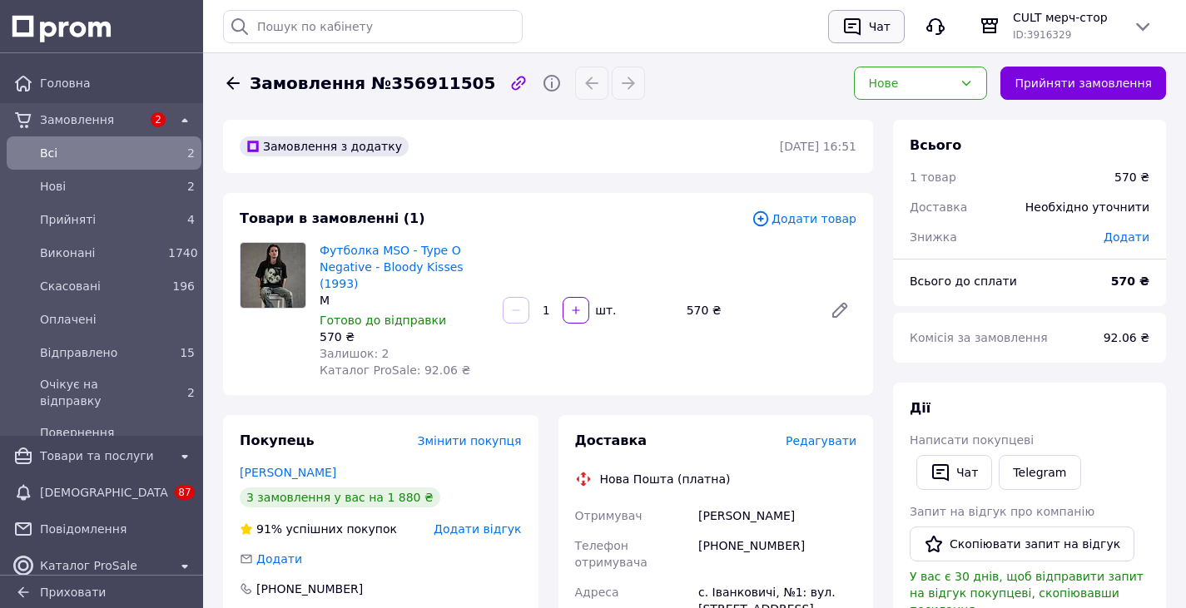
click at [877, 14] on div "Чат" at bounding box center [879, 26] width 28 height 25
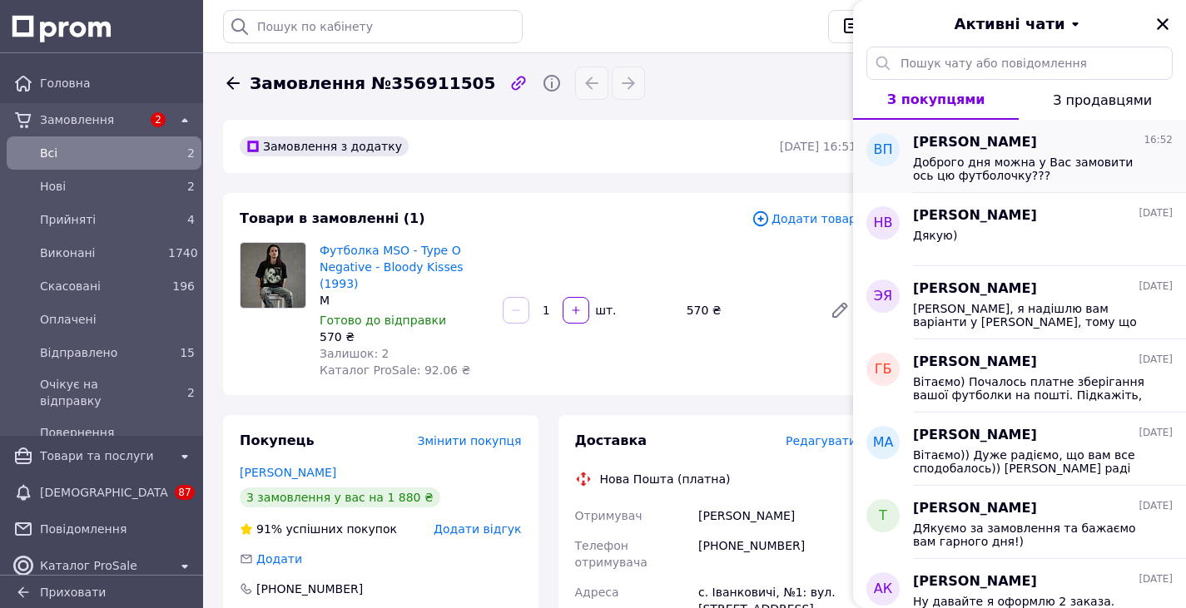
click at [970, 166] on span "Доброго дня можна у Вас замовити ось цю футболочку???" at bounding box center [1031, 169] width 236 height 27
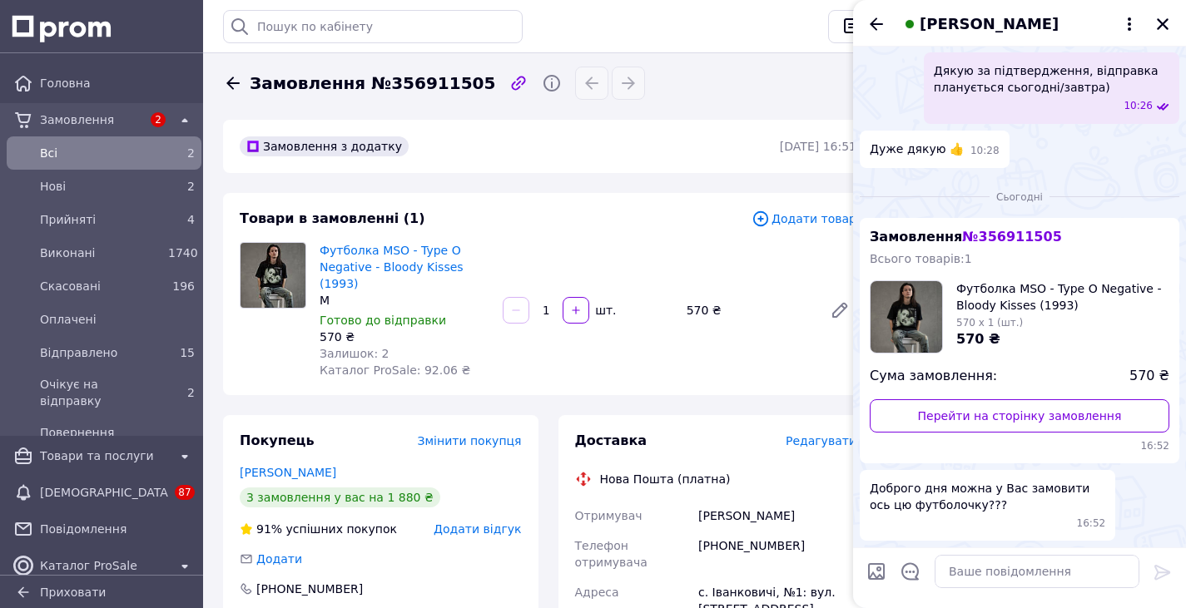
scroll to position [761, 0]
click at [869, 17] on icon "Назад" at bounding box center [876, 24] width 20 height 20
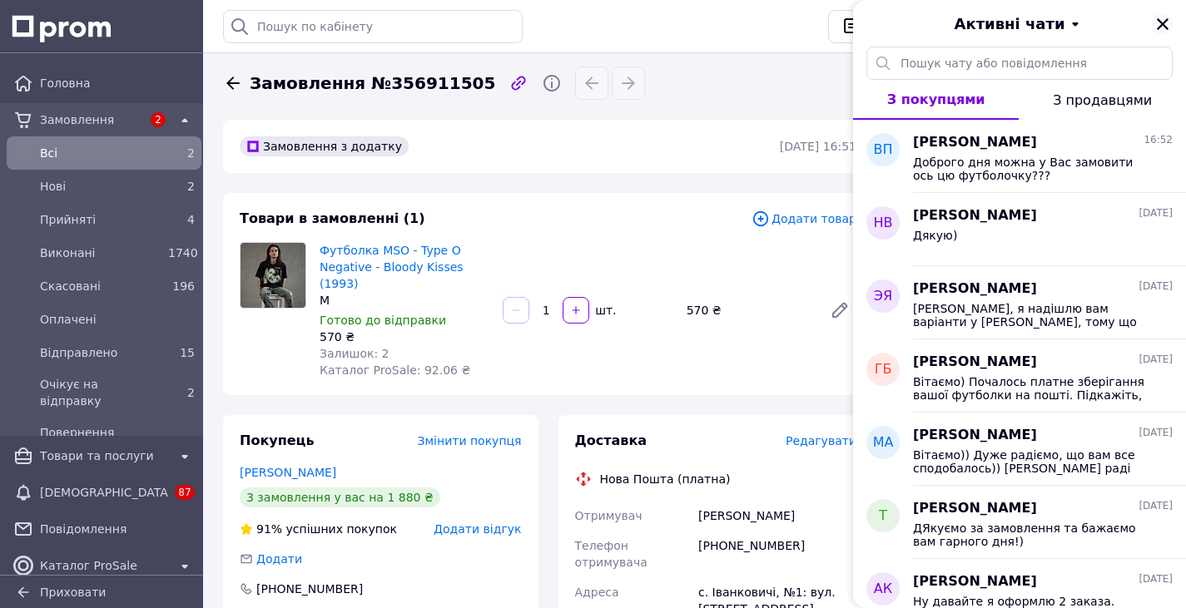
click at [1167, 22] on icon "Закрити" at bounding box center [1162, 24] width 15 height 15
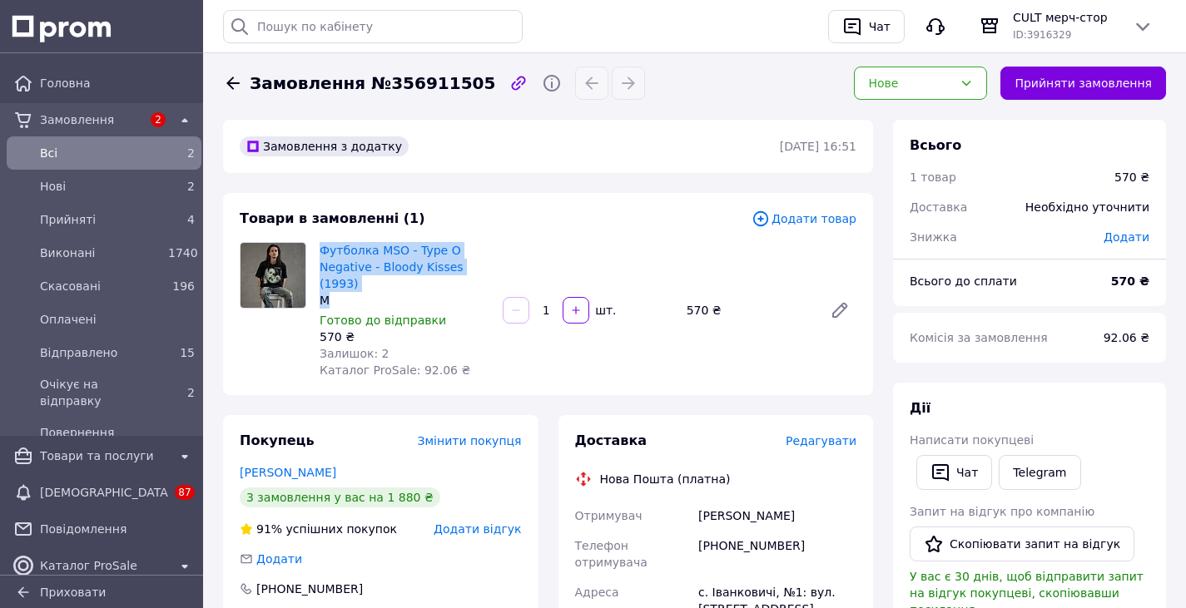
drag, startPoint x: 372, startPoint y: 287, endPoint x: 318, endPoint y: 248, distance: 66.7
click at [318, 248] on div "Футболка MSO - Type O Negative - Bloody Kisses (1993) M Готово до відправки 570…" at bounding box center [404, 310] width 183 height 143
copy div "Футболка MSO - Type O Negative - Bloody Kisses (1993) M"
click at [119, 185] on span "Нові" at bounding box center [100, 186] width 121 height 17
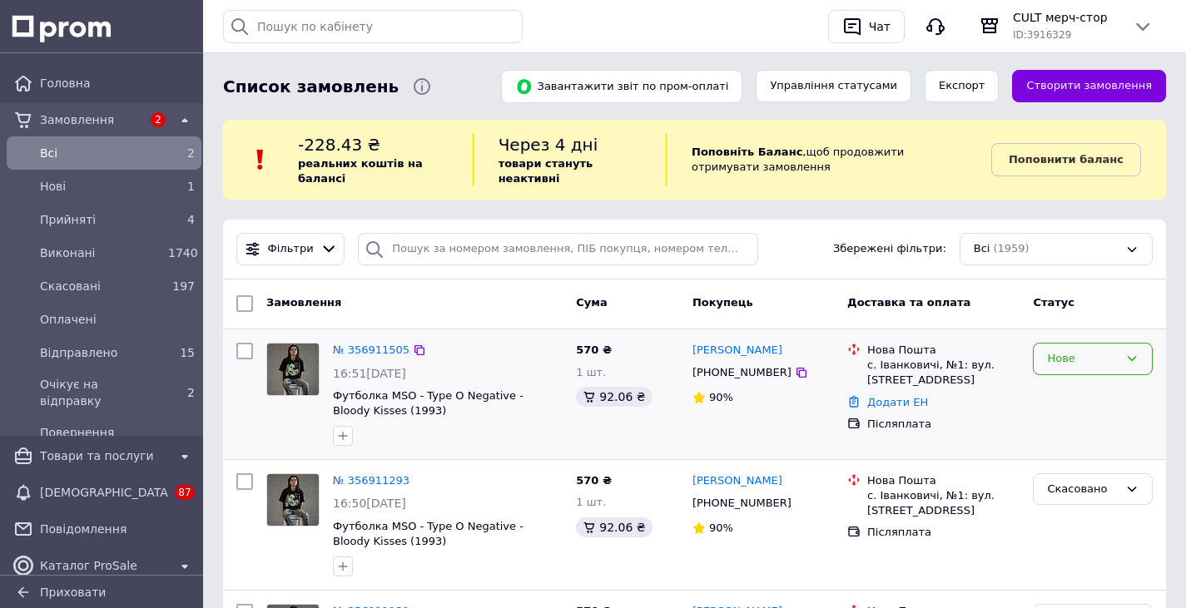
click at [1048, 360] on div "Нове" at bounding box center [1083, 358] width 72 height 17
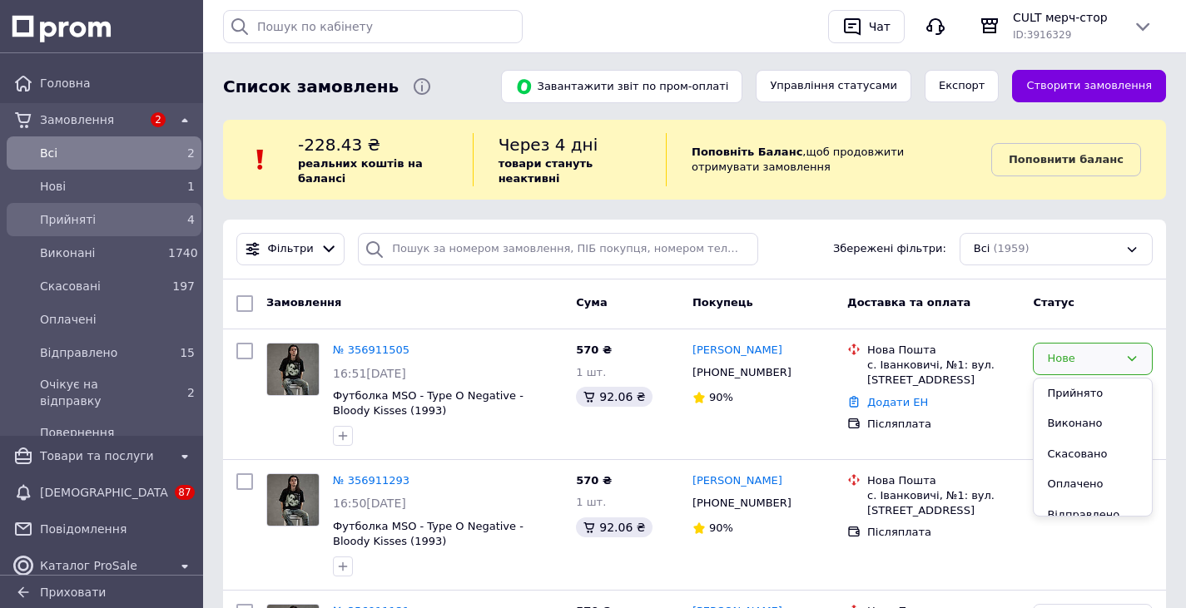
click at [125, 217] on span "Прийняті" at bounding box center [100, 219] width 121 height 17
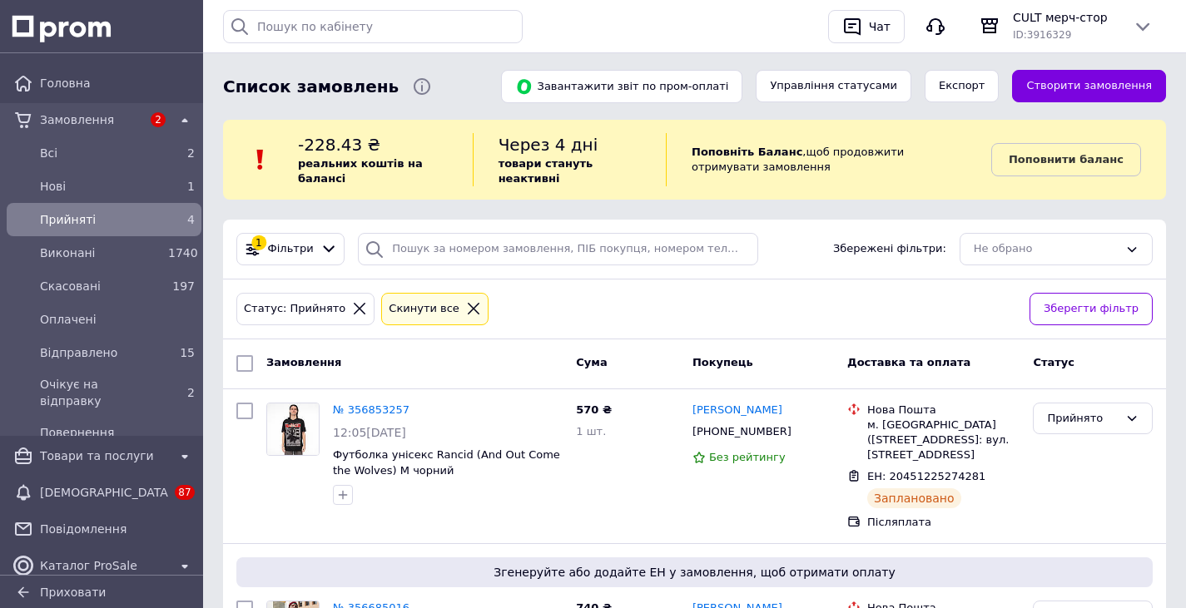
click at [125, 217] on span "Прийняті" at bounding box center [100, 219] width 121 height 17
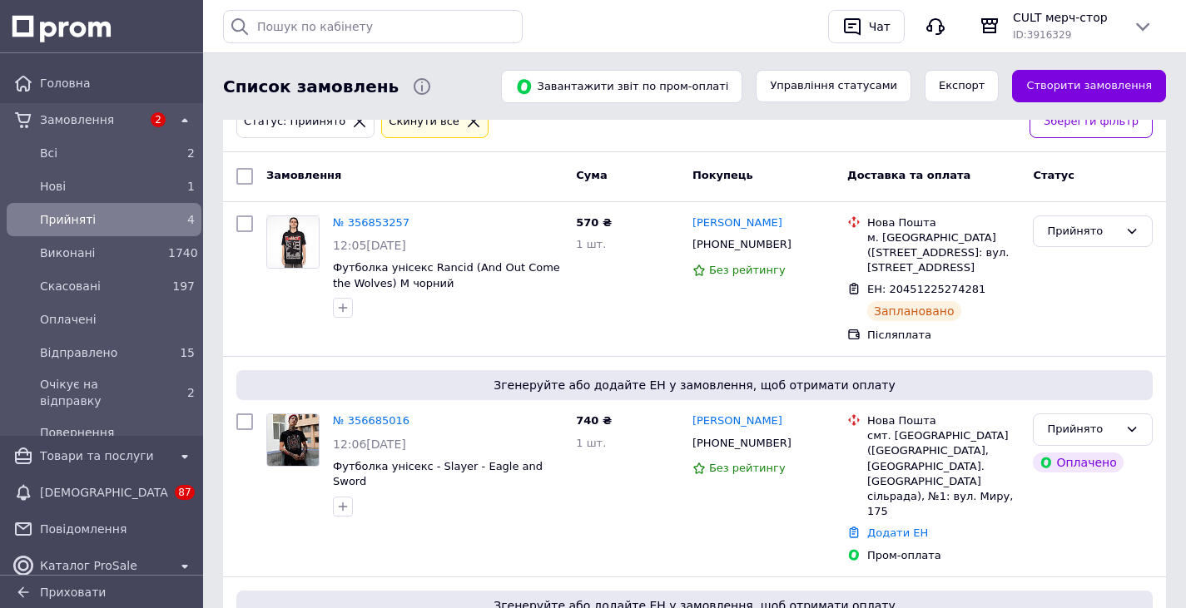
scroll to position [34, 0]
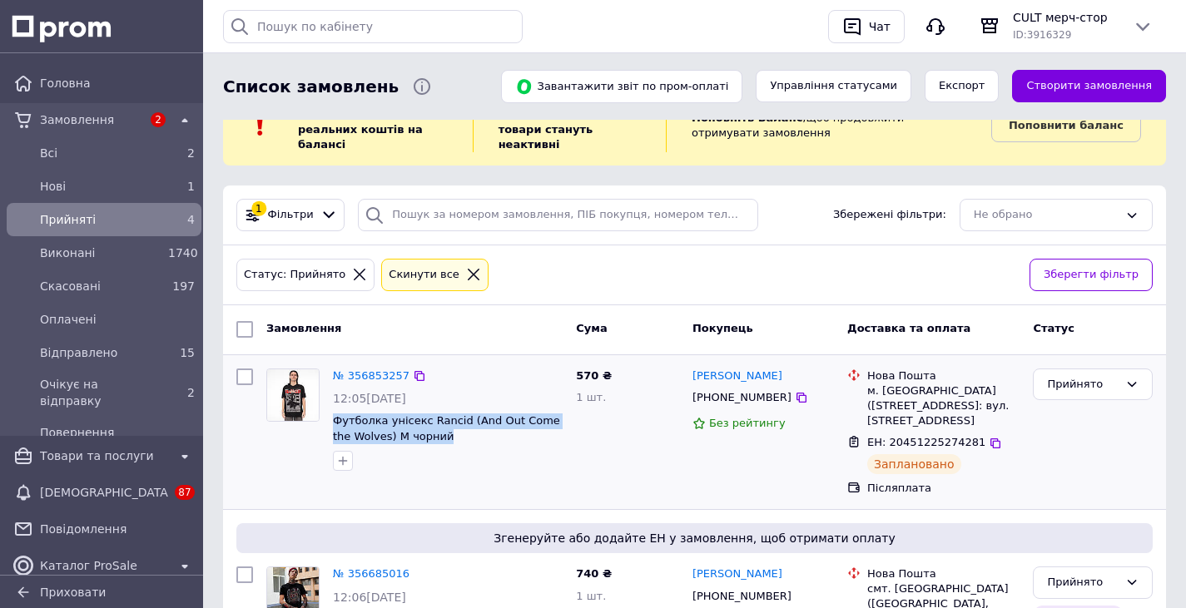
drag, startPoint x: 450, startPoint y: 439, endPoint x: 392, endPoint y: 413, distance: 64.0
click at [331, 414] on div "№ 356853257 12:05, 12.08.2025 Футболка унісекс Rancid (And Out Come the Wolves)…" at bounding box center [447, 420] width 243 height 116
copy span "Футболка унісекс Rancid (And Out Come the Wolves) M чорний"
click at [143, 196] on div "Нові" at bounding box center [101, 186] width 128 height 23
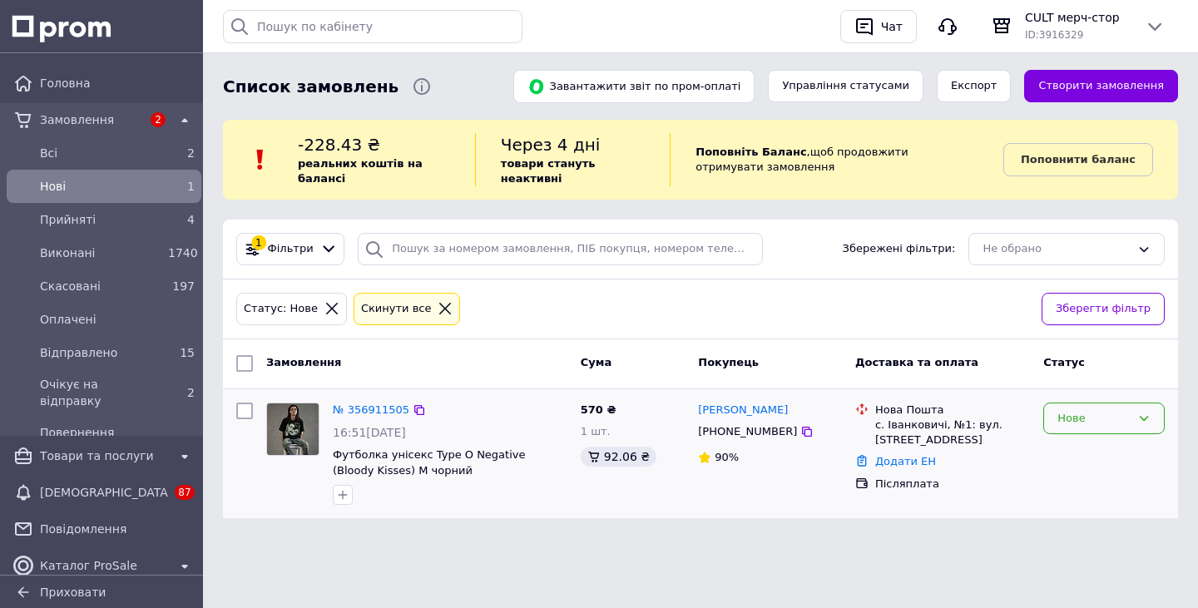
drag, startPoint x: 1131, startPoint y: 381, endPoint x: 1131, endPoint y: 390, distance: 9.2
click at [1131, 396] on div "Нове" at bounding box center [1104, 454] width 135 height 116
click at [1130, 410] on div "Нове" at bounding box center [1094, 418] width 73 height 17
drag, startPoint x: 1107, startPoint y: 429, endPoint x: 994, endPoint y: 298, distance: 172.9
click at [1105, 438] on li "Прийнято" at bounding box center [1104, 453] width 120 height 31
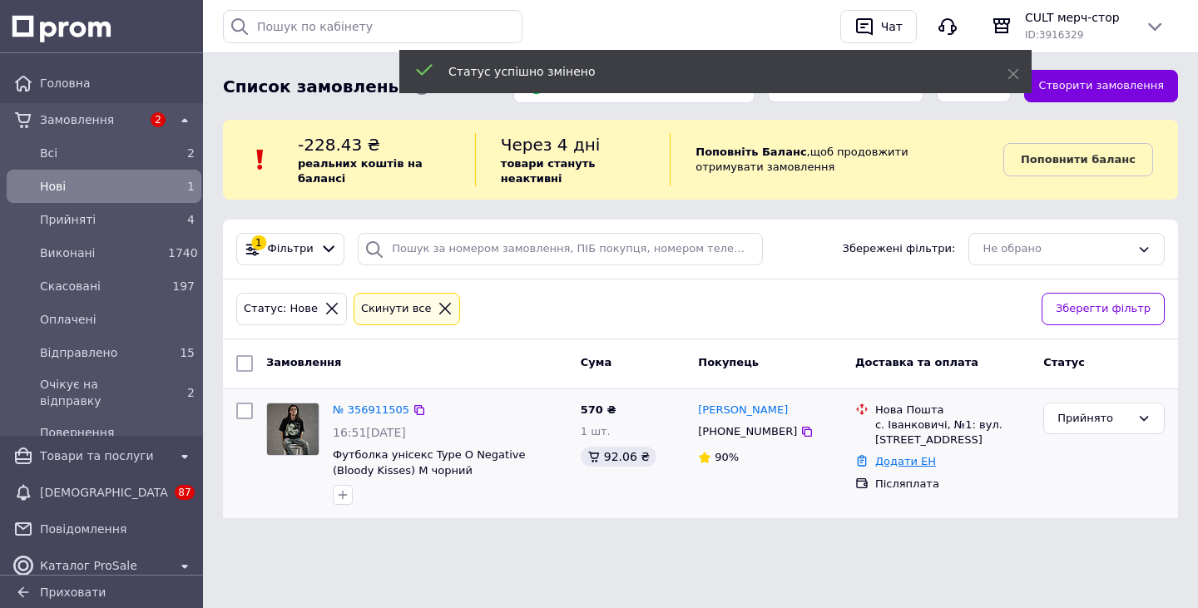
click at [877, 455] on link "Додати ЕН" at bounding box center [905, 461] width 61 height 12
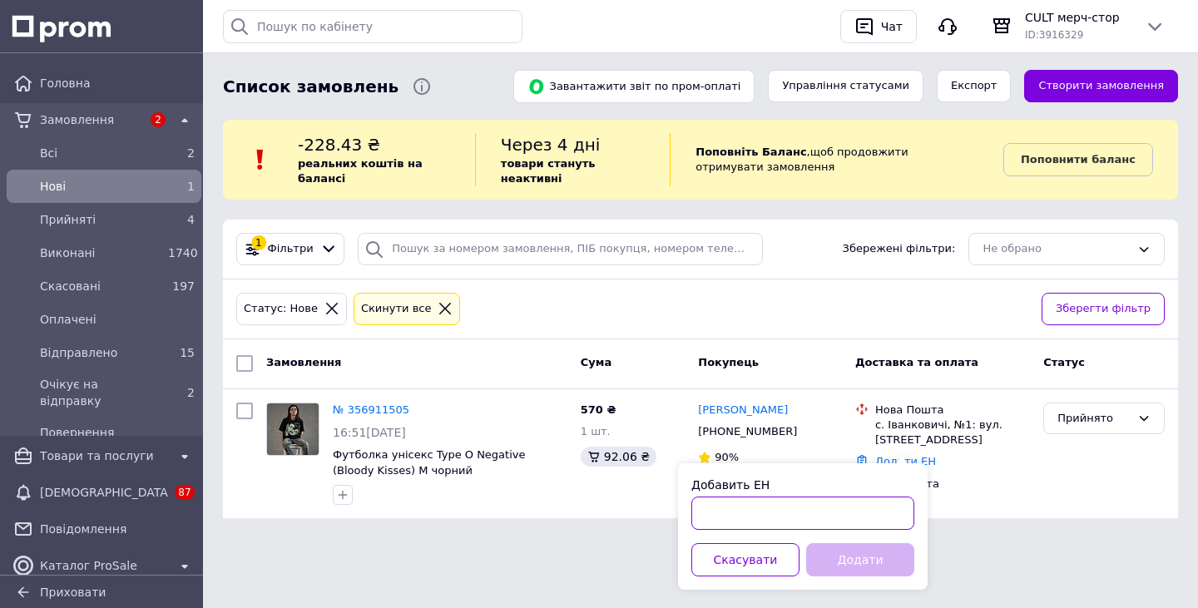
click at [804, 508] on input "Добавить ЕН" at bounding box center [802, 513] width 223 height 33
paste input "20451225284347"
type input "20451225284347"
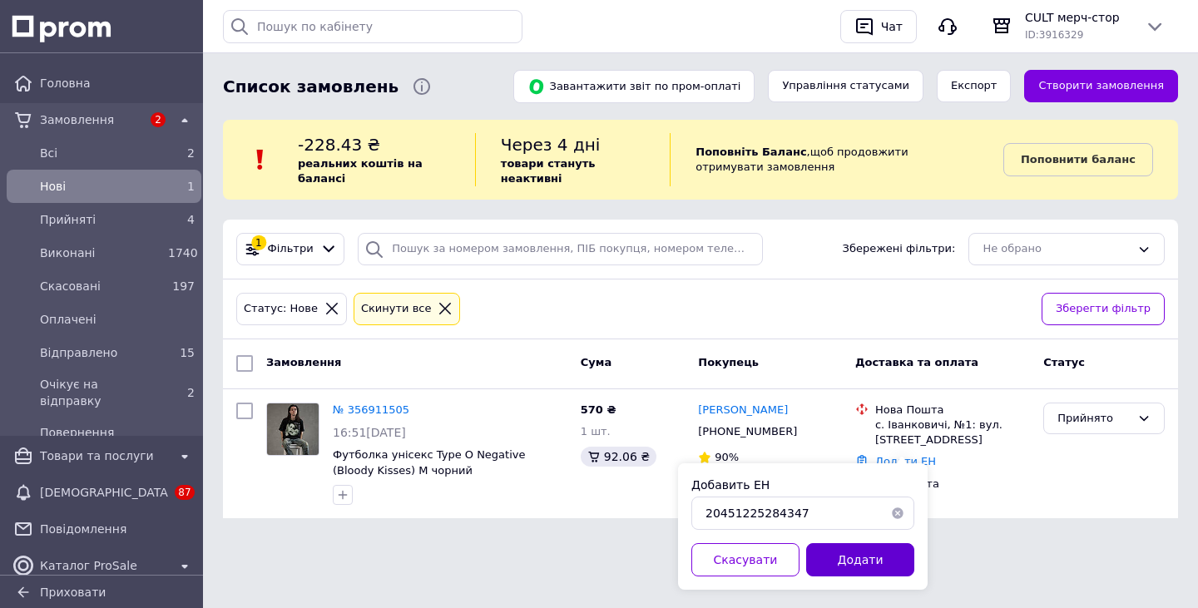
click at [861, 556] on button "Додати" at bounding box center [860, 559] width 108 height 33
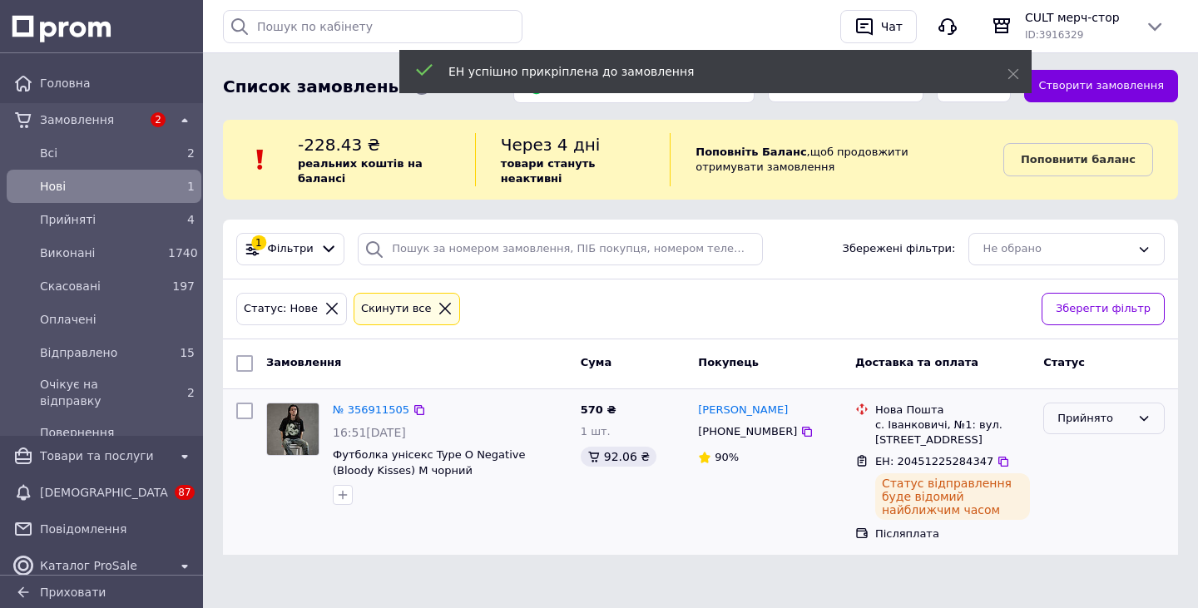
click at [1111, 410] on div "Прийнято" at bounding box center [1094, 418] width 73 height 17
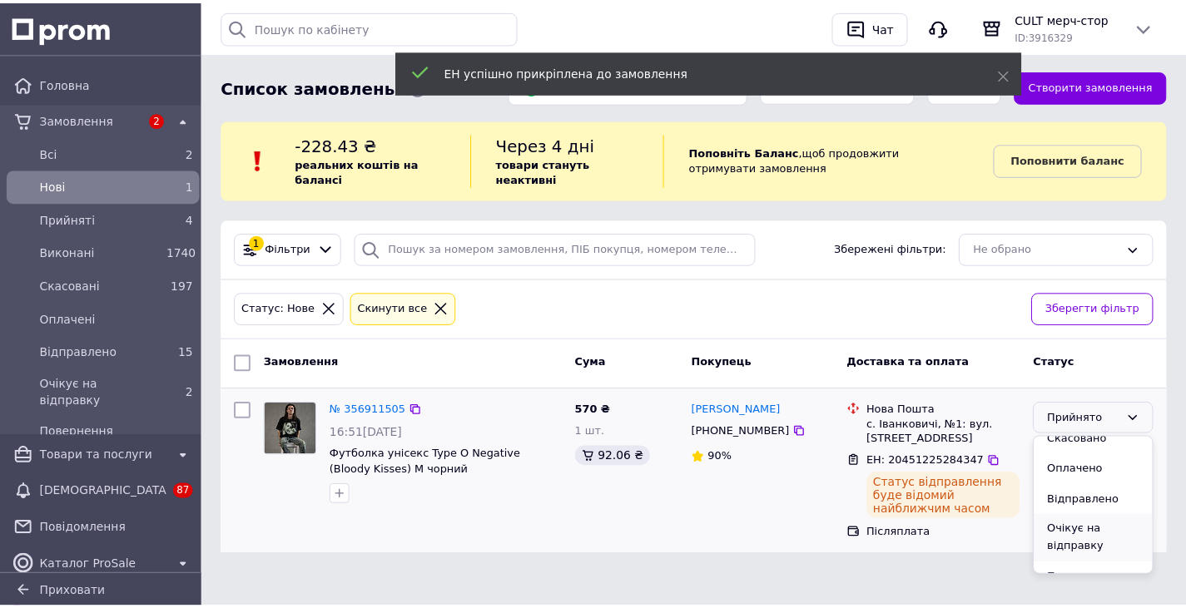
scroll to position [62, 0]
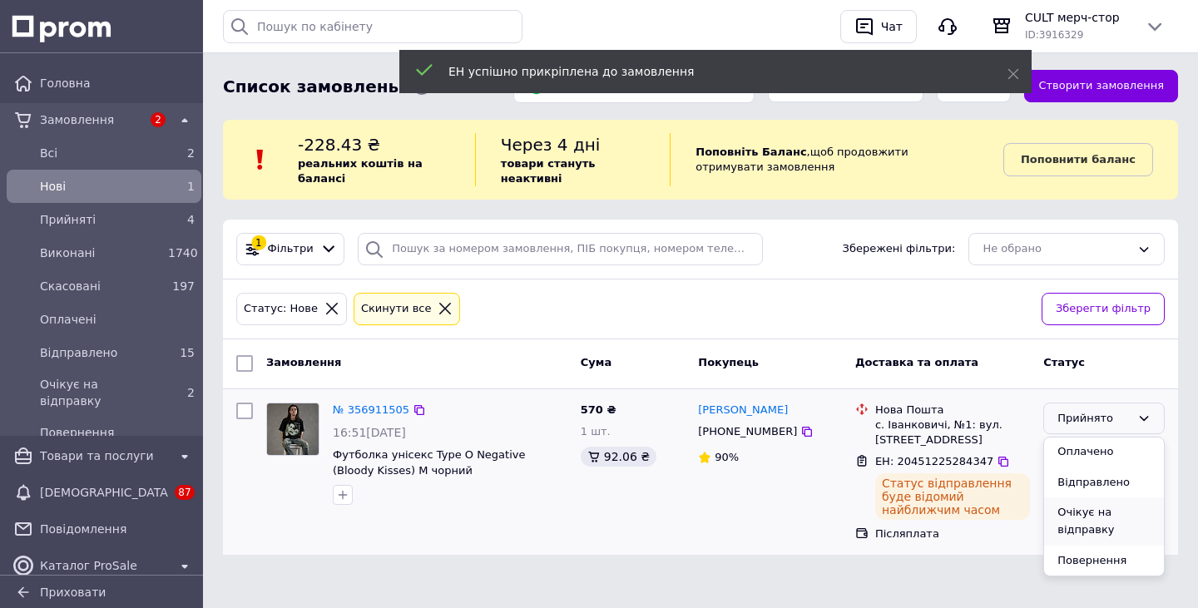
drag, startPoint x: 1087, startPoint y: 507, endPoint x: 845, endPoint y: 502, distance: 241.4
click at [1085, 507] on li "Очікує на відправку" at bounding box center [1104, 521] width 120 height 47
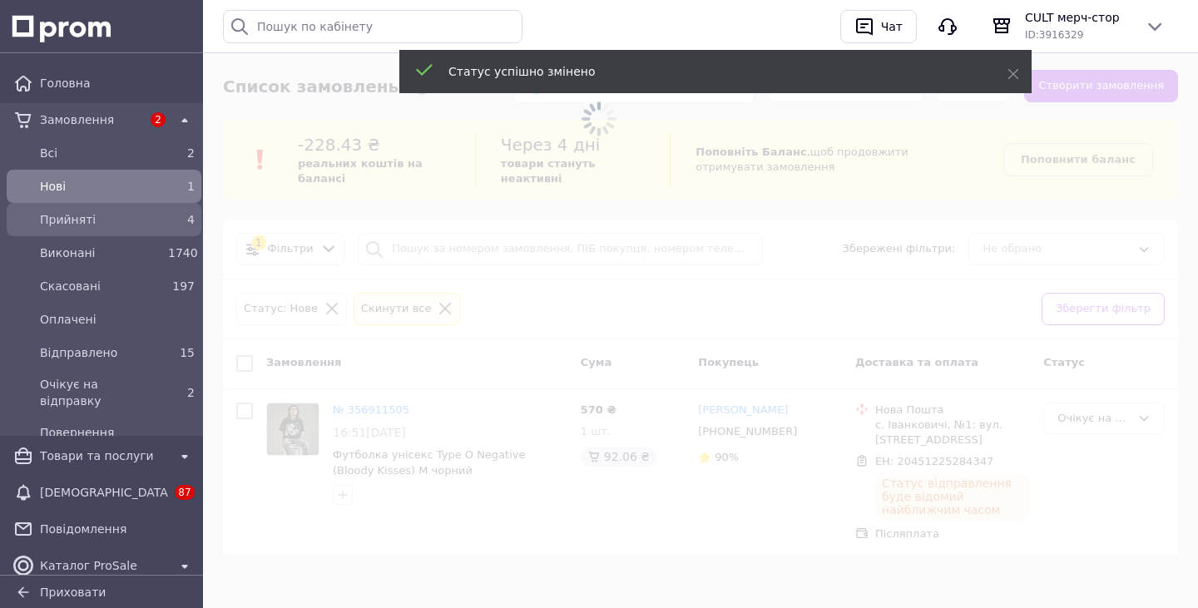
click at [121, 220] on span "Прийняті" at bounding box center [100, 219] width 121 height 17
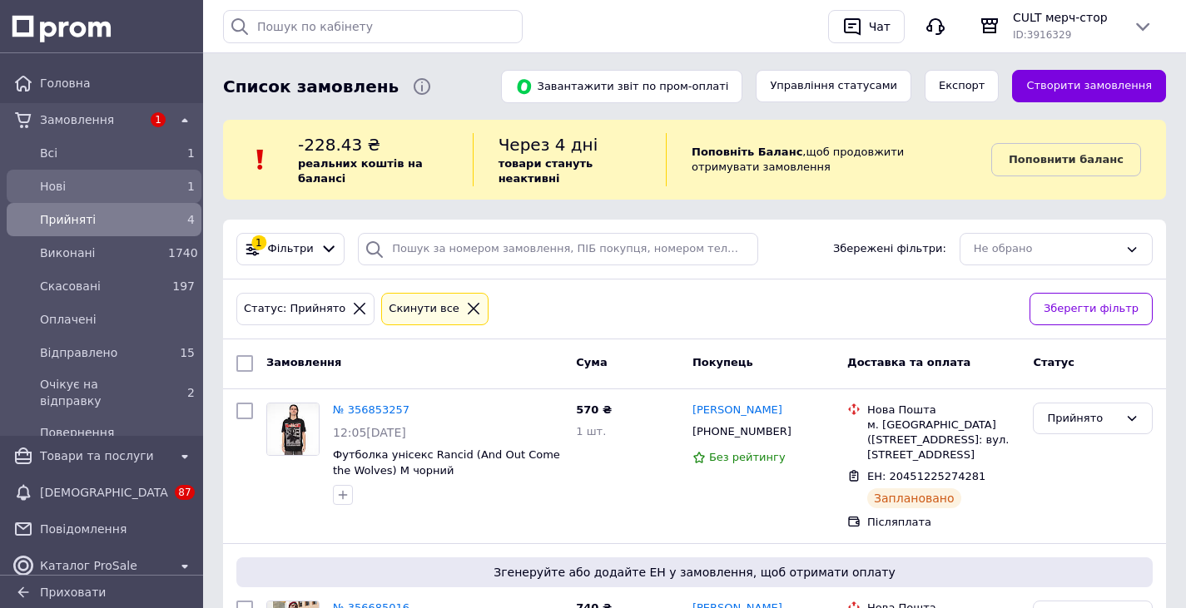
click at [171, 186] on div "1" at bounding box center [181, 186] width 27 height 17
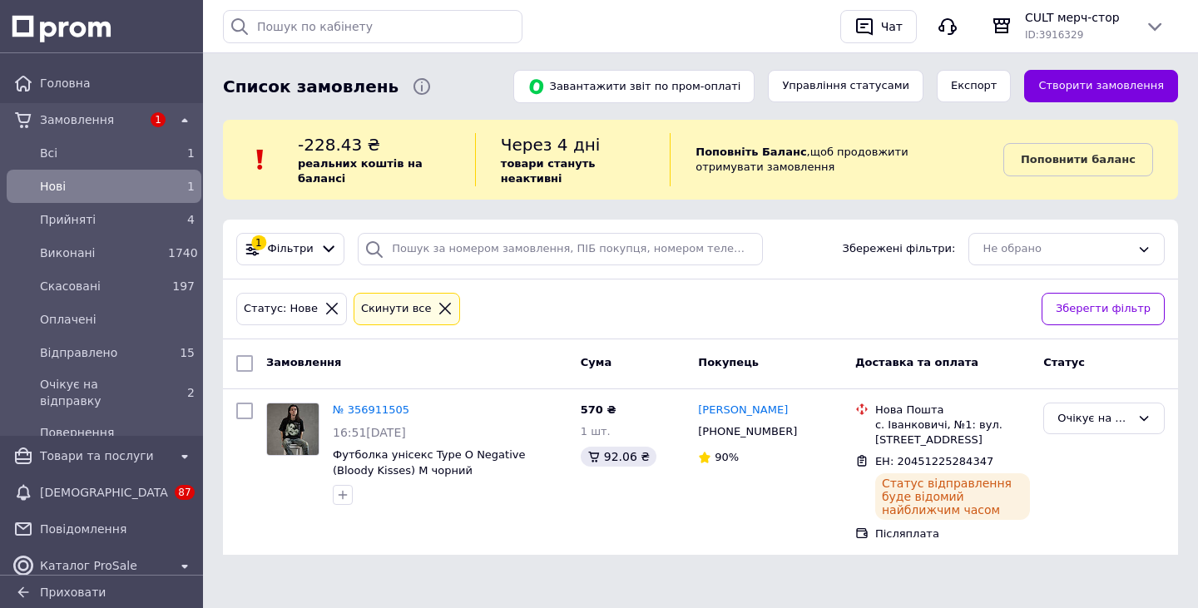
click at [171, 186] on div "1" at bounding box center [181, 186] width 27 height 17
click at [151, 182] on span "Нові" at bounding box center [100, 186] width 121 height 17
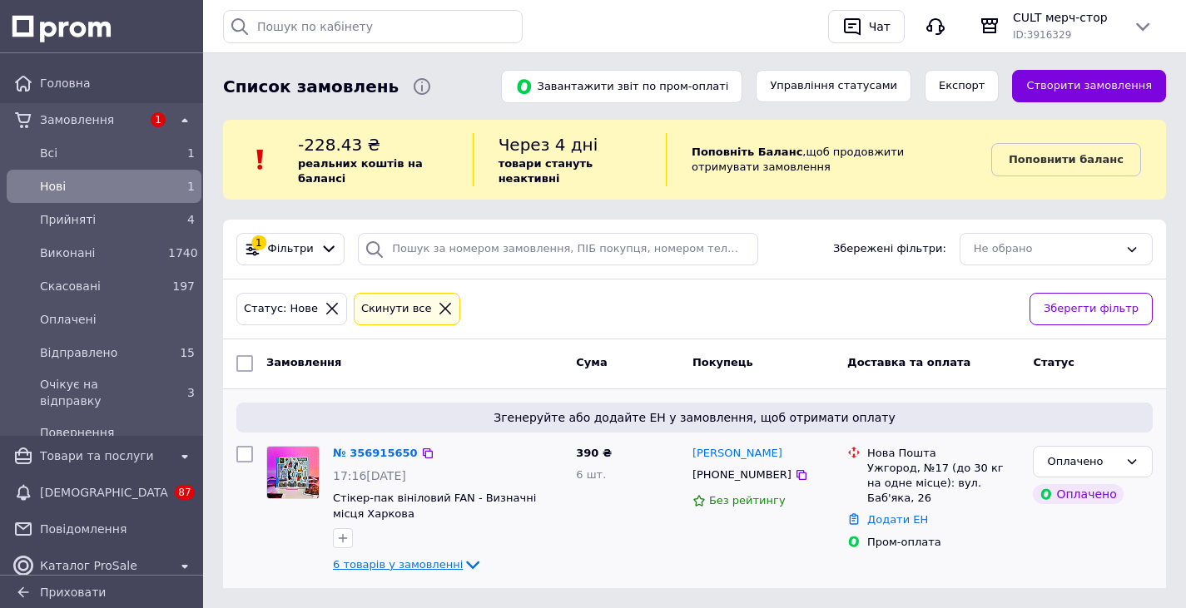
click at [411, 566] on span "6 товарів у замовленні" at bounding box center [398, 564] width 130 height 12
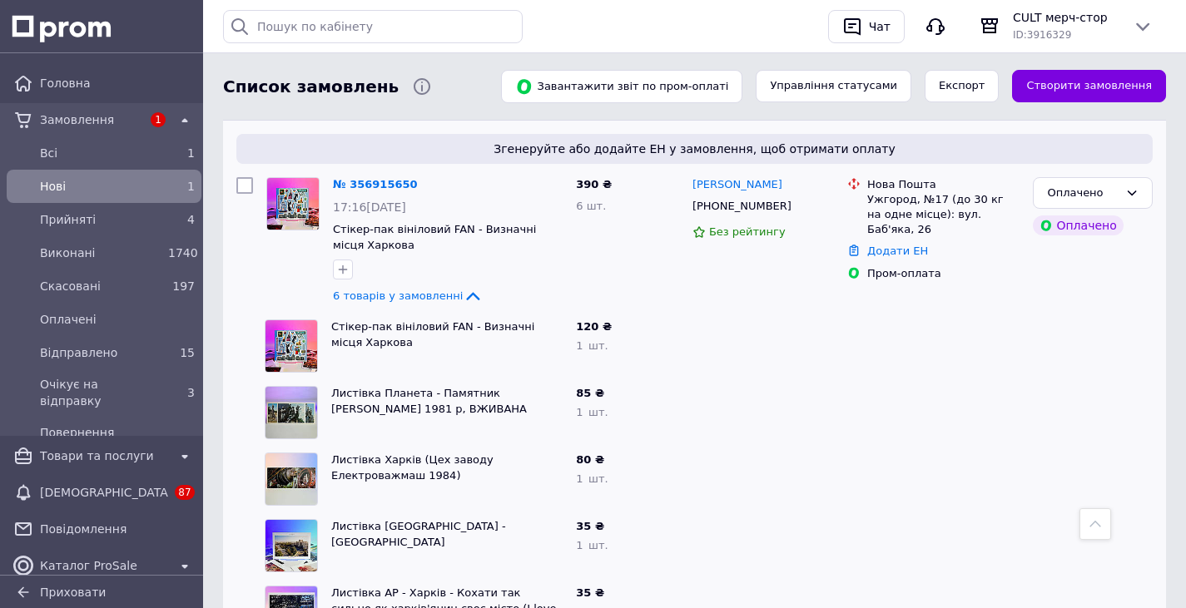
scroll to position [267, 0]
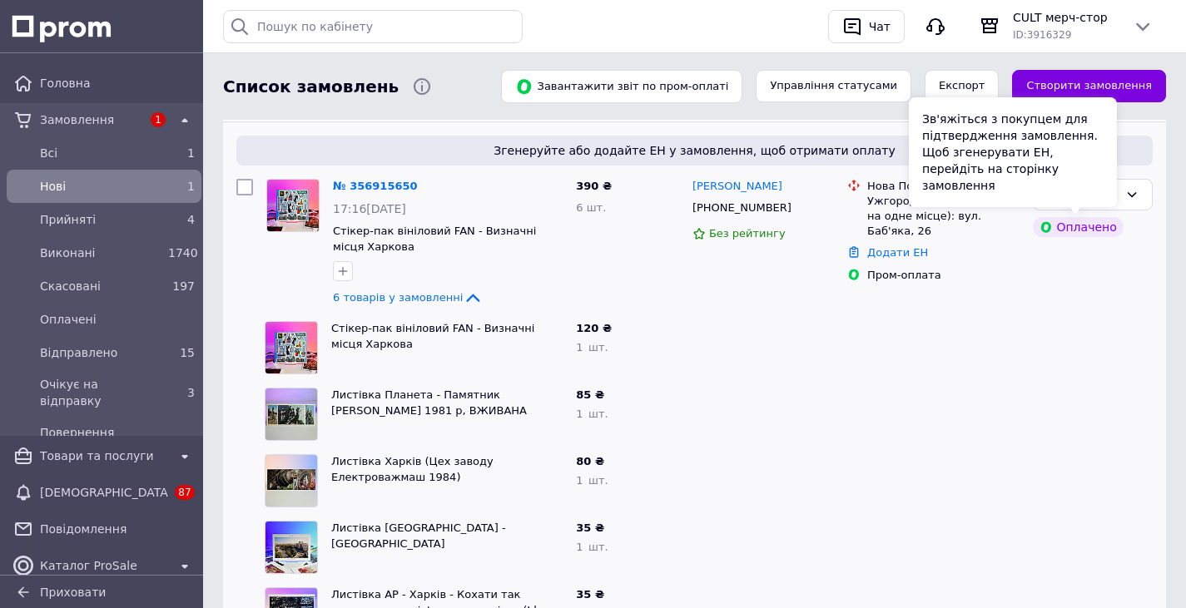
drag, startPoint x: 1102, startPoint y: 177, endPoint x: 1107, endPoint y: 187, distance: 11.2
click at [1102, 179] on div "Зв'яжіться з покупцем для підтвердження замовлення. Щоб згенерувати ЕН, перейді…" at bounding box center [1013, 152] width 208 height 110
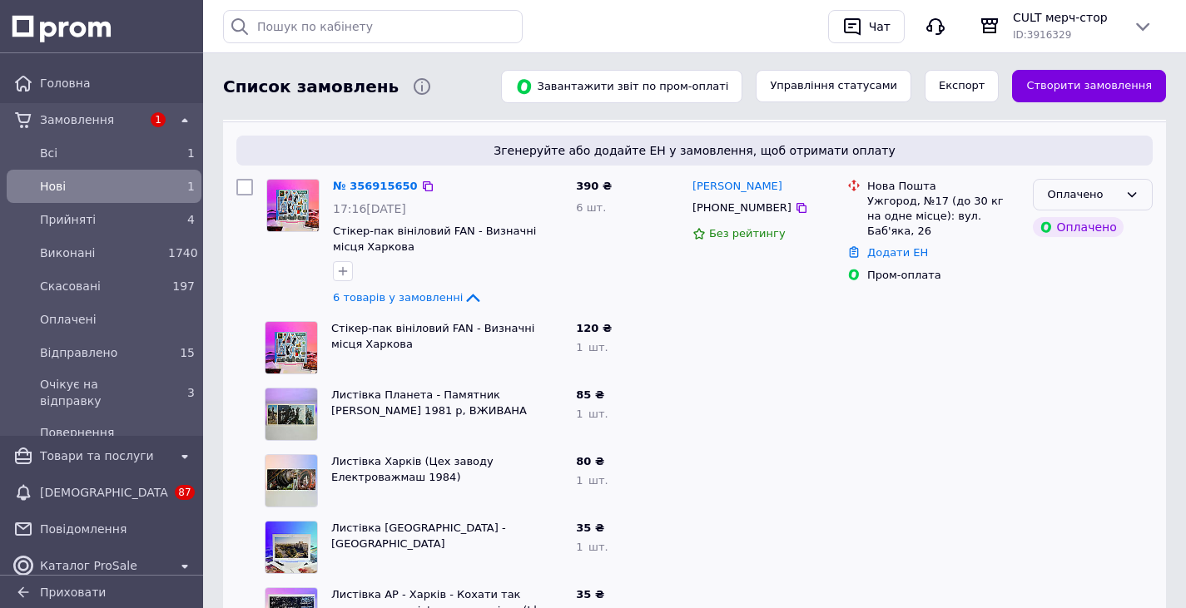
drag, startPoint x: 1124, startPoint y: 179, endPoint x: 1105, endPoint y: 206, distance: 33.5
click at [1123, 180] on div "Оплачено" at bounding box center [1093, 195] width 120 height 32
click at [1095, 220] on li "Прийнято" at bounding box center [1092, 229] width 118 height 31
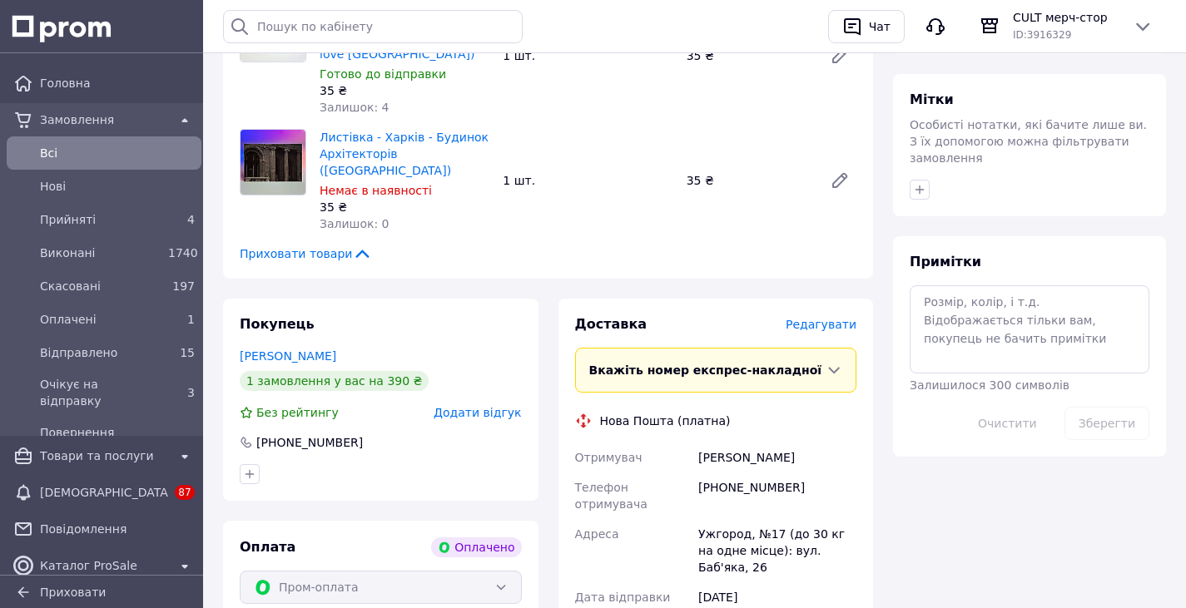
scroll to position [749, 0]
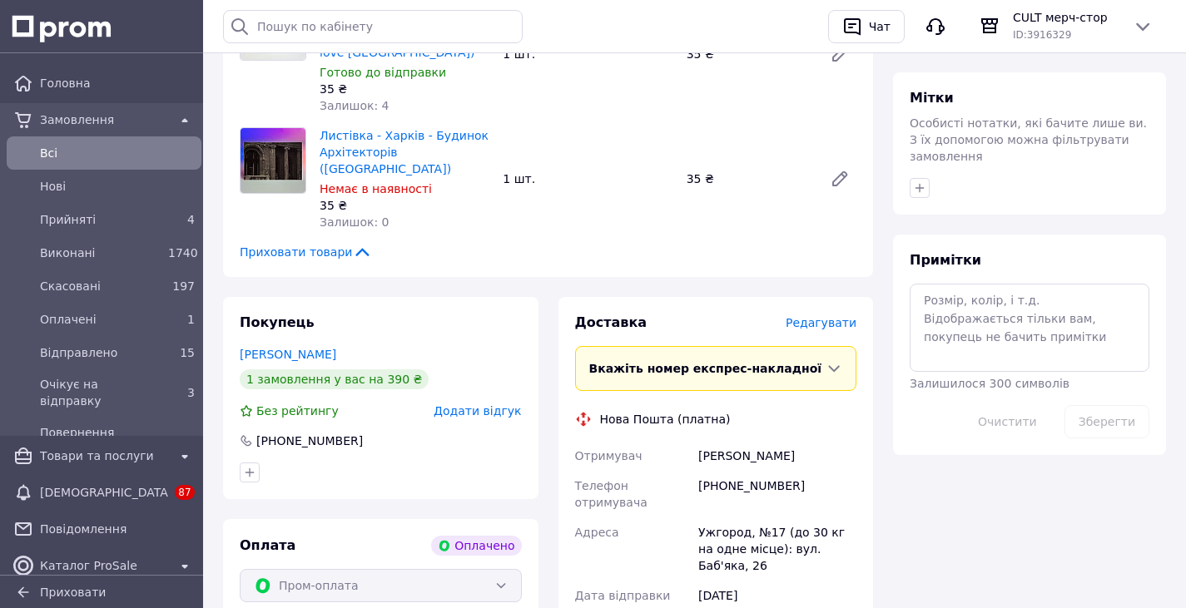
drag, startPoint x: 698, startPoint y: 439, endPoint x: 791, endPoint y: 452, distance: 94.0
click at [791, 452] on div "Гуменюк Ксенія" at bounding box center [777, 456] width 165 height 30
copy div "Гуменюк Ксенія"
drag, startPoint x: 793, startPoint y: 468, endPoint x: 721, endPoint y: 475, distance: 71.9
click at [721, 475] on div "[PHONE_NUMBER]" at bounding box center [777, 494] width 165 height 47
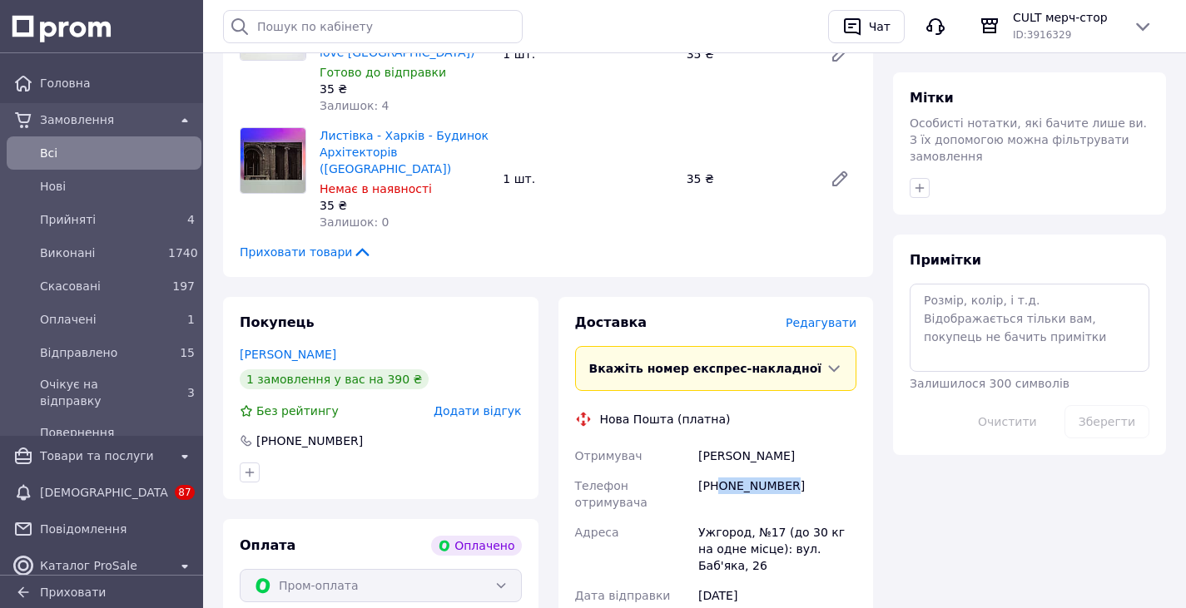
copy div "0982037614"
drag, startPoint x: 858, startPoint y: 518, endPoint x: 692, endPoint y: 500, distance: 166.6
click at [692, 500] on div "Отримувач Гуменюк Ксенія Телефон отримувача +380982037614 Адреса Ужгород, №17 (…" at bounding box center [716, 556] width 289 height 230
copy div "Адреса Ужгород, №17 (до 30 кг на одне місце): вул. Баб'яка, 26"
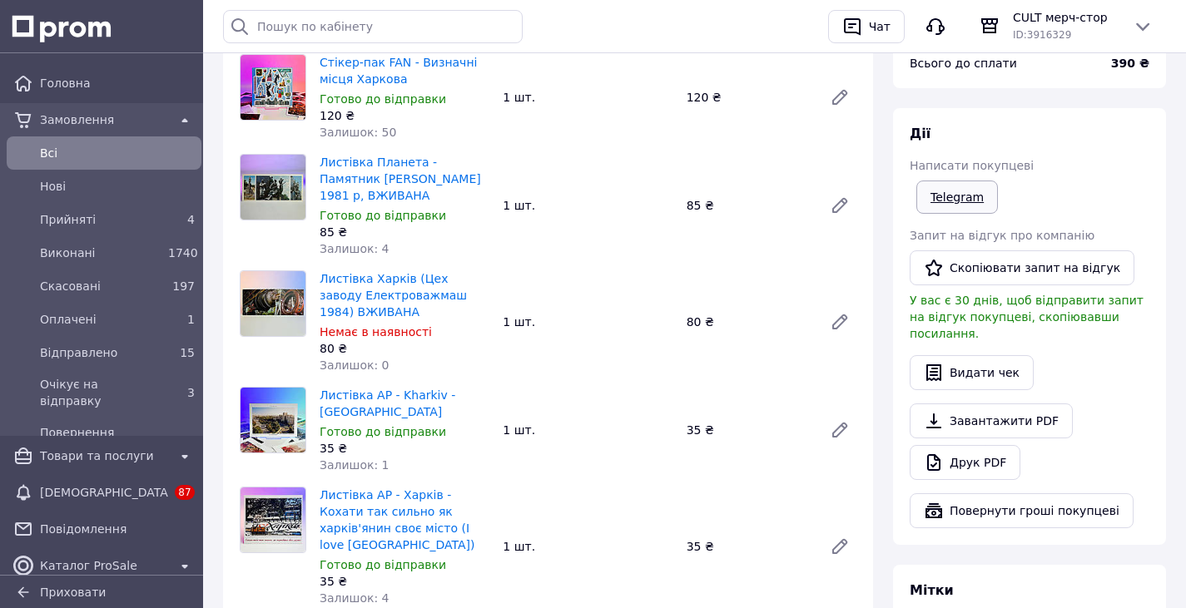
scroll to position [250, 0]
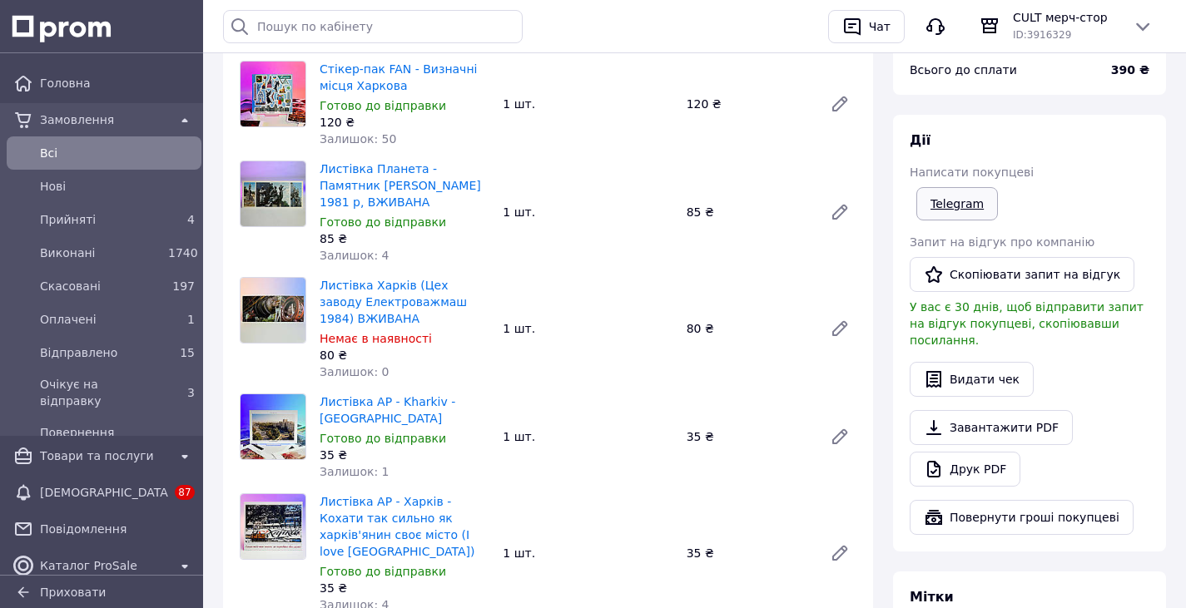
click at [973, 197] on link "Telegram" at bounding box center [957, 203] width 82 height 33
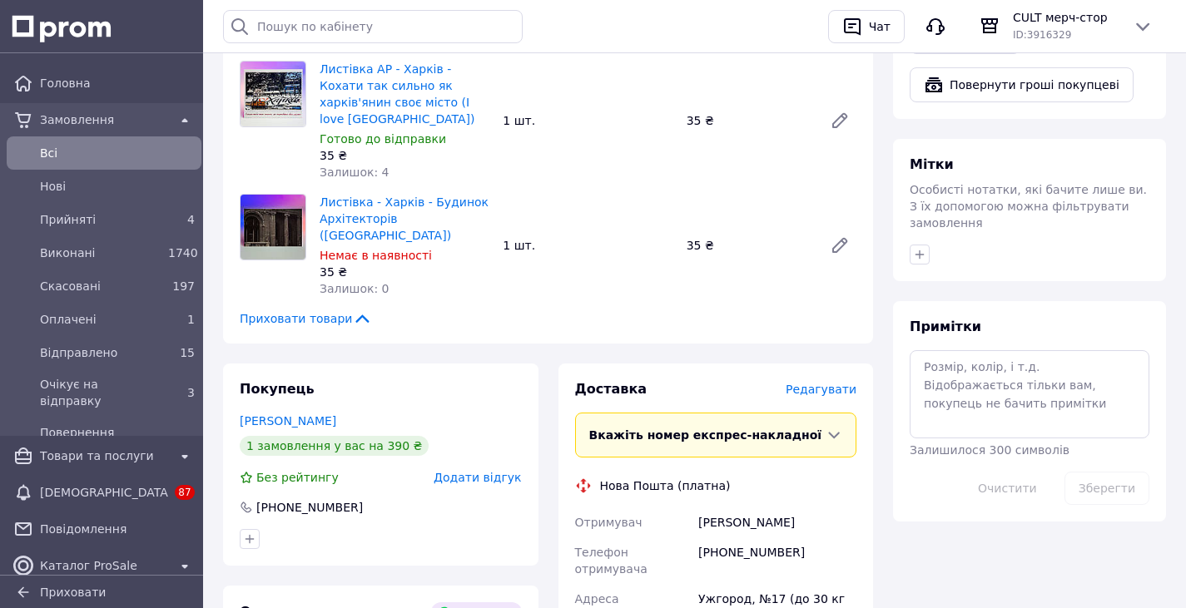
scroll to position [915, 0]
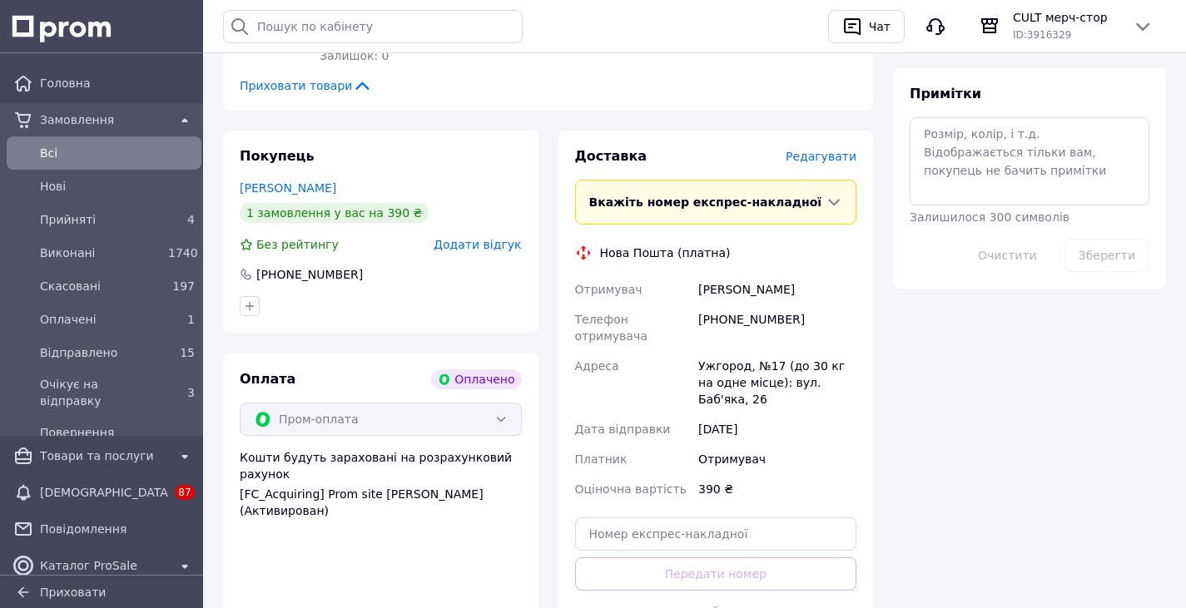
drag, startPoint x: 785, startPoint y: 279, endPoint x: 699, endPoint y: 285, distance: 86.0
click at [700, 285] on div "[PERSON_NAME]" at bounding box center [777, 290] width 165 height 30
copy div "[PERSON_NAME]"
click at [682, 518] on input "text" at bounding box center [716, 534] width 282 height 33
paste input "20451225334065"
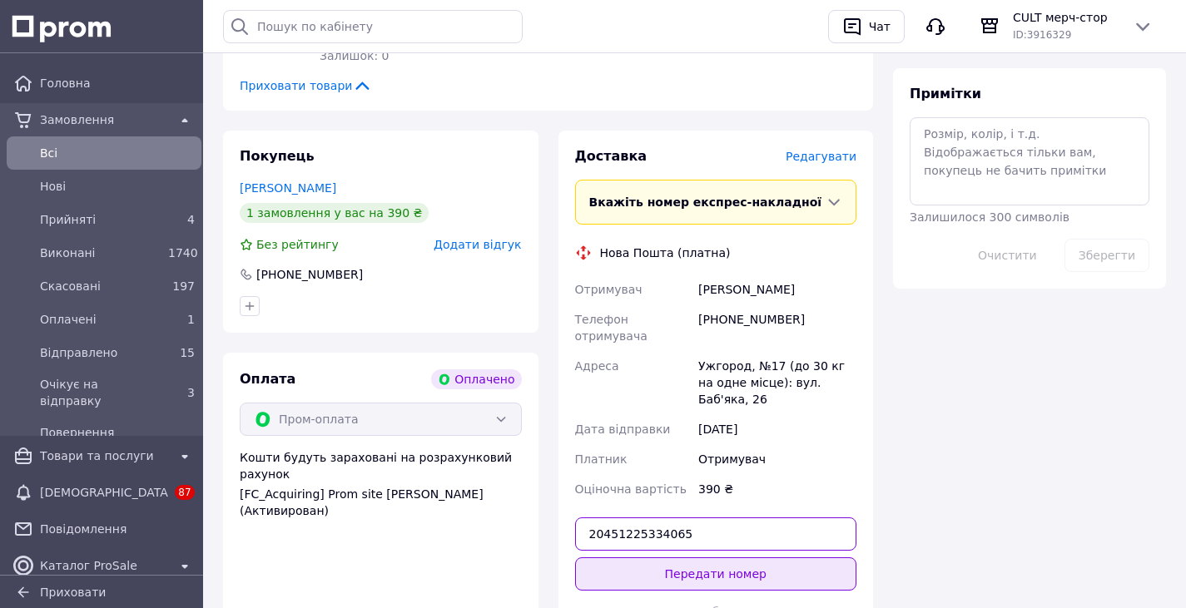
type input "20451225334065"
click at [700, 557] on button "Передати номер" at bounding box center [716, 573] width 282 height 33
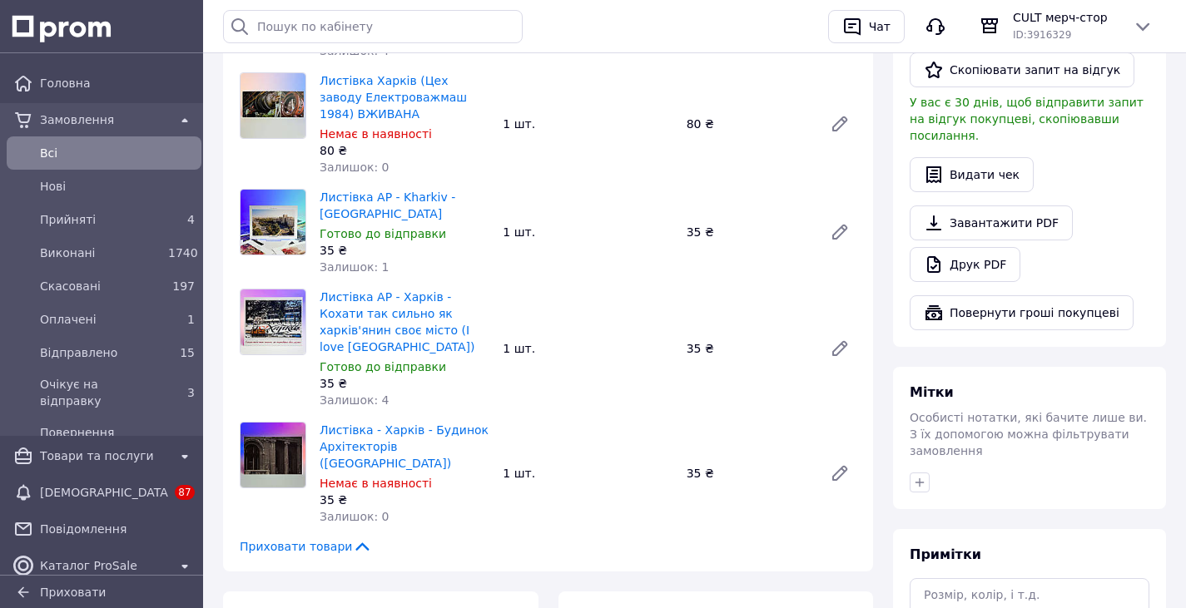
scroll to position [38, 0]
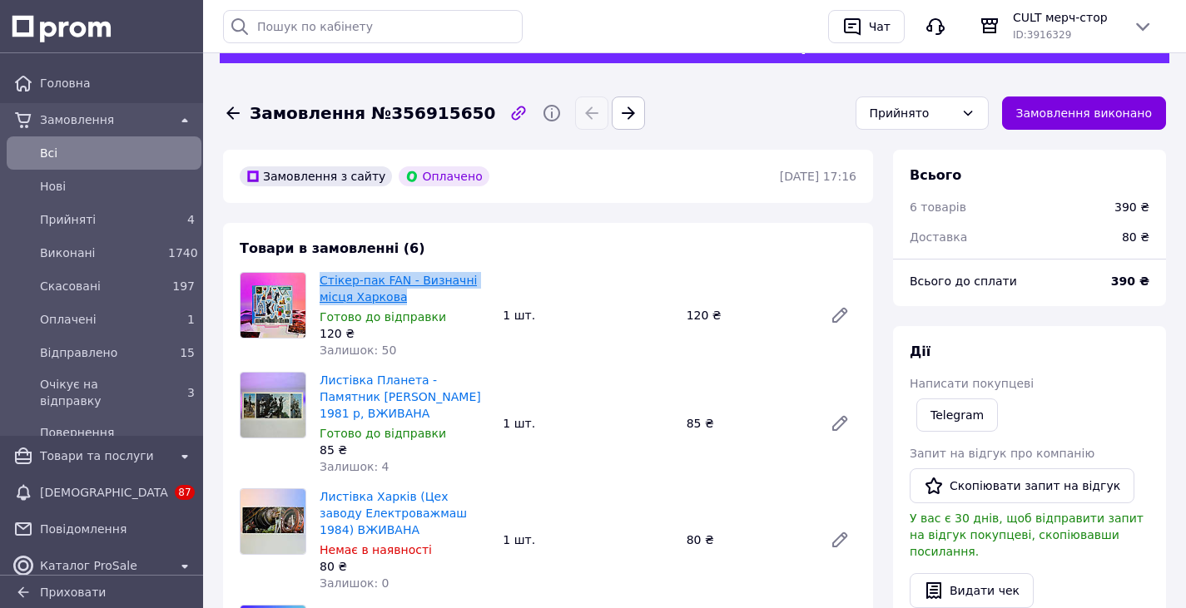
drag, startPoint x: 411, startPoint y: 297, endPoint x: 320, endPoint y: 283, distance: 91.8
click at [320, 283] on span "Стікер-пак FAN - Визначні місця Харкова" at bounding box center [405, 288] width 170 height 33
copy link "Стікер-пак FAN - Визначні місця Харкова"
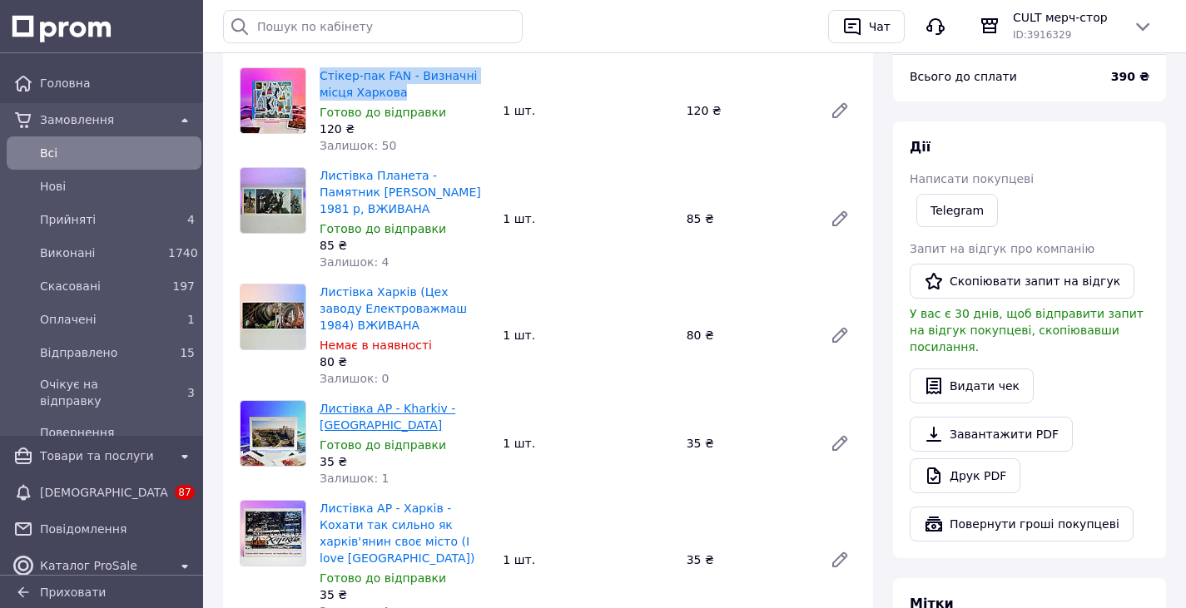
scroll to position [288, 0]
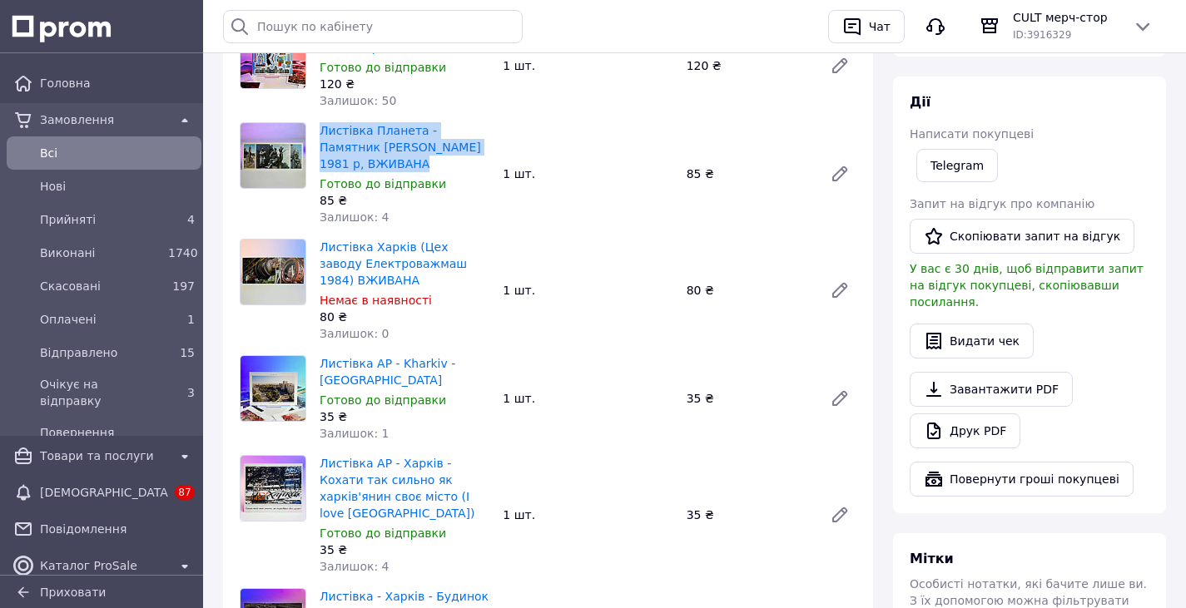
drag, startPoint x: 382, startPoint y: 171, endPoint x: 315, endPoint y: 138, distance: 74.1
click at [315, 137] on div "Листівка Планета - Памятник Т.Г. Шевченку 1981 р, ВЖИВАНА Готово до відправки 8…" at bounding box center [404, 174] width 183 height 110
copy link "Листівка Планета - Памятник Т.Г. Шевченку 1981 р, ВЖИВАНА"
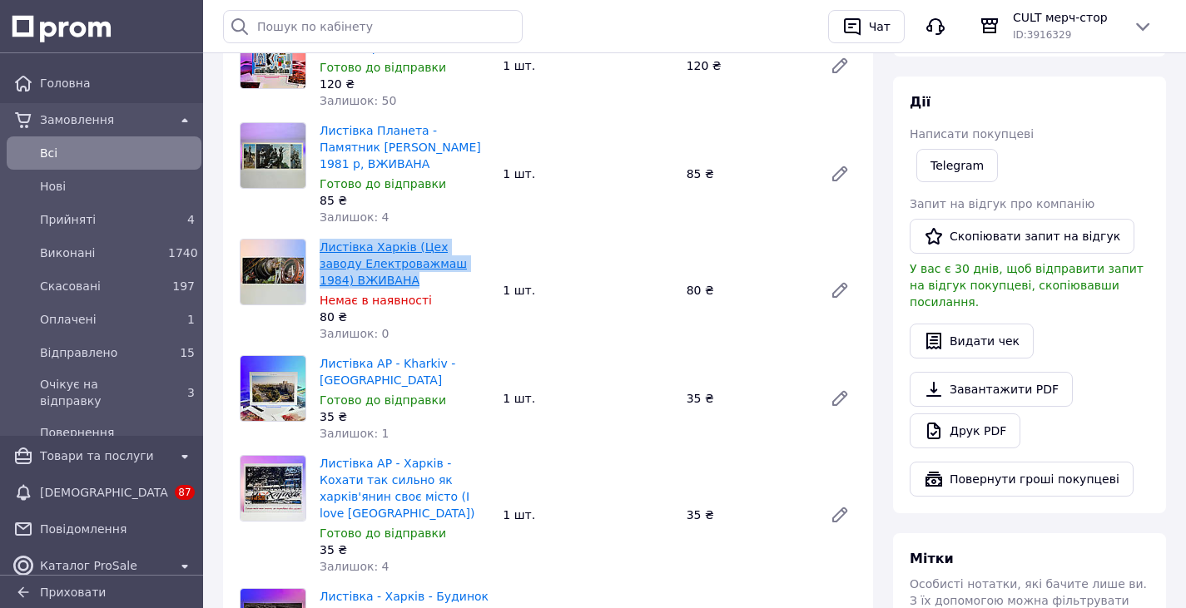
drag, startPoint x: 399, startPoint y: 282, endPoint x: 321, endPoint y: 248, distance: 85.3
click at [321, 248] on span "Листівка Харків (Цех заводу Електроважмаш 1984) ВЖИВАНА" at bounding box center [405, 264] width 170 height 50
copy link "Листівка Харків (Цех заводу Електроважмаш 1984) ВЖИВАНА"
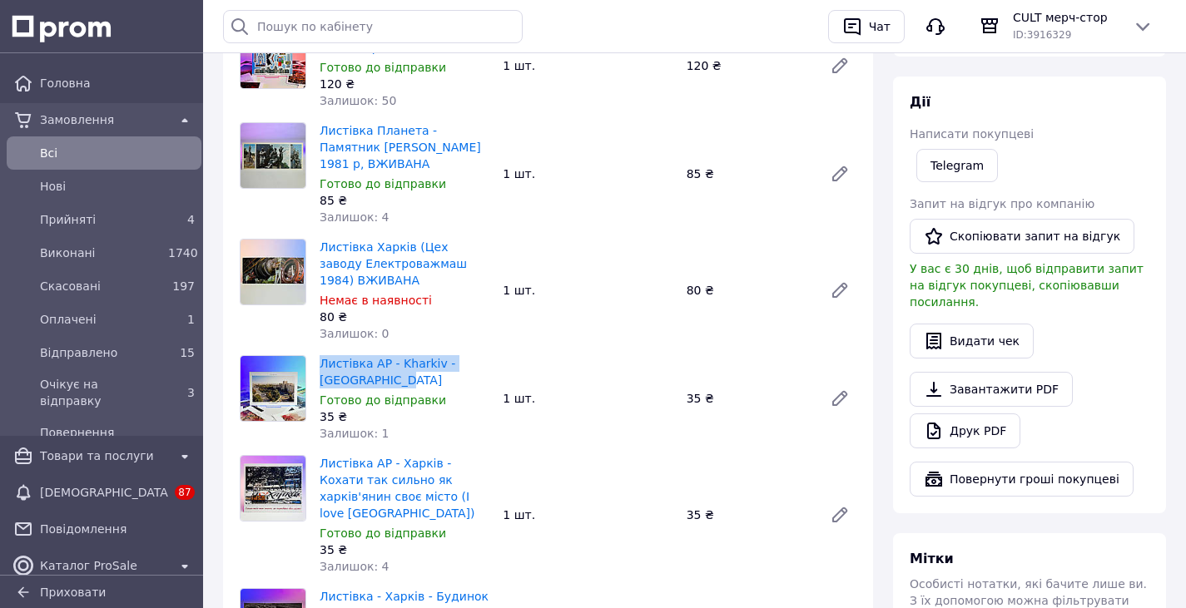
drag, startPoint x: 380, startPoint y: 381, endPoint x: 319, endPoint y: 359, distance: 65.3
click at [319, 359] on div "Листівка AP - Kharkiv - площа Свободи Готово до відправки 35 ₴ Залишок: 1" at bounding box center [404, 398] width 183 height 93
copy link "Листівка AP - Kharkiv - площа Свободи"
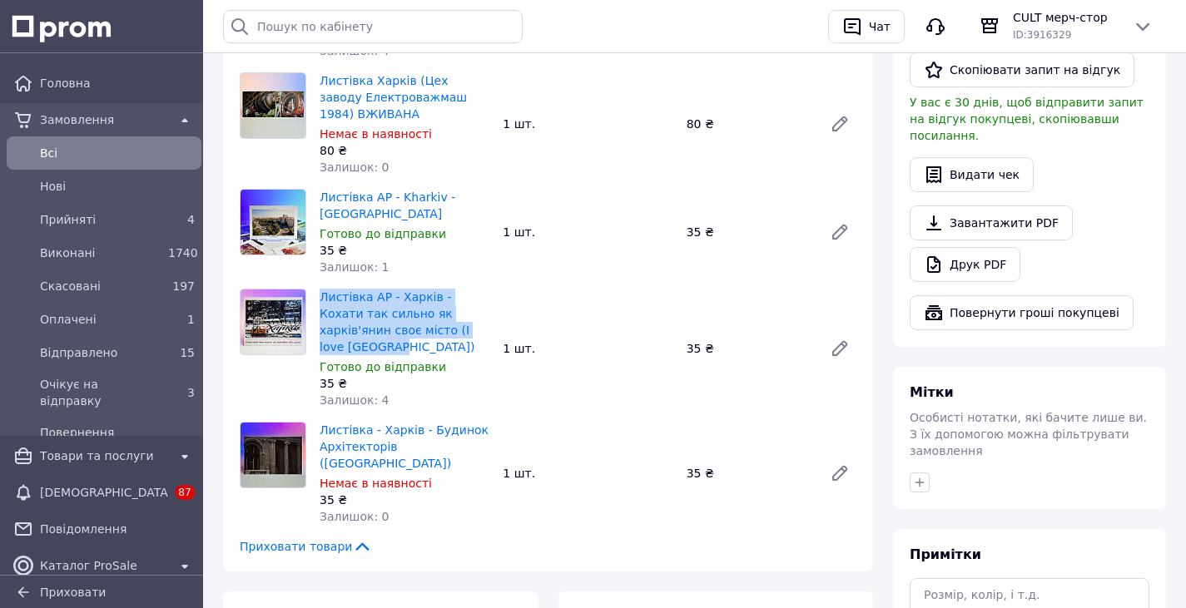
drag, startPoint x: 428, startPoint y: 329, endPoint x: 315, endPoint y: 302, distance: 115.4
click at [315, 302] on div "Листівка AP - Харків - Кохати так сильно як харків'янин своє місто (I love Khar…" at bounding box center [404, 348] width 183 height 126
copy link "Листівка AP - Харків - Кохати так сильно як харків'янин своє місто (I love Khar…"
drag, startPoint x: 409, startPoint y: 453, endPoint x: 320, endPoint y: 417, distance: 95.5
click at [320, 422] on span "Листівка - Харків - Будинок Архітекторів (вулиця Дарвіна 9 Зелена гілка)" at bounding box center [405, 447] width 170 height 50
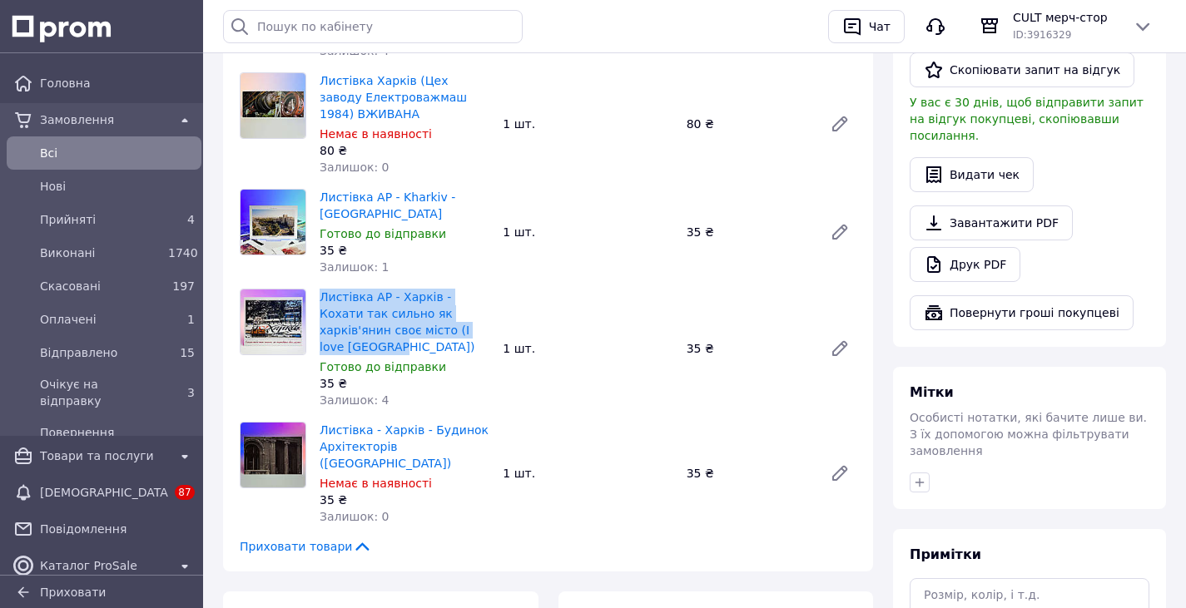
copy link "Листівка - Харків - Будинок Архітекторів (вулиця Дарвіна 9 Зелена гілка)"
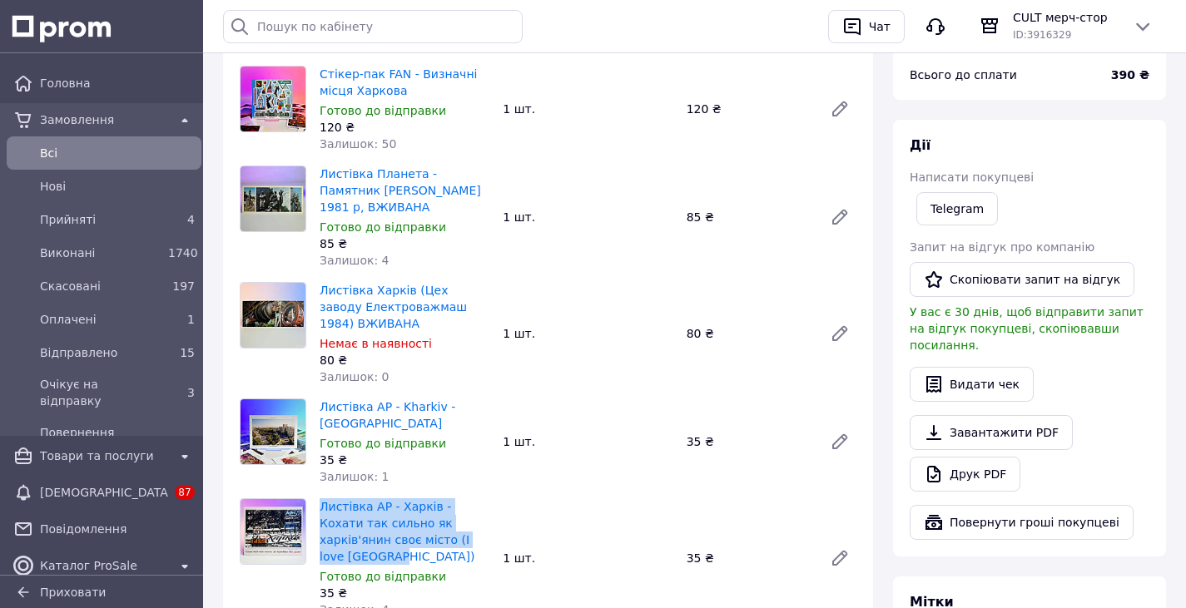
scroll to position [38, 0]
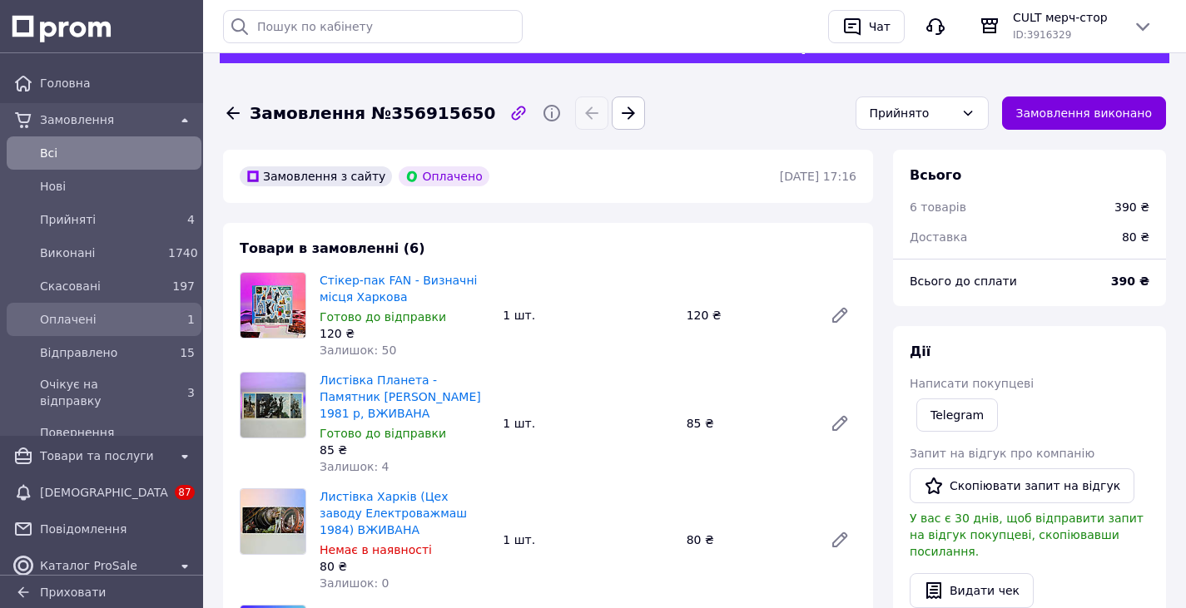
click at [171, 318] on div "1" at bounding box center [181, 319] width 27 height 17
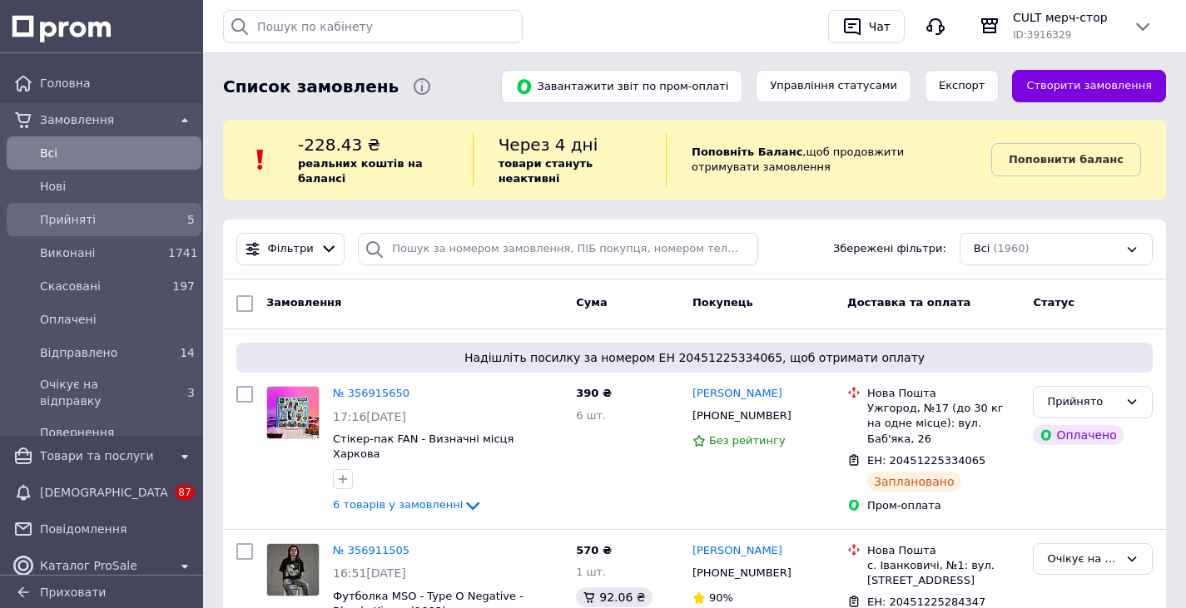
click at [137, 215] on span "Прийняті" at bounding box center [100, 219] width 121 height 17
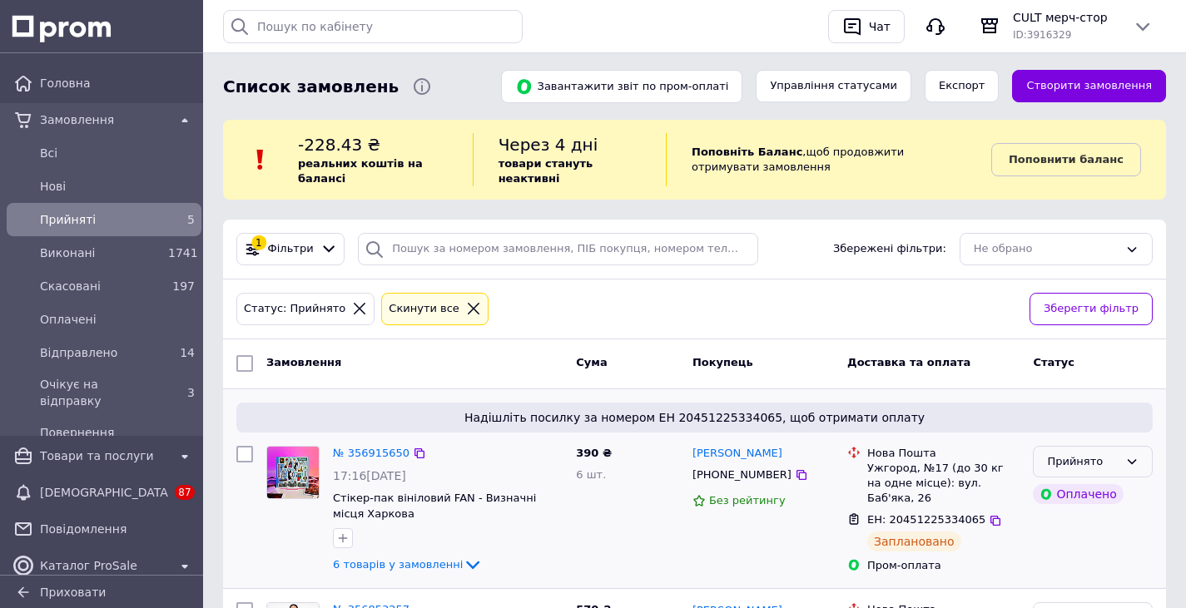
click at [1119, 471] on div "Прийнято" at bounding box center [1093, 462] width 120 height 32
click at [1091, 563] on li "Очікує на відправку" at bounding box center [1092, 564] width 118 height 47
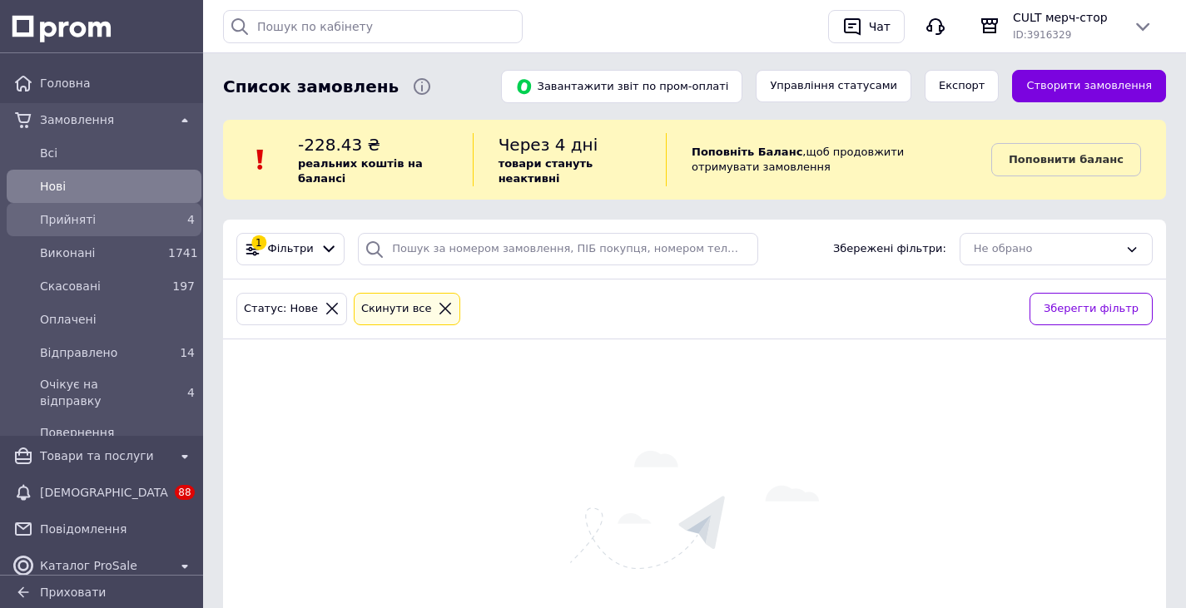
click at [114, 216] on span "Прийняті" at bounding box center [100, 219] width 121 height 17
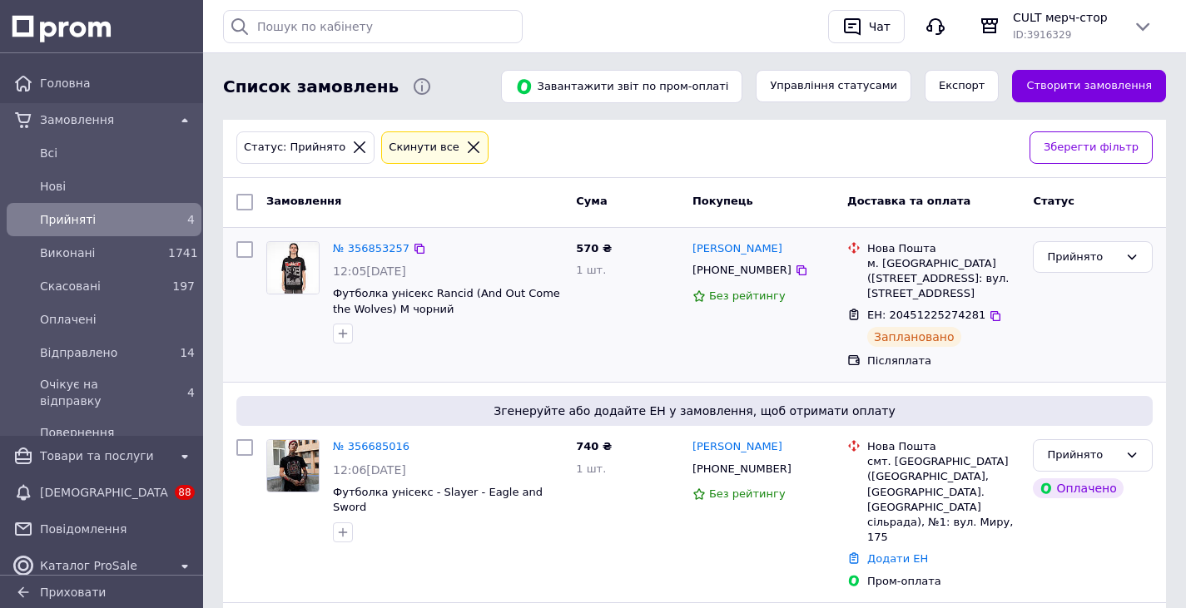
scroll to position [166, 0]
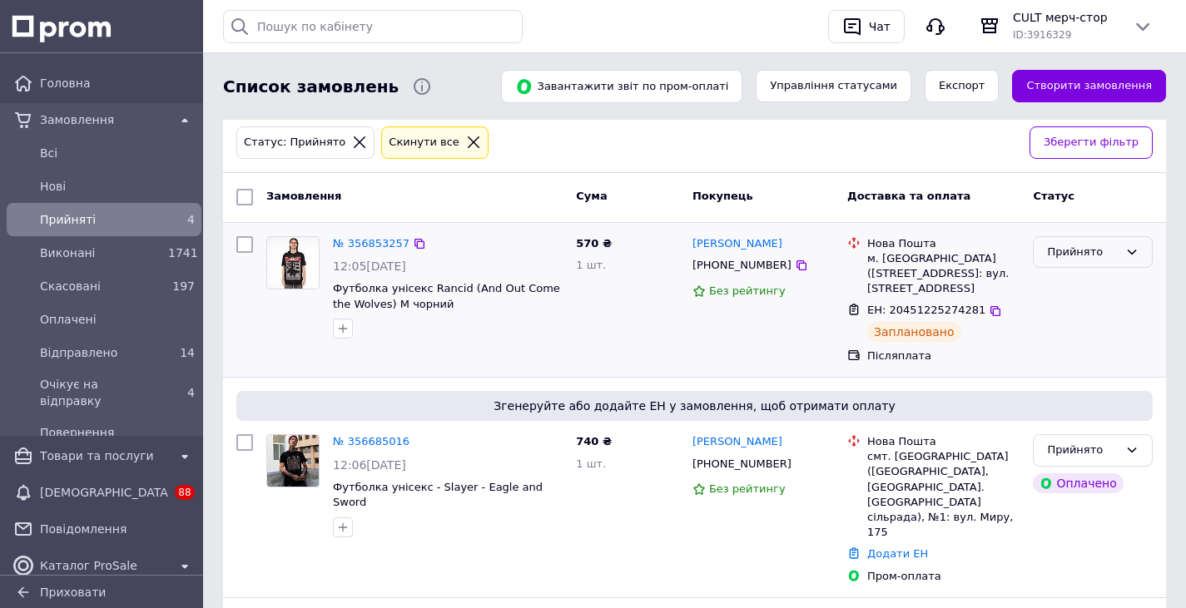
click at [1081, 246] on div "Прийнято" at bounding box center [1083, 252] width 72 height 17
click at [1075, 373] on li "Відправлено" at bounding box center [1092, 378] width 118 height 31
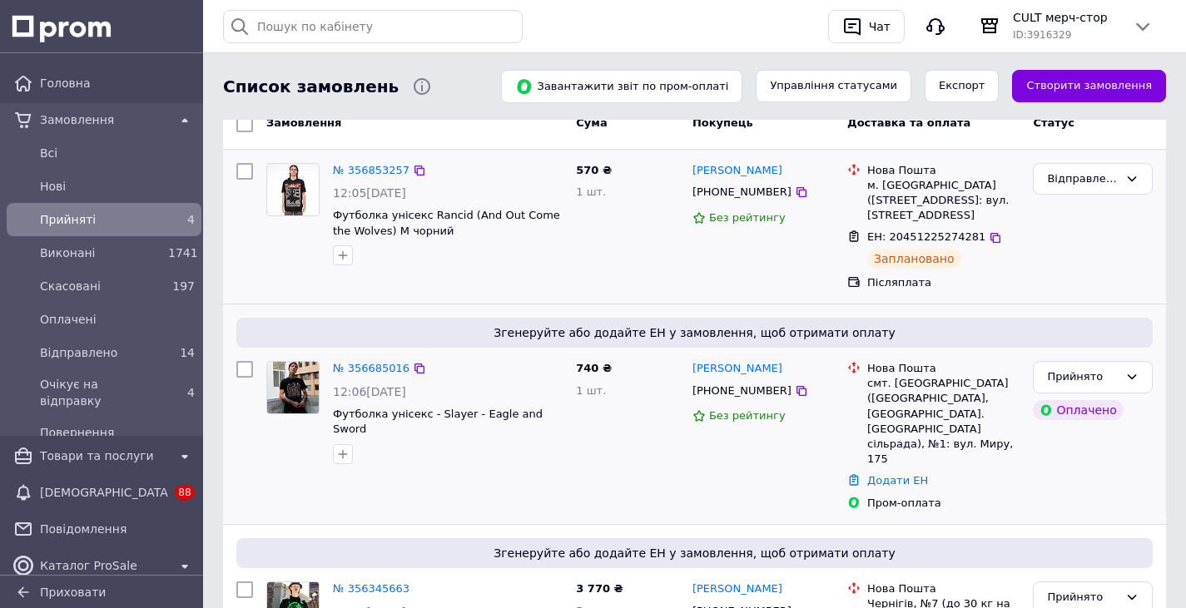
scroll to position [261, 0]
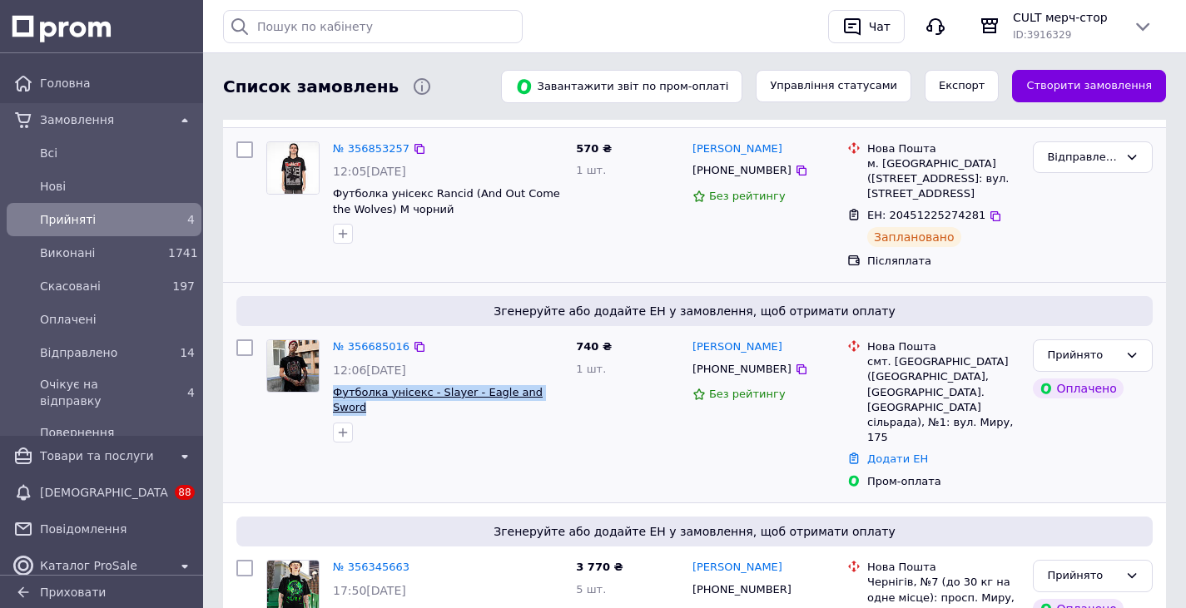
drag, startPoint x: 553, startPoint y: 394, endPoint x: 334, endPoint y: 398, distance: 218.9
click at [334, 398] on span "Футболка унісекс - Slayer - Eagle and Sword" at bounding box center [448, 400] width 230 height 31
copy span "Футболка унісекс - Slayer - Eagle and Sword"
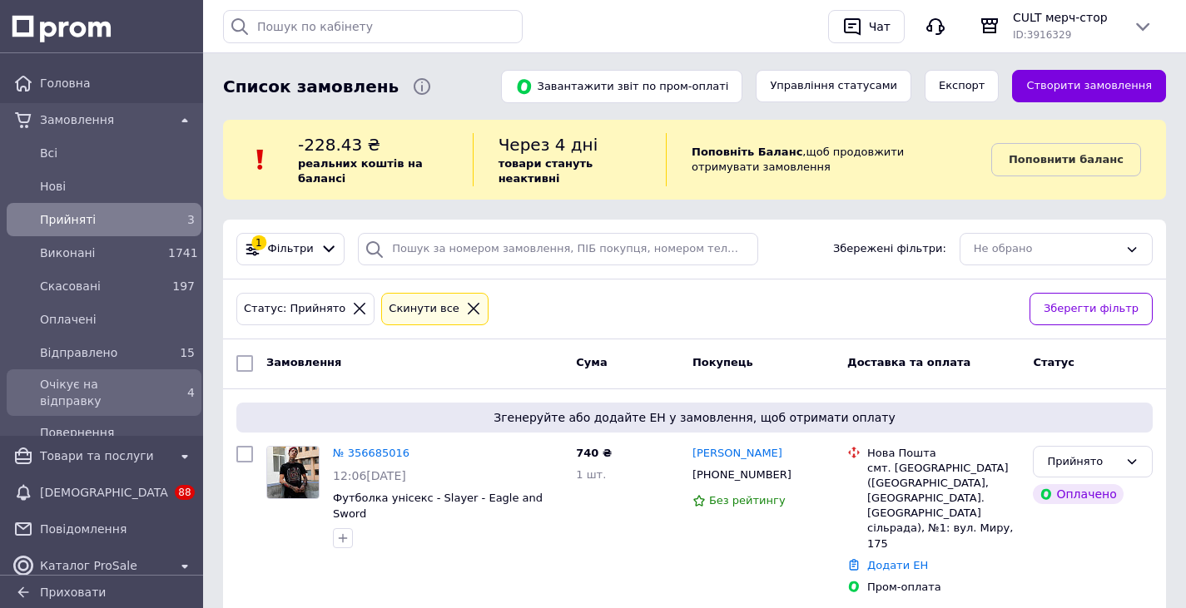
click at [154, 380] on span "Очікує на відправку" at bounding box center [100, 392] width 121 height 33
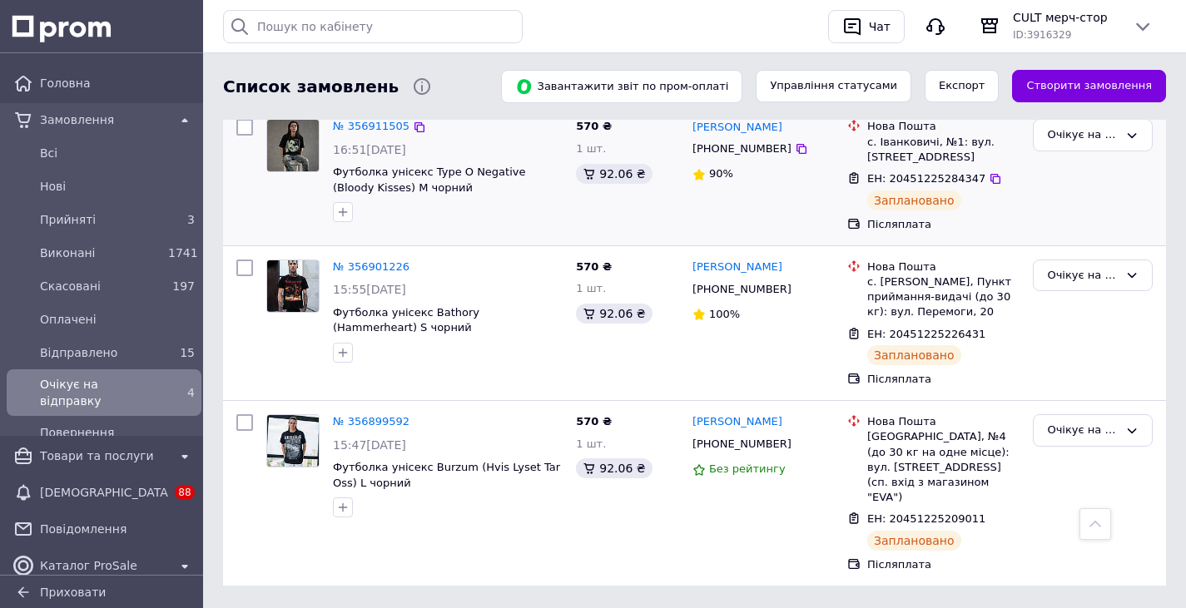
scroll to position [484, 0]
click at [1105, 424] on div "Очікує на відправку" at bounding box center [1083, 429] width 72 height 17
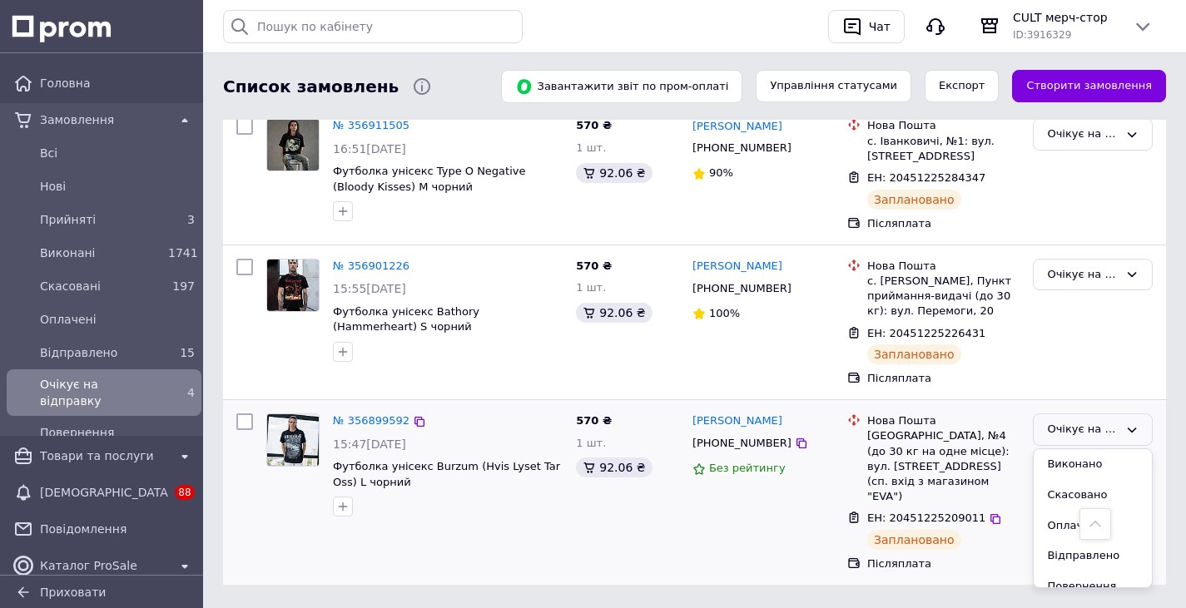
scroll to position [44, 0]
click at [1059, 541] on li "Відправлено" at bounding box center [1092, 542] width 118 height 31
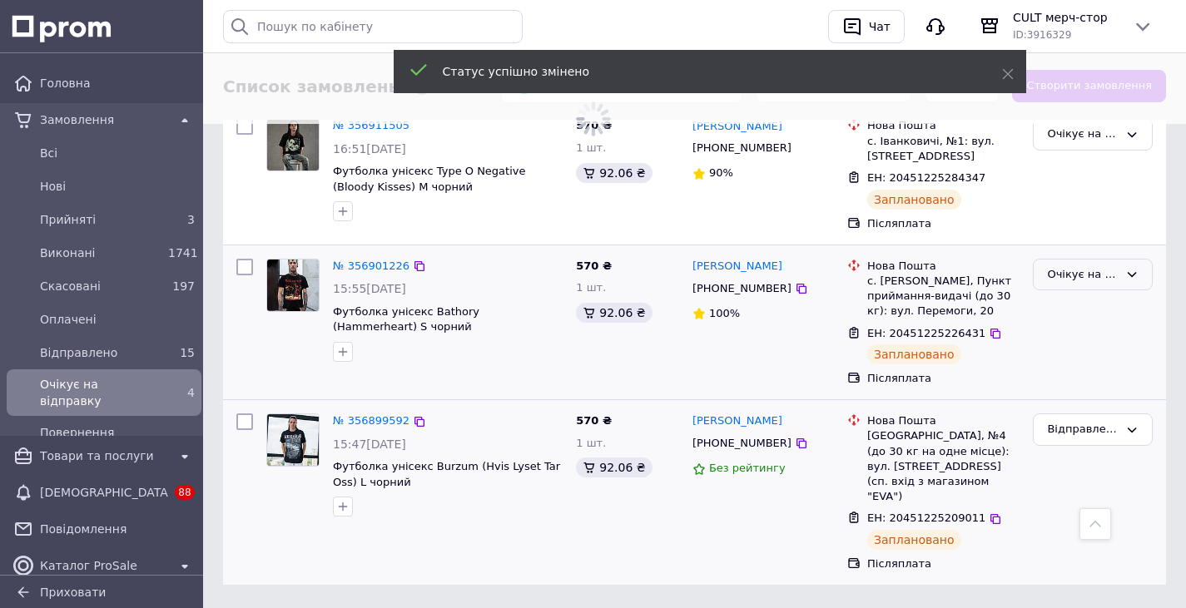
click at [1093, 273] on div "Очікує на відправку" at bounding box center [1083, 274] width 72 height 17
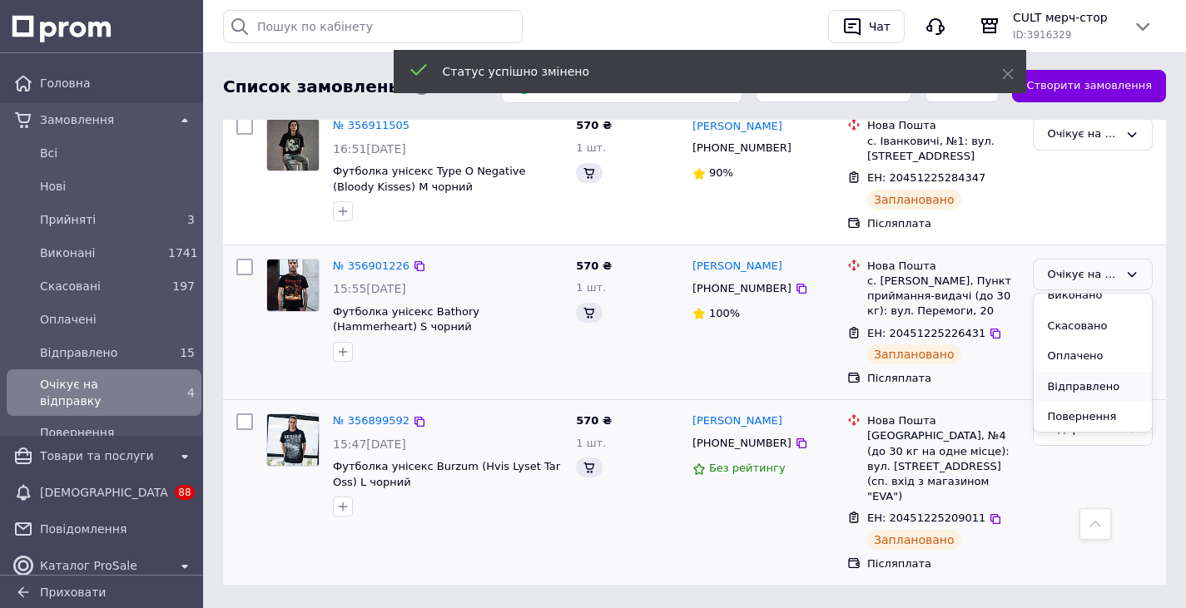
click at [1063, 380] on li "Відправлено" at bounding box center [1092, 387] width 118 height 31
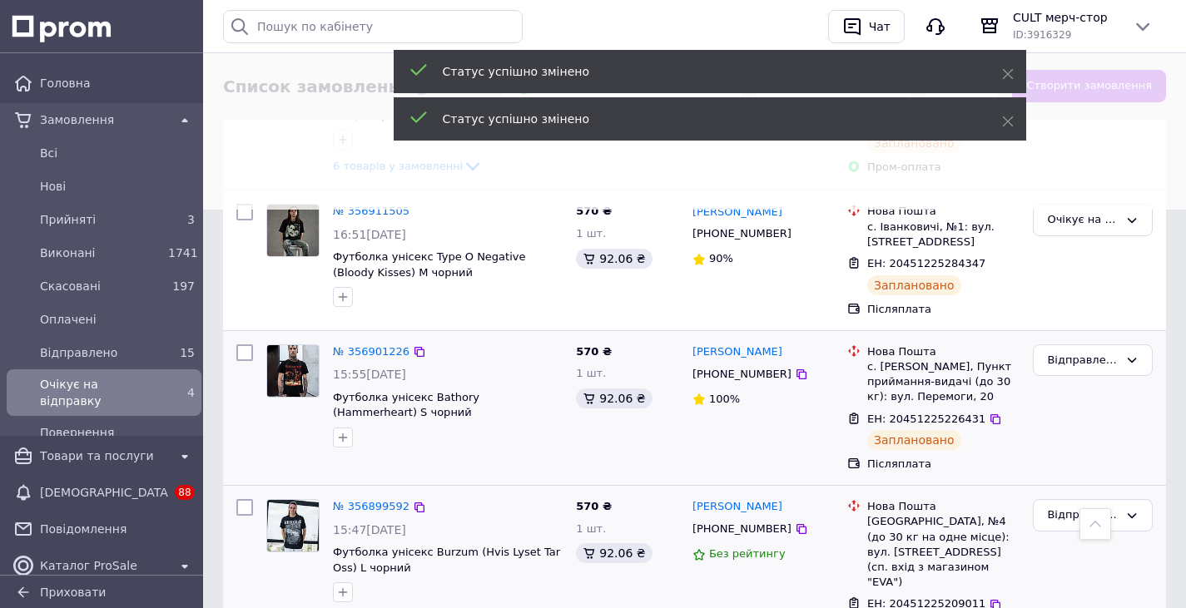
scroll to position [318, 0]
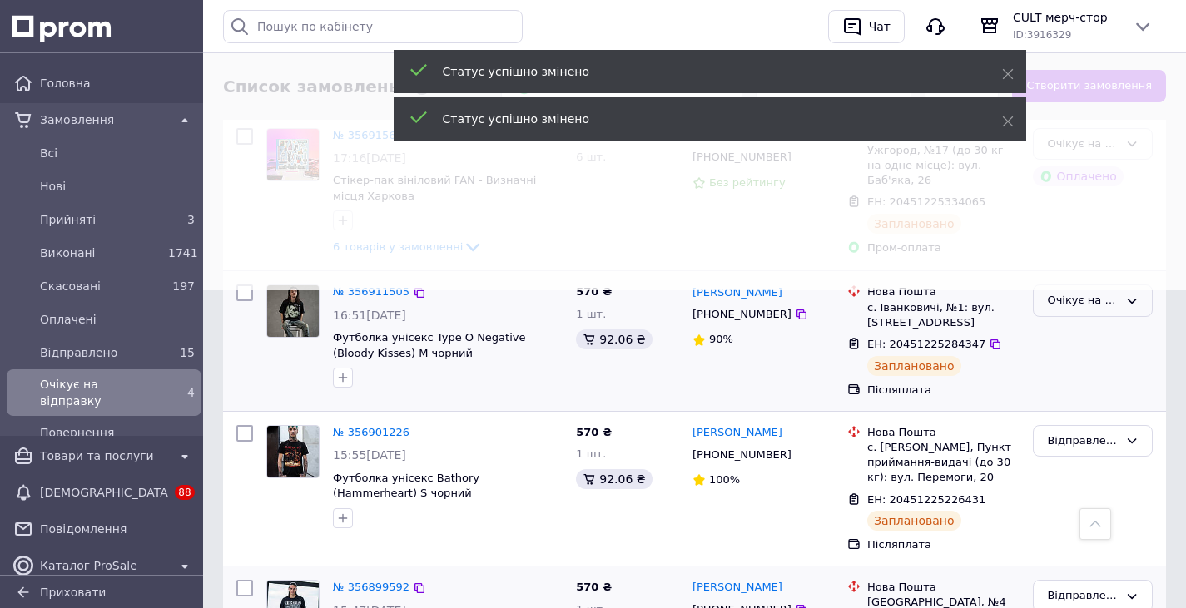
click at [1080, 301] on div "Очікує на відправку" at bounding box center [1083, 300] width 72 height 17
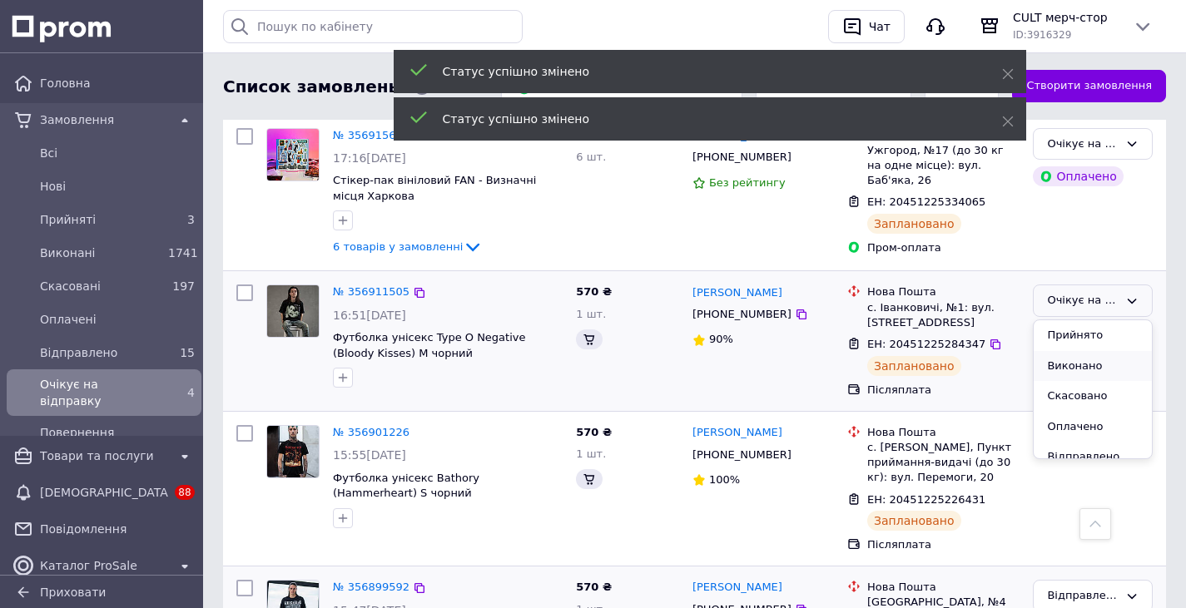
scroll to position [44, 0]
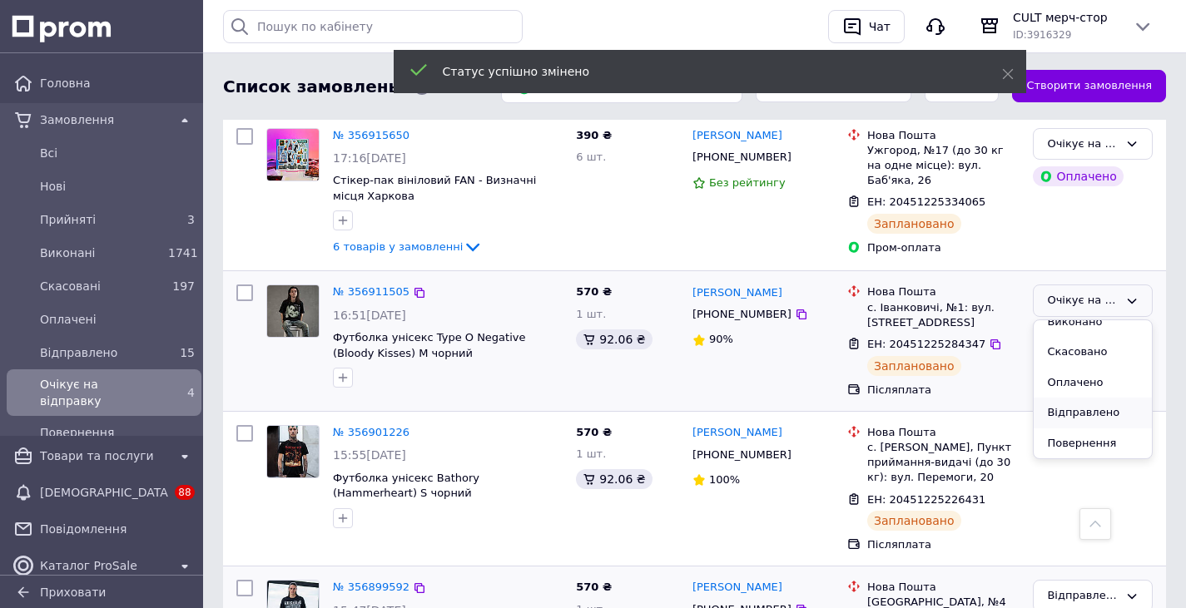
click at [1069, 411] on li "Відправлено" at bounding box center [1092, 413] width 118 height 31
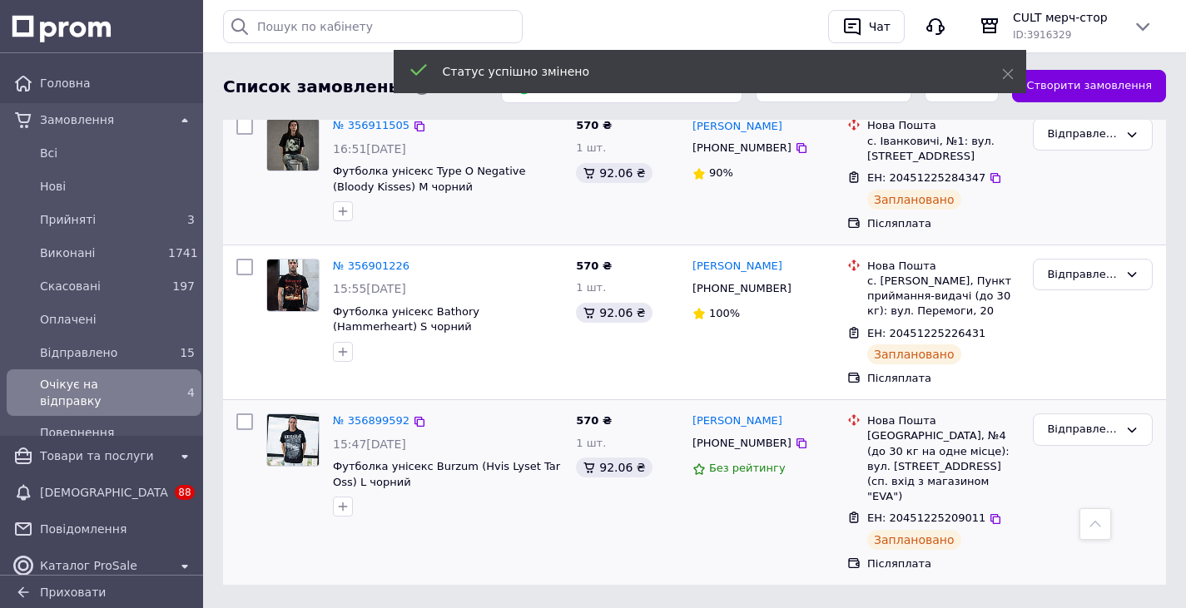
scroll to position [0, 0]
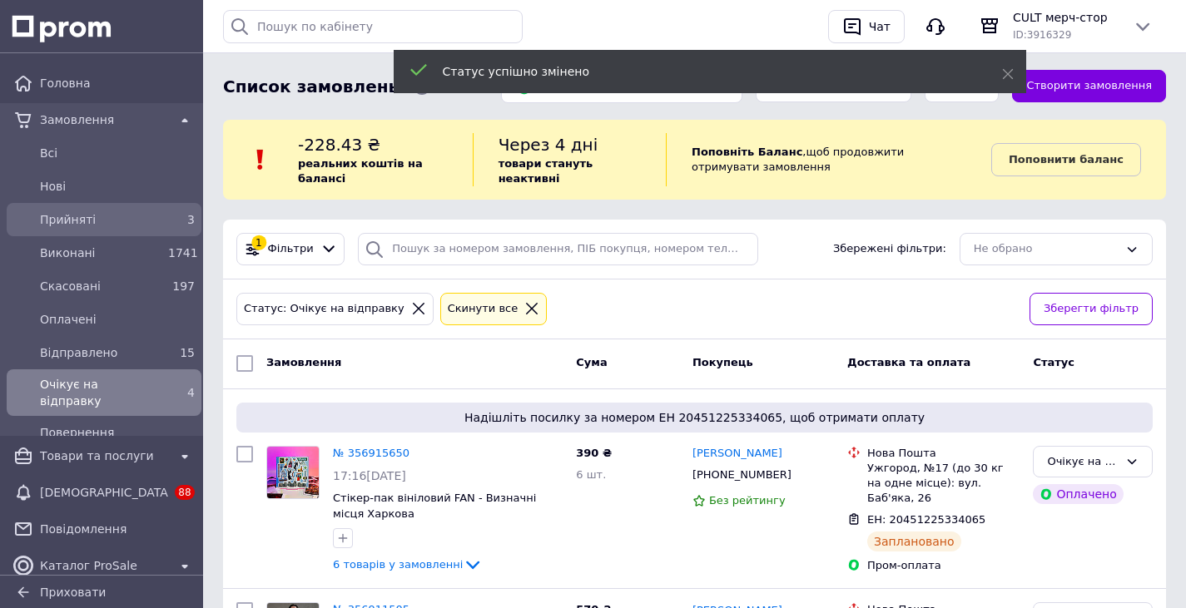
click at [76, 220] on span "Прийняті" at bounding box center [100, 219] width 121 height 17
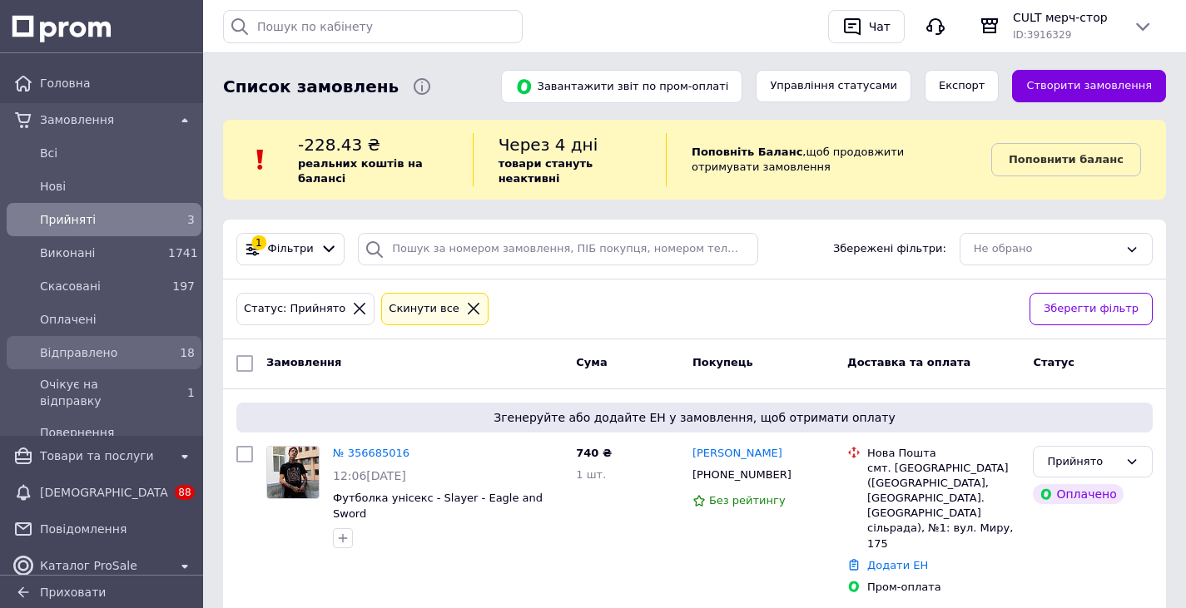
click at [137, 354] on span "Відправлено" at bounding box center [100, 352] width 121 height 17
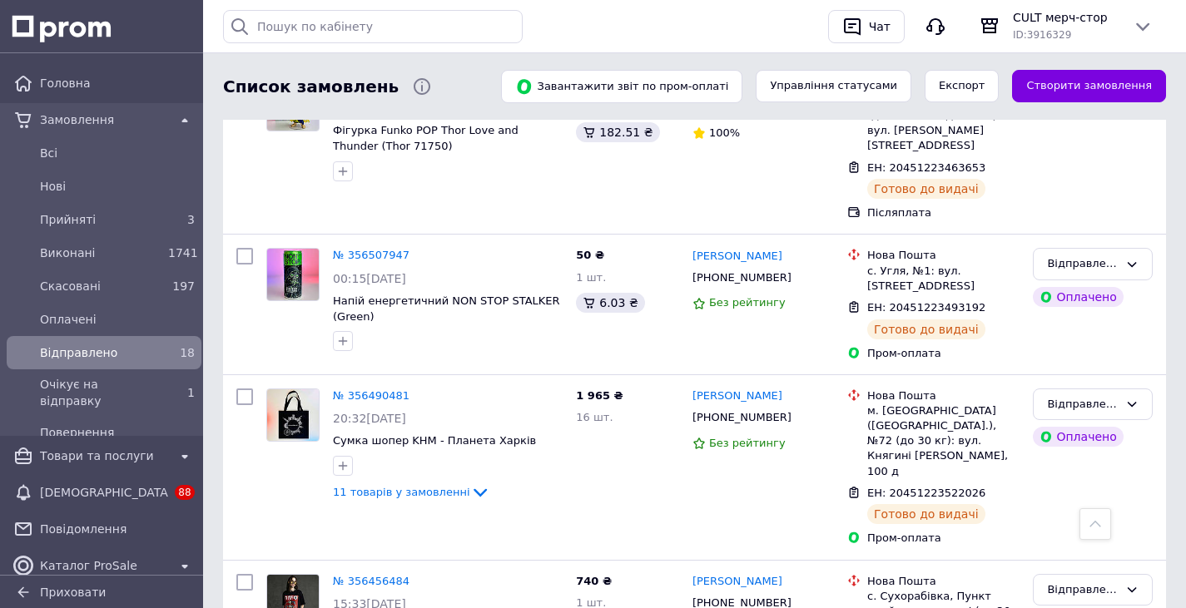
scroll to position [2644, 0]
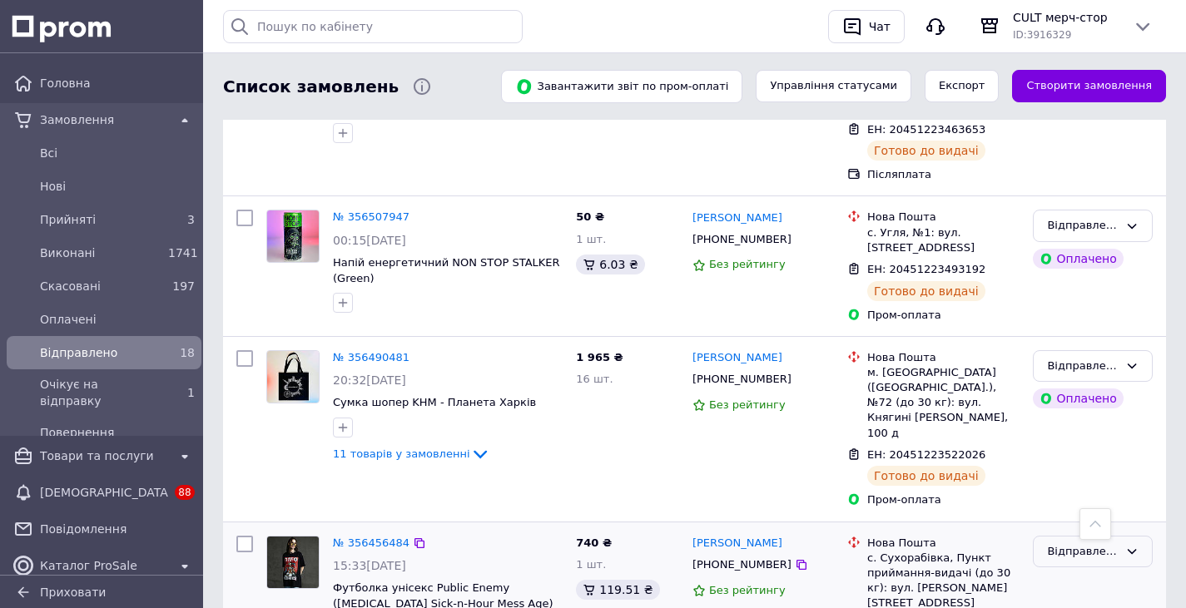
click at [1122, 536] on div "Відправлено" at bounding box center [1093, 552] width 120 height 32
click at [1083, 602] on li "Виконано" at bounding box center [1092, 617] width 118 height 31
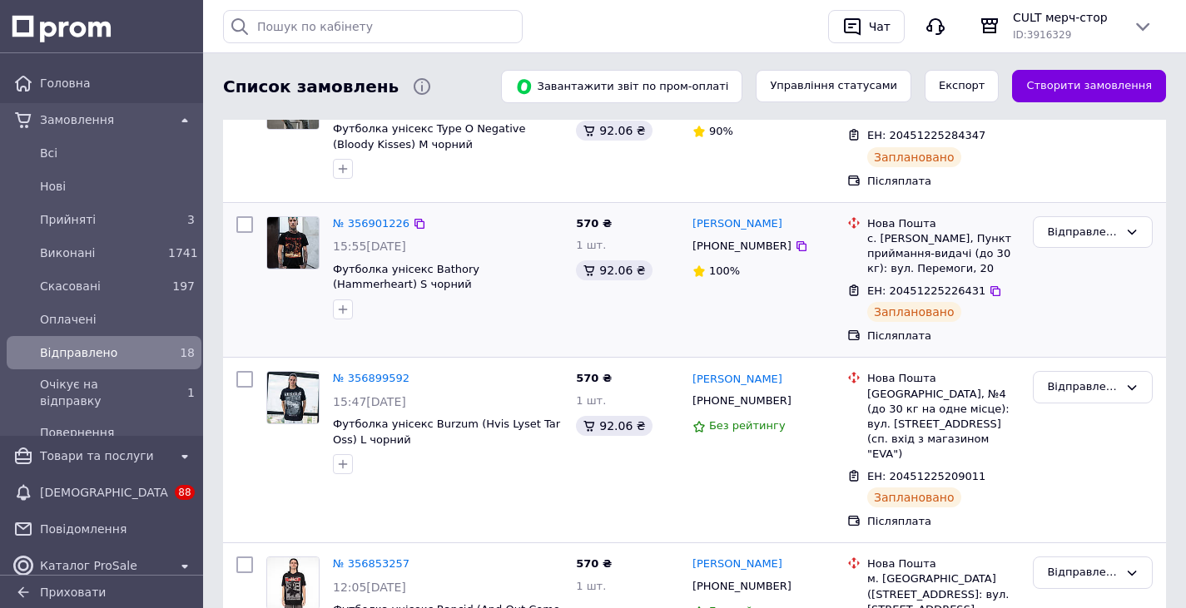
scroll to position [333, 0]
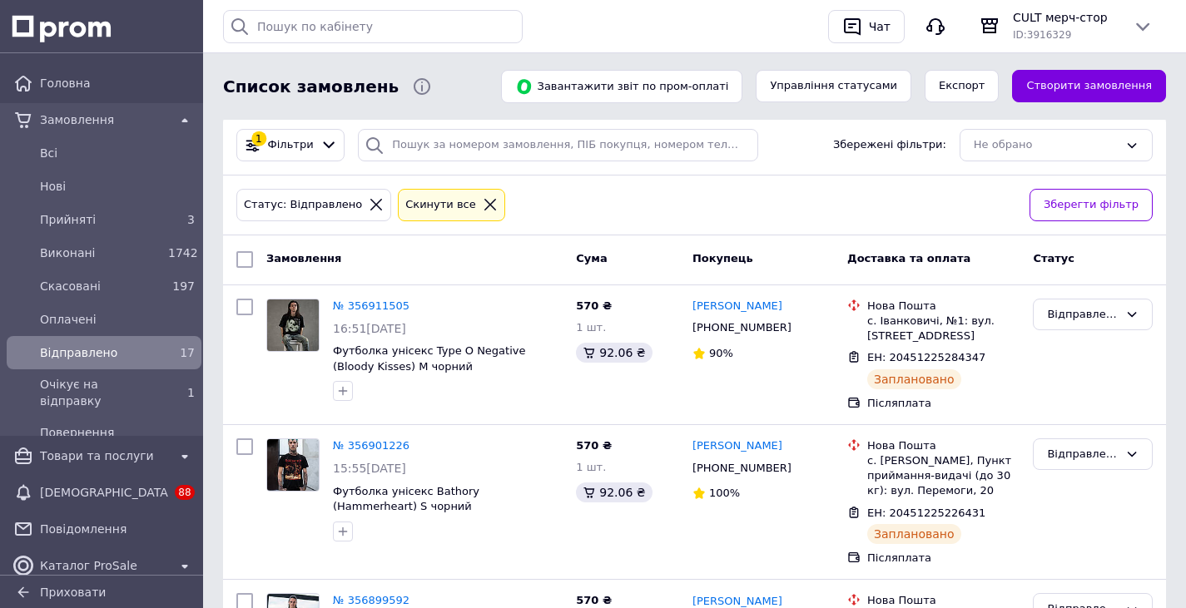
scroll to position [333, 0]
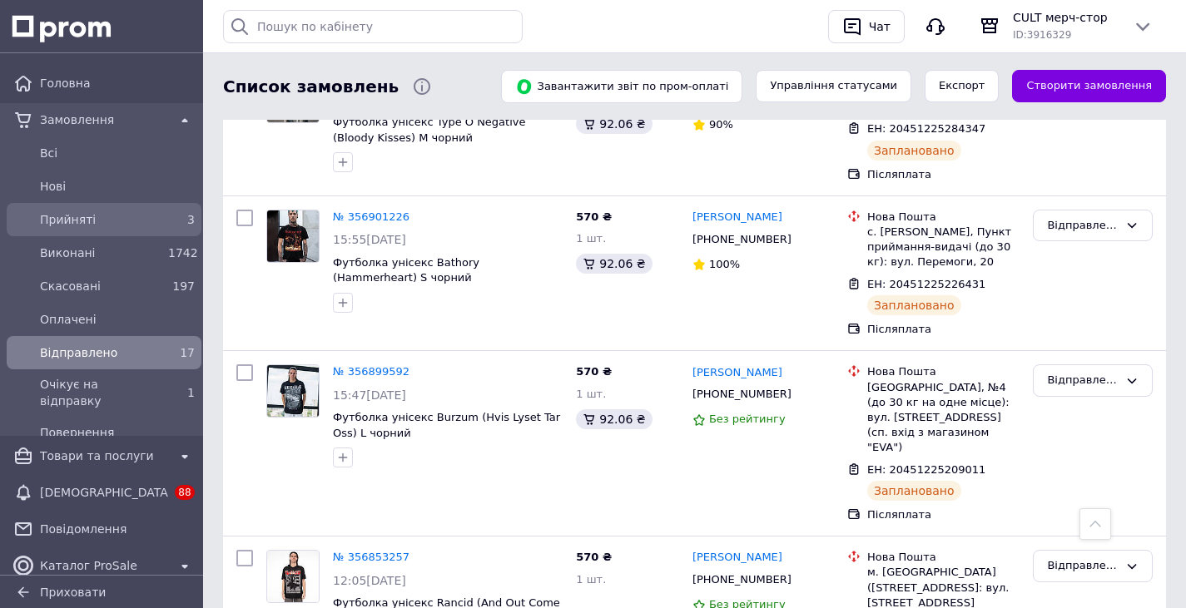
click at [145, 219] on span "Прийняті" at bounding box center [100, 219] width 121 height 17
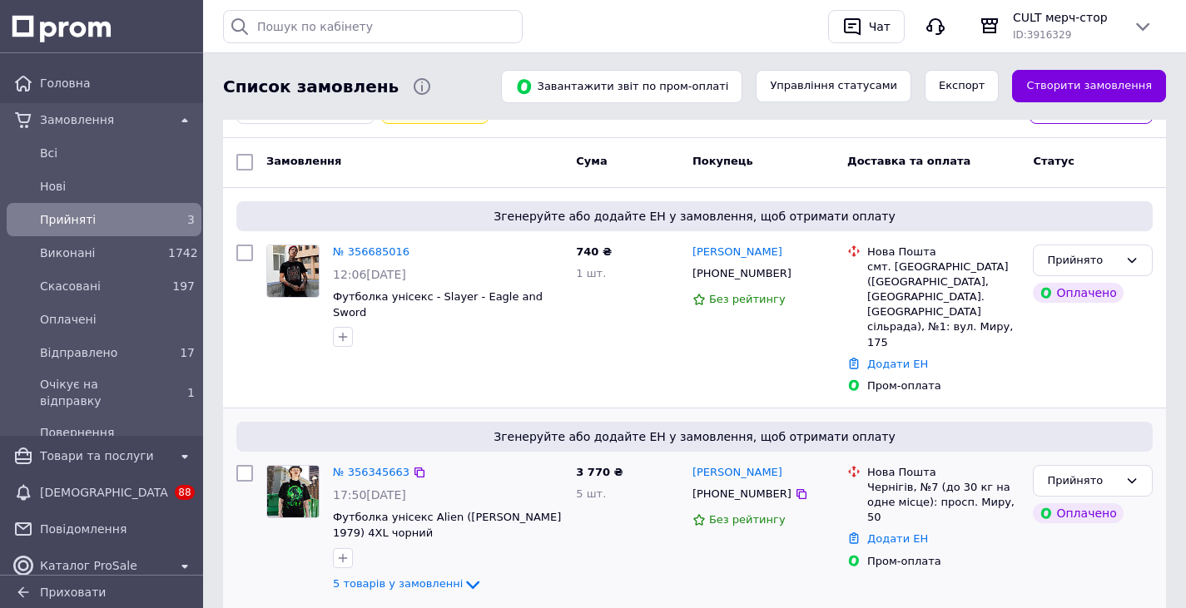
scroll to position [250, 0]
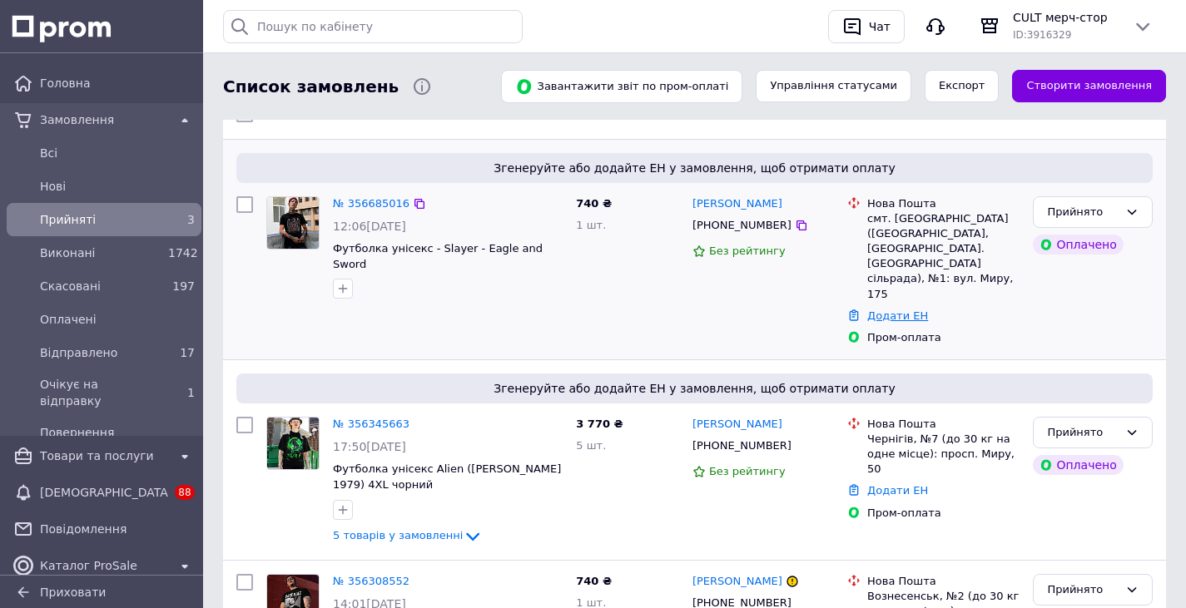
click at [895, 310] on link "Додати ЕН" at bounding box center [897, 316] width 61 height 12
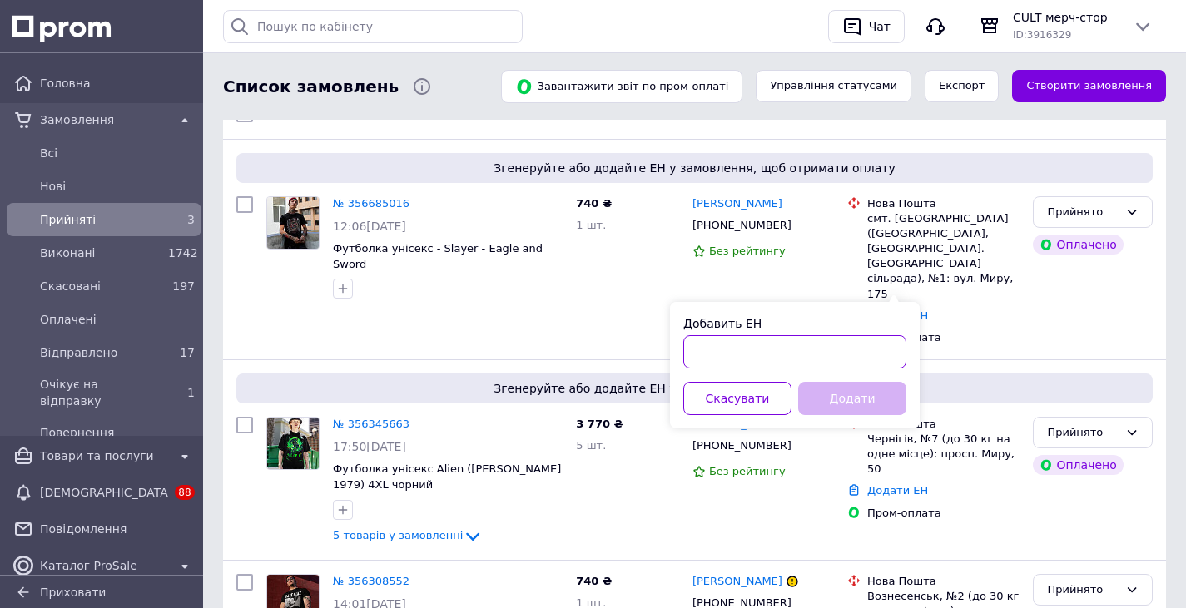
click at [858, 368] on input "Добавить ЕН" at bounding box center [794, 351] width 223 height 33
paste input "20451225341361"
type input "20451225341361"
click at [878, 389] on button "Додати" at bounding box center [852, 398] width 108 height 33
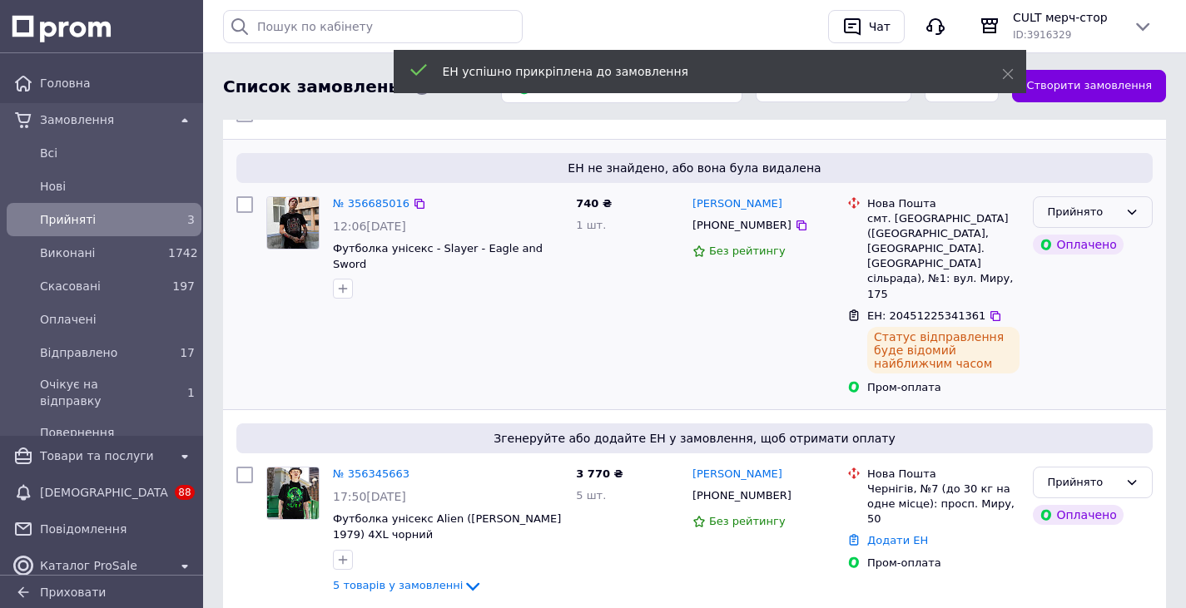
drag, startPoint x: 1122, startPoint y: 204, endPoint x: 1119, endPoint y: 212, distance: 8.7
click at [1122, 205] on div "Прийнято" at bounding box center [1093, 212] width 120 height 32
click at [1093, 301] on li "Очікує на відправку" at bounding box center [1092, 314] width 118 height 47
